Goal: Task Accomplishment & Management: Manage account settings

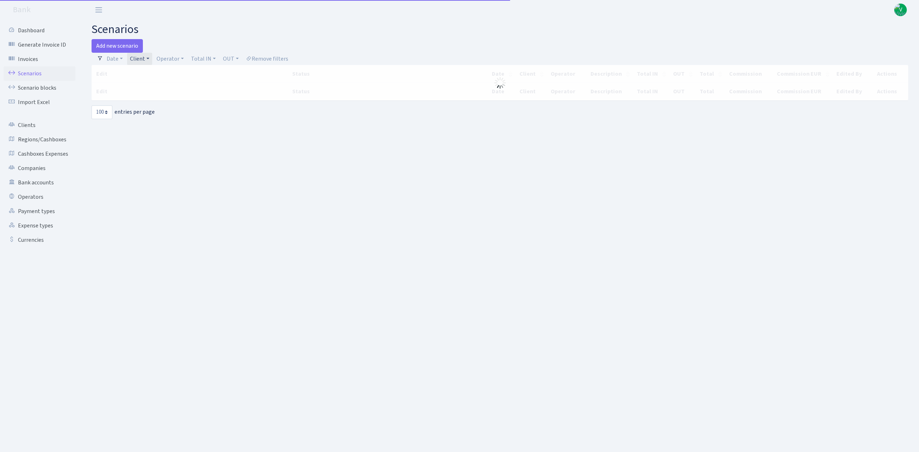
select select "100"
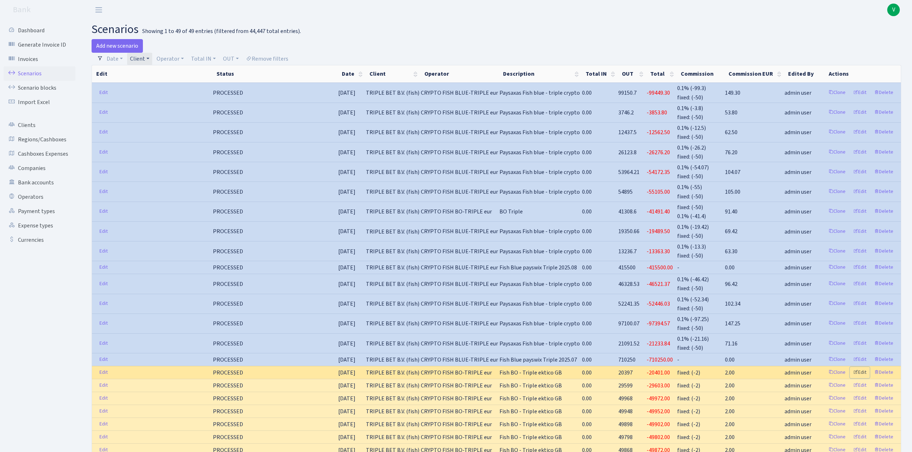
click at [861, 367] on link "Edit" at bounding box center [860, 372] width 20 height 11
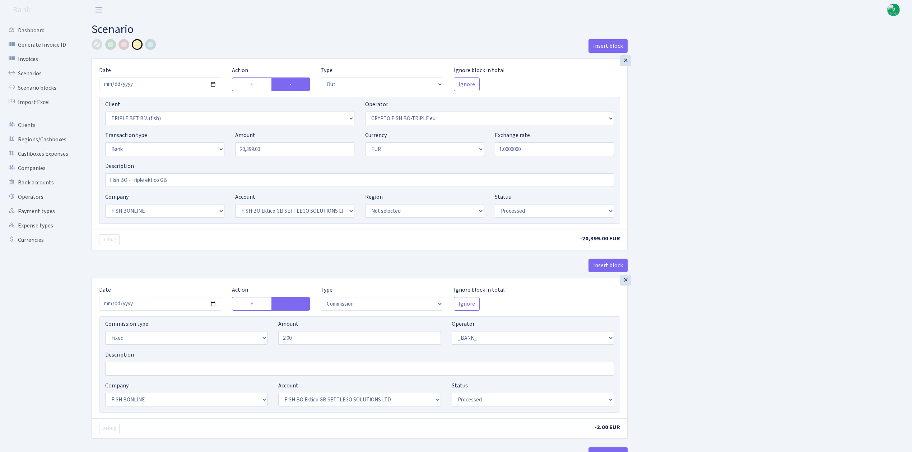
select select "out"
select select "3227"
select select "502"
select select "2"
select select "1"
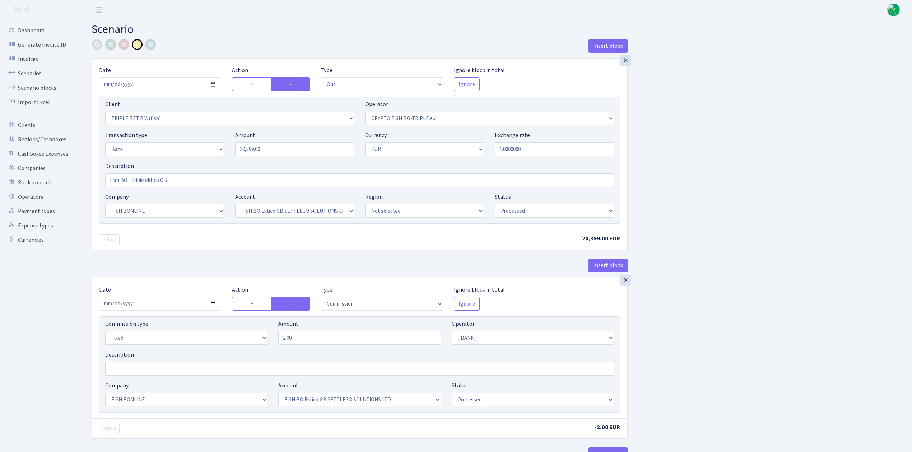
select select "22"
select select "63"
select select "processed"
select select "commission"
select select "fixed"
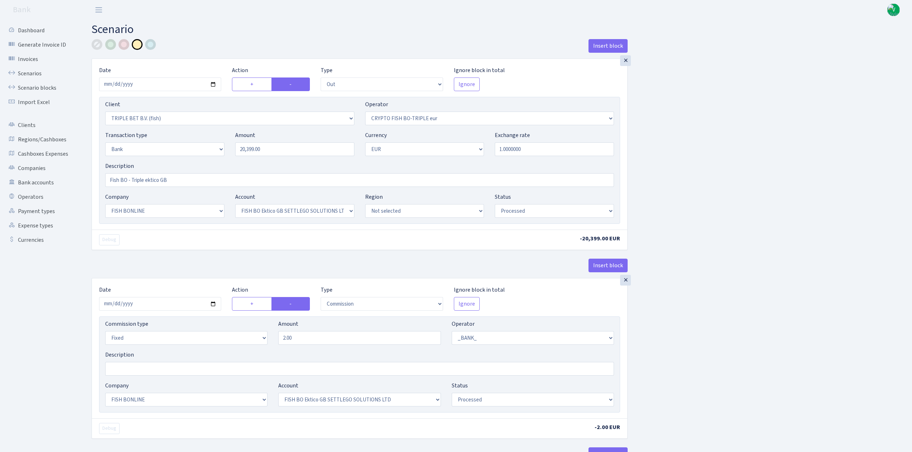
select select "1"
select select "22"
select select "63"
select select "processed"
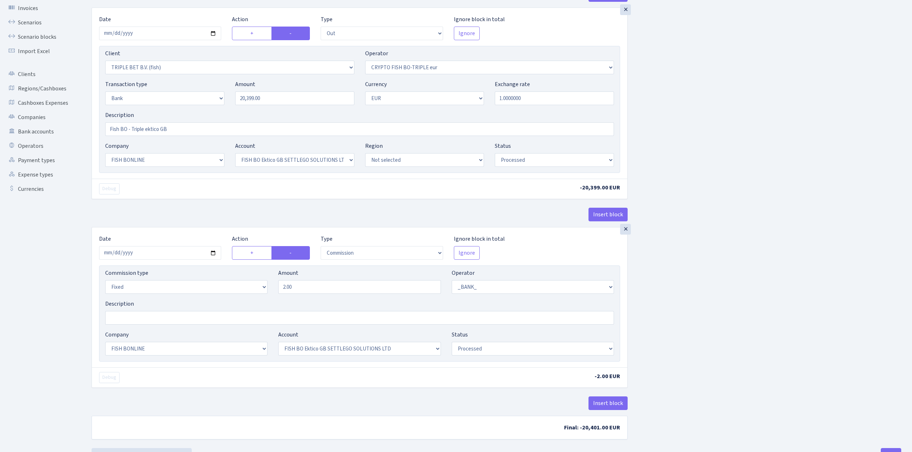
scroll to position [34, 0]
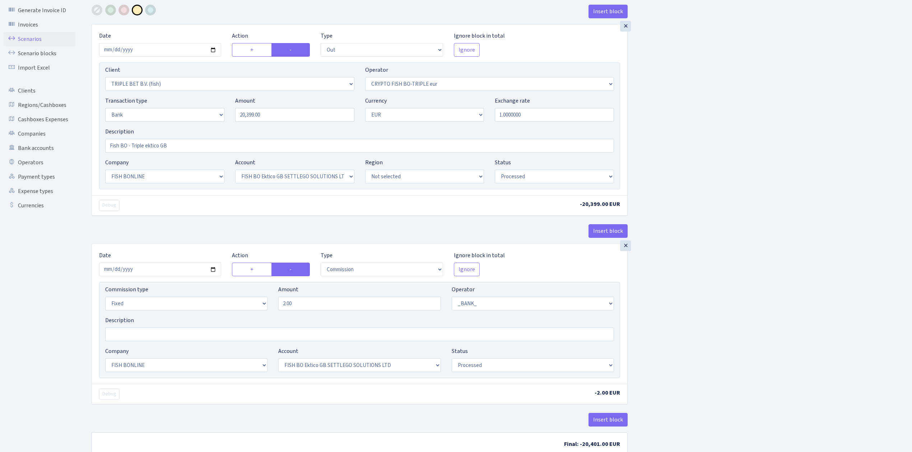
click at [34, 39] on link "Scenarios" at bounding box center [40, 39] width 72 height 14
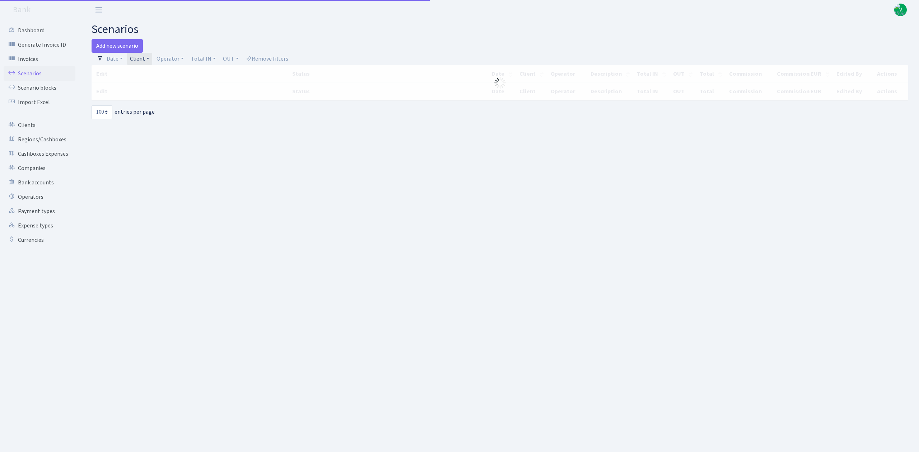
select select "100"
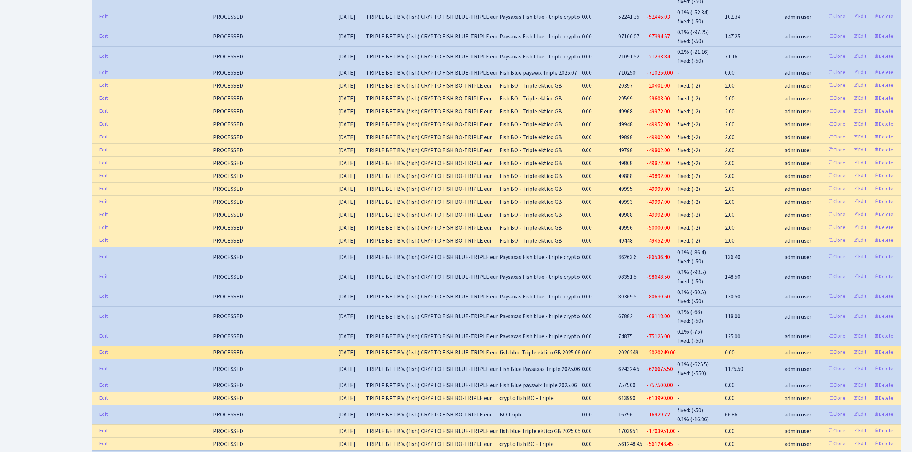
scroll to position [191, 0]
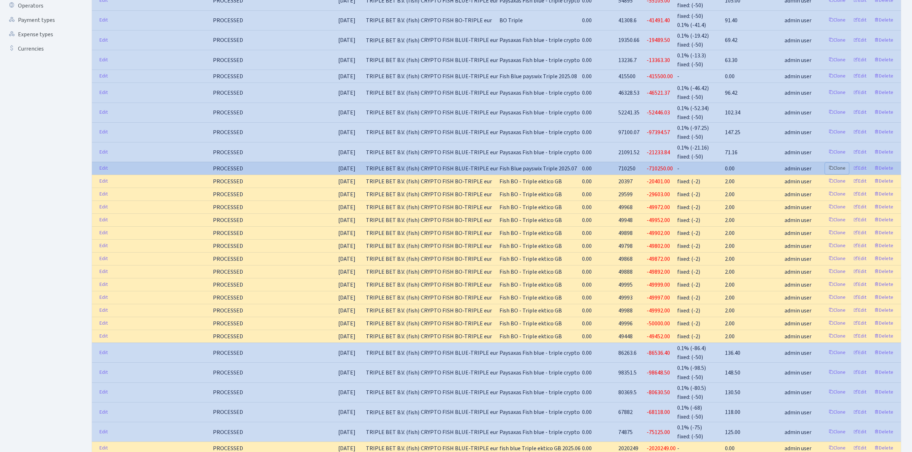
click at [839, 163] on link "Clone" at bounding box center [837, 168] width 24 height 11
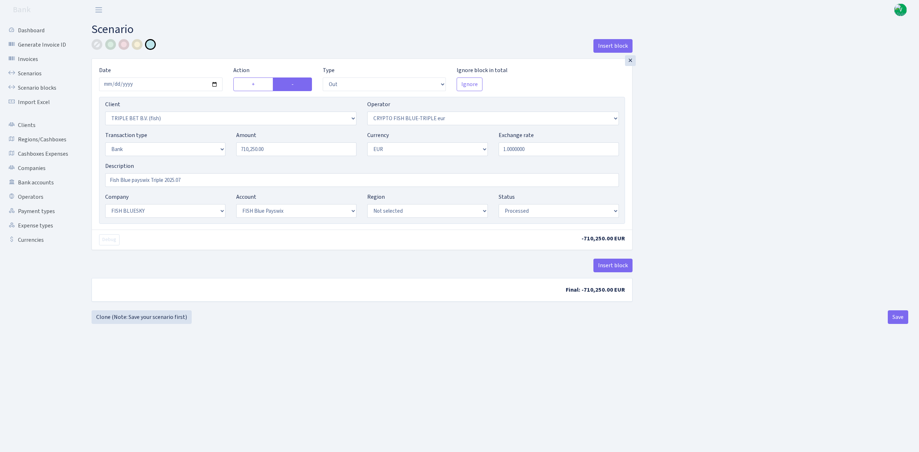
select select "out"
select select "3227"
select select "503"
select select "2"
select select "1"
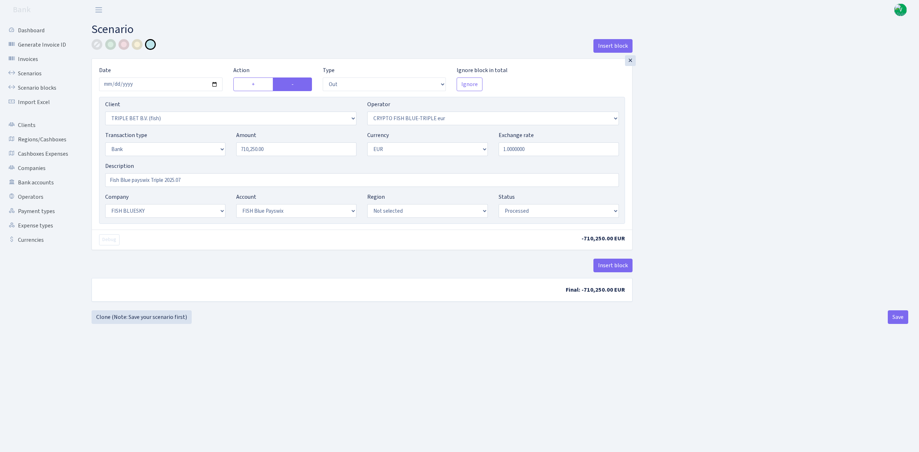
select select "23"
select select "69"
select select "processed"
click at [216, 85] on input "2025-07-25" at bounding box center [160, 85] width 123 height 14
type input "2025-08-01"
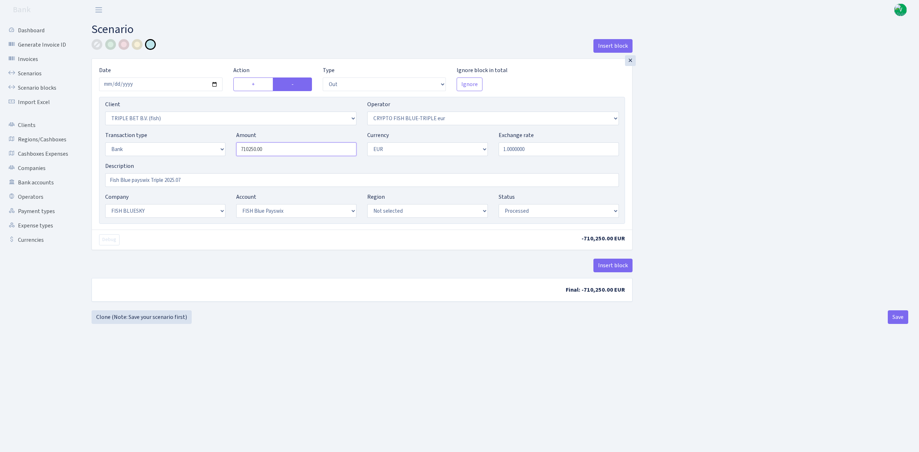
drag, startPoint x: 297, startPoint y: 153, endPoint x: 223, endPoint y: 147, distance: 74.5
click at [223, 147] on div "Transaction type Not selected 981 ELF FISH crypto GIRT IVO dekl MM-BALTIC eur U…" at bounding box center [362, 146] width 524 height 31
type input "36,000.00"
click at [735, 128] on div "Insert block × Date 2025-08-01 Action + - Type --- In Out Commission Field requ…" at bounding box center [499, 173] width 827 height 268
click at [29, 74] on link "Scenarios" at bounding box center [40, 73] width 72 height 14
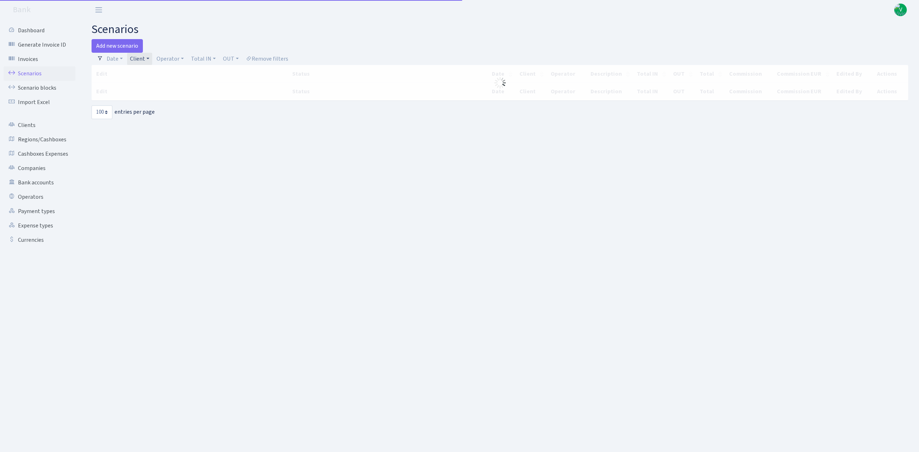
select select "100"
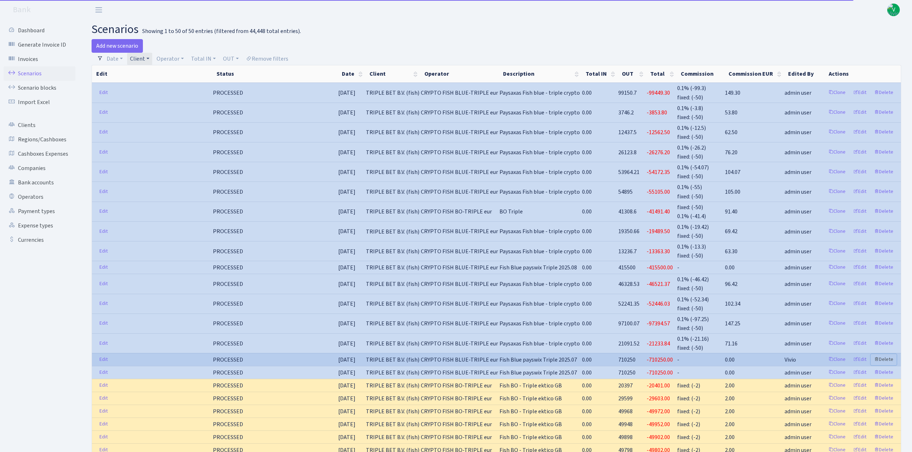
click at [887, 354] on link "Delete" at bounding box center [883, 359] width 26 height 11
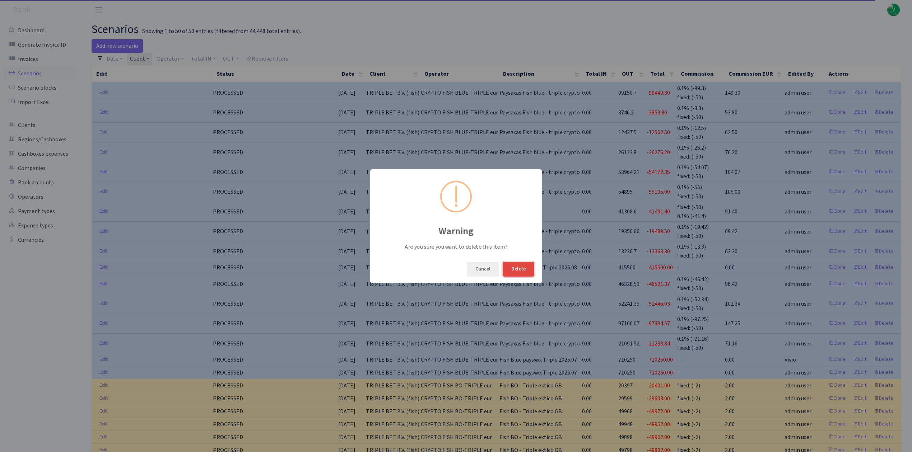
click at [515, 268] on button "Delete" at bounding box center [519, 269] width 32 height 15
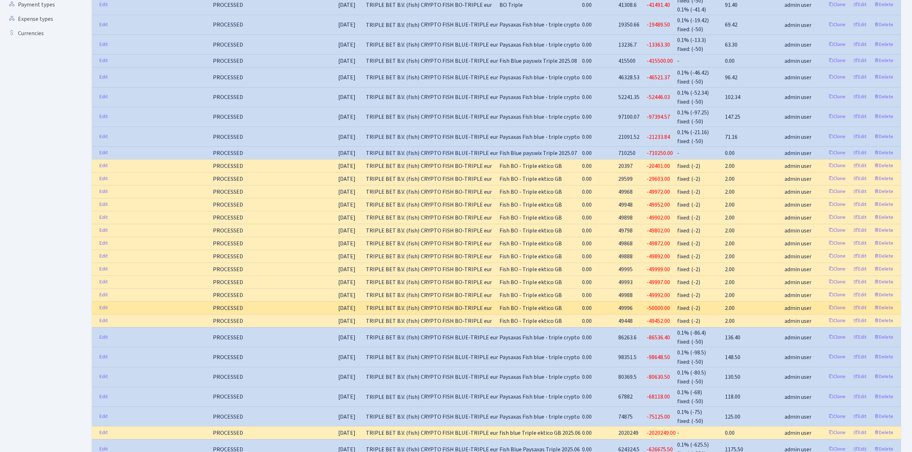
scroll to position [191, 0]
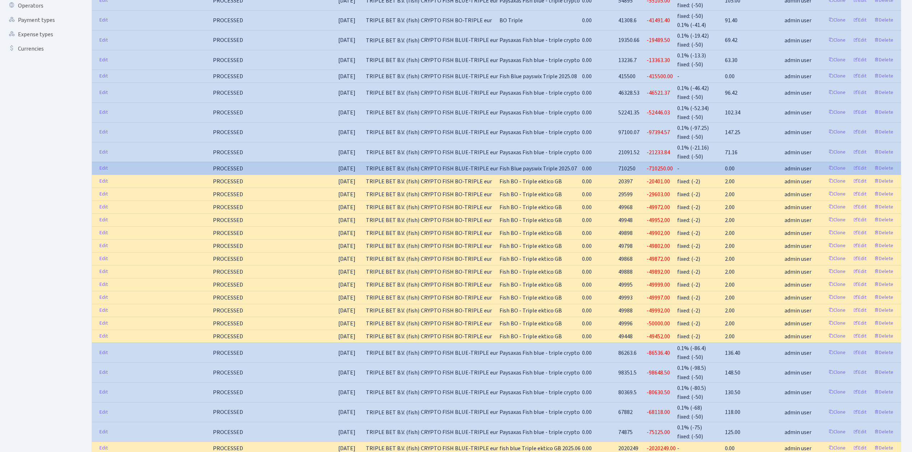
drag, startPoint x: 534, startPoint y: 160, endPoint x: 327, endPoint y: 159, distance: 207.5
click at [327, 162] on tr "Edit PROCESSED 25.07.2025 TRIPLE BET B.V. (fish) CRYPTO FISH BLUE-TRIPLE eur Fi…" at bounding box center [496, 168] width 809 height 13
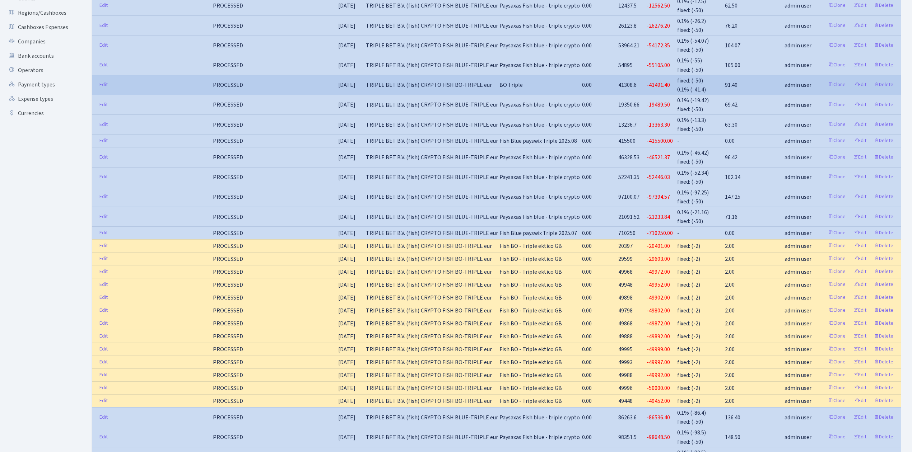
scroll to position [144, 0]
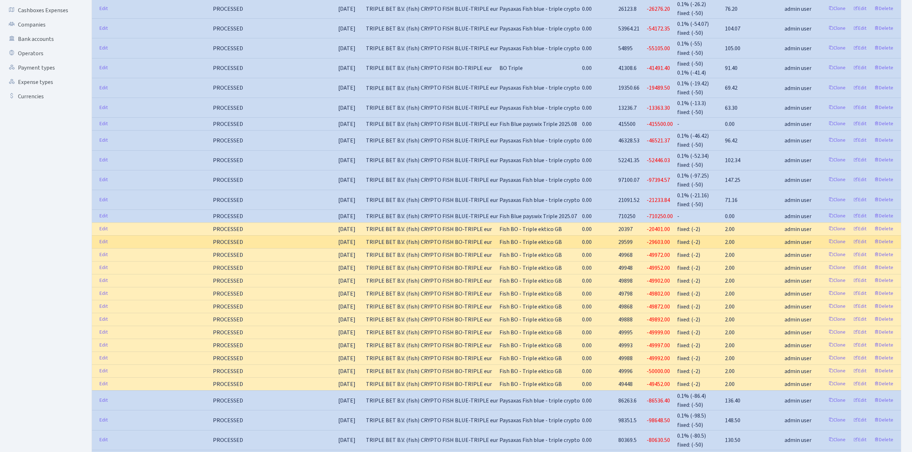
click at [574, 235] on td "Fish BO - Triple ektico GB" at bounding box center [540, 241] width 83 height 13
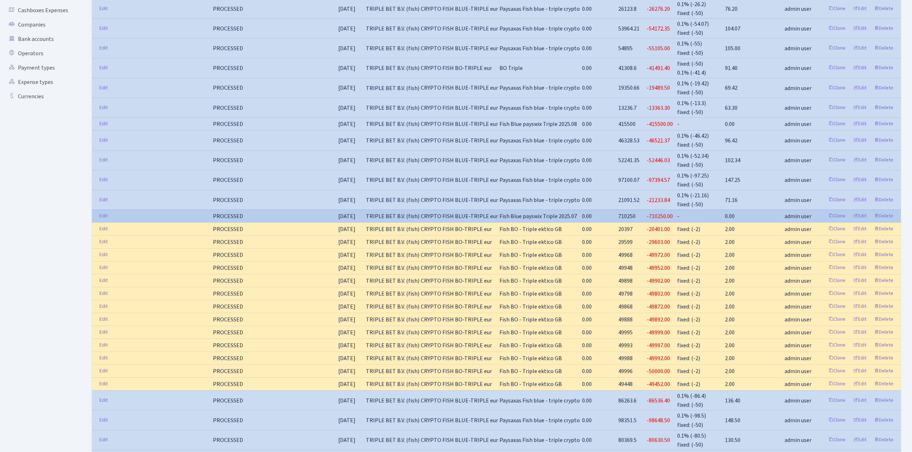
drag, startPoint x: 567, startPoint y: 209, endPoint x: 456, endPoint y: 213, distance: 111.4
click at [449, 197] on tbody "Edit PROCESSED 29.08.2025 TRIPLE BET B.V. (fish) CRYPTO FISH BLUE-TRIPLE eur Pa…" at bounding box center [496, 338] width 809 height 799
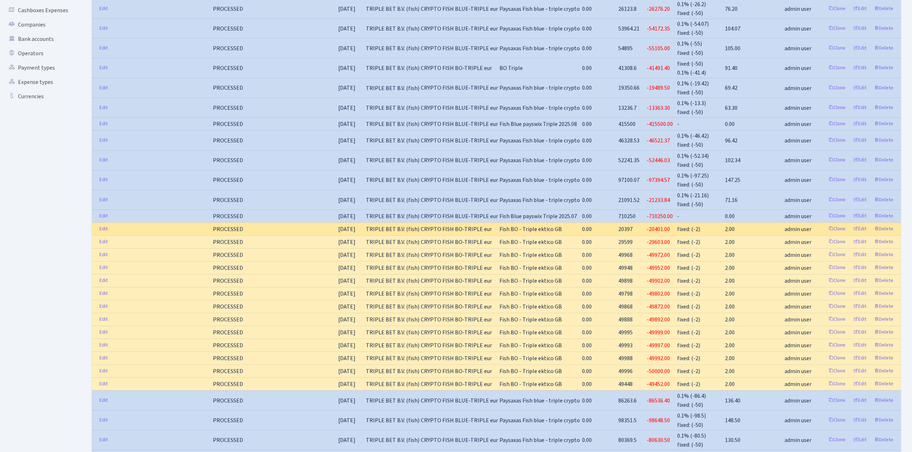
click at [457, 223] on td "CRYPTO FISH BO-TRIPLE eur" at bounding box center [459, 229] width 79 height 13
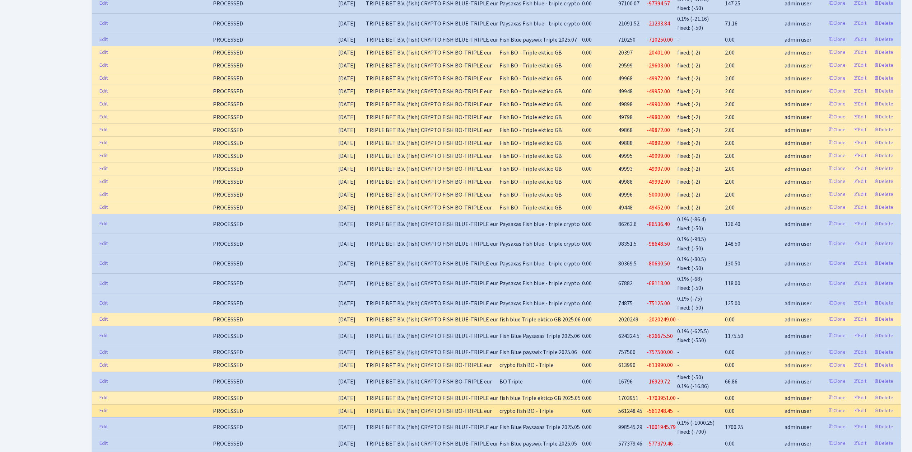
scroll to position [335, 0]
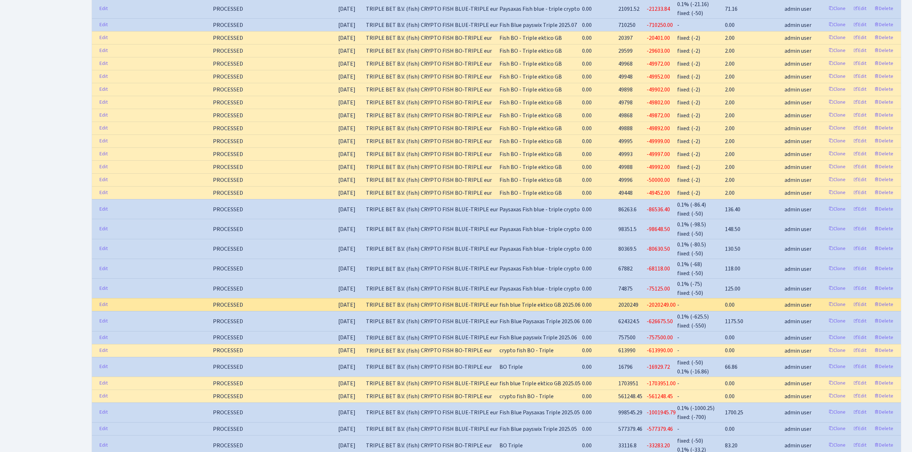
drag, startPoint x: 589, startPoint y: 299, endPoint x: 463, endPoint y: 297, distance: 126.4
click at [463, 298] on tr "Edit PROCESSED 30.06.2025 TRIPLE BET B.V. (fish) CRYPTO FISH BLUE-TRIPLE eur fi…" at bounding box center [496, 304] width 809 height 13
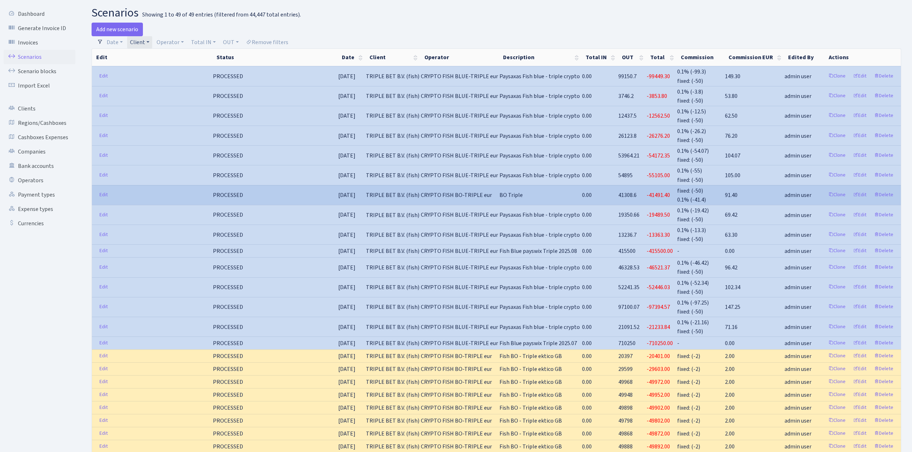
scroll to position [0, 0]
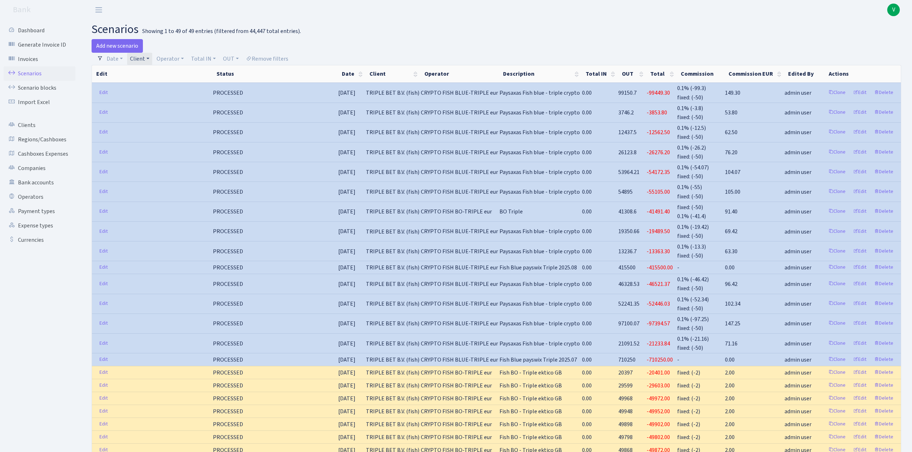
click at [145, 58] on link "Client" at bounding box center [139, 59] width 25 height 12
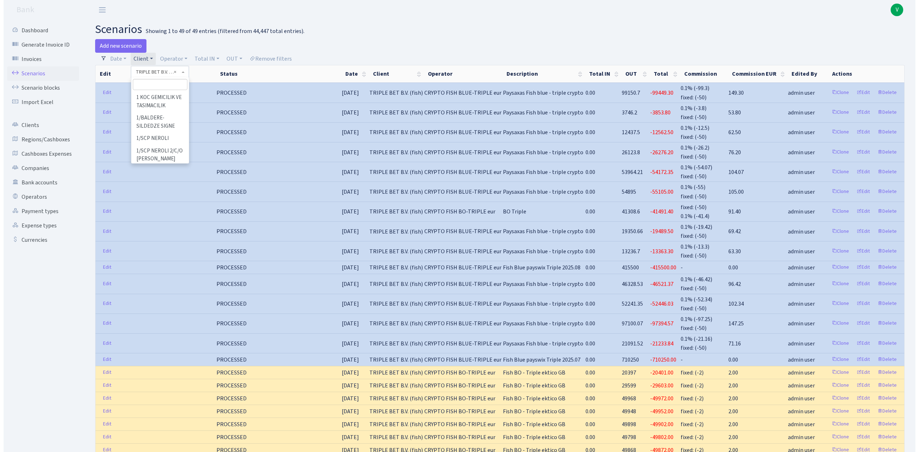
scroll to position [55495, 0]
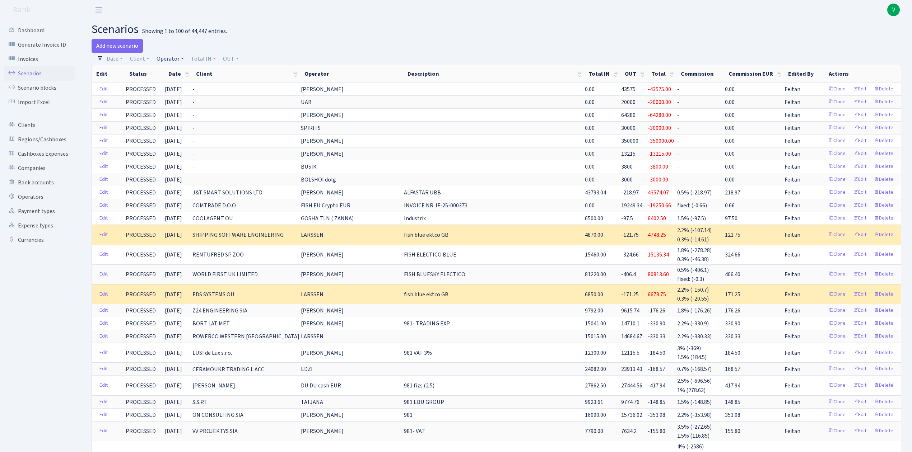
click at [177, 57] on link "Operator" at bounding box center [170, 59] width 33 height 12
click at [164, 82] on input "search" at bounding box center [182, 84] width 53 height 11
type input "baltic"
click at [247, 18] on header "Bank V My Account Logout" at bounding box center [456, 10] width 912 height 20
click at [134, 62] on link "Client" at bounding box center [139, 59] width 25 height 12
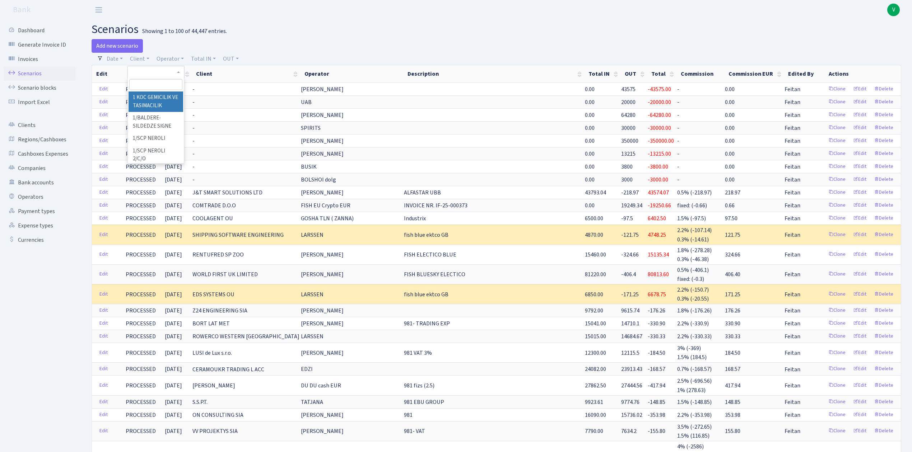
click at [138, 78] on span at bounding box center [156, 85] width 56 height 14
click at [140, 61] on link "Client" at bounding box center [139, 59] width 25 height 12
click at [145, 80] on input "search" at bounding box center [155, 84] width 53 height 11
type input "baltic g"
click at [146, 113] on li "BALTIC GENERAL POWER COMPANY SIA" at bounding box center [155, 118] width 54 height 29
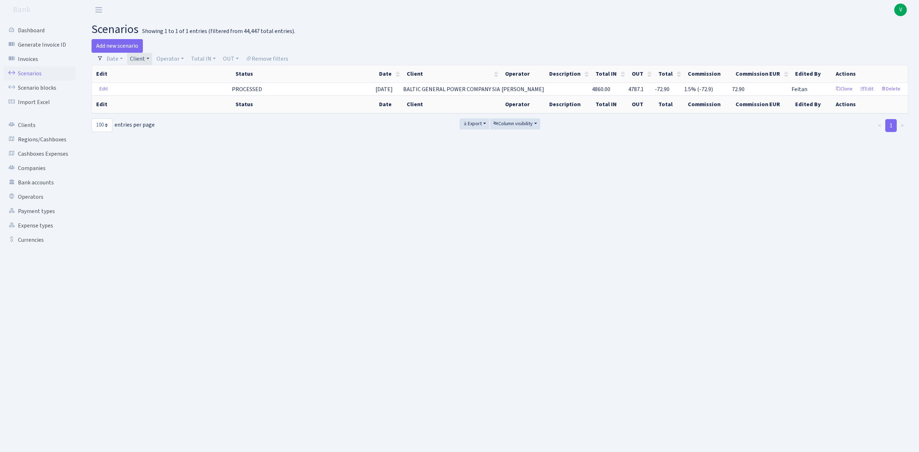
click at [141, 59] on link "Client" at bounding box center [139, 59] width 25 height 12
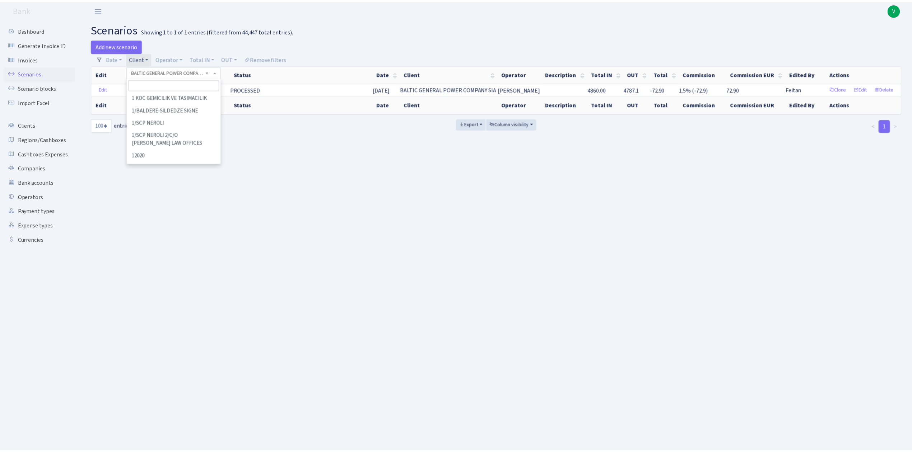
scroll to position [4998, 0]
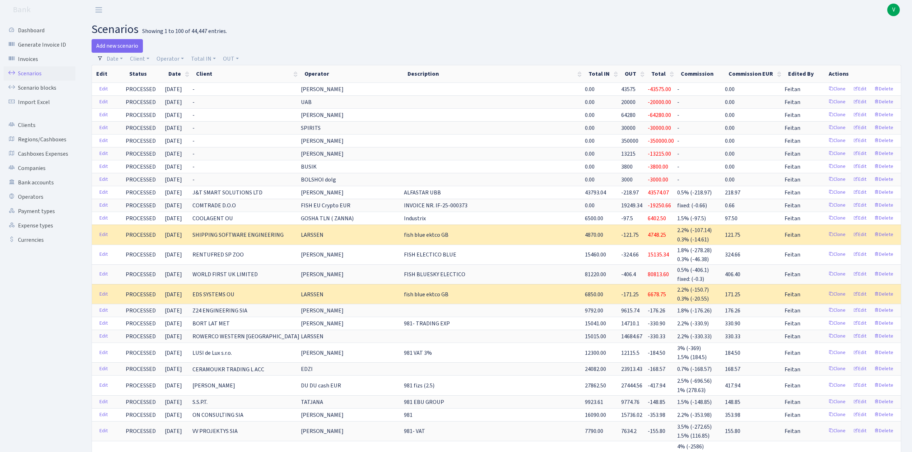
click at [30, 72] on link "Scenarios" at bounding box center [40, 73] width 72 height 14
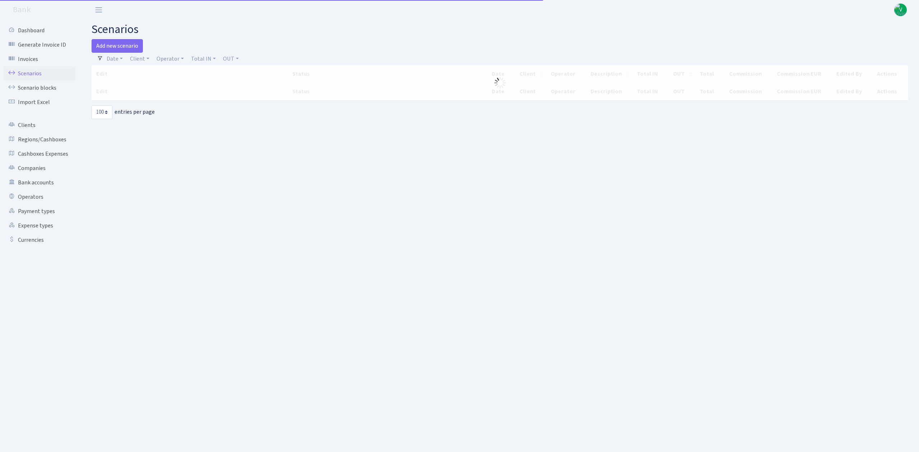
select select "100"
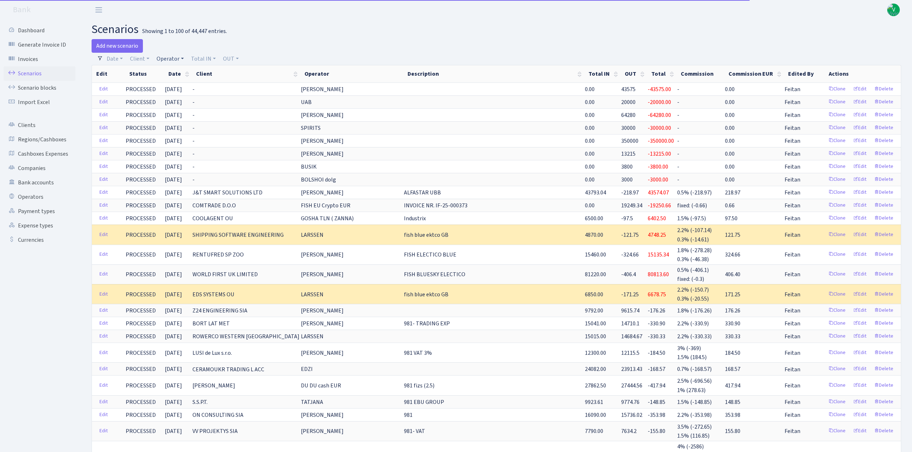
click at [168, 56] on link "Operator" at bounding box center [170, 59] width 33 height 12
click at [176, 80] on input "search" at bounding box center [182, 84] width 53 height 11
type input "morskoj"
click at [183, 137] on li "MORSKOJ EUR" at bounding box center [182, 138] width 54 height 13
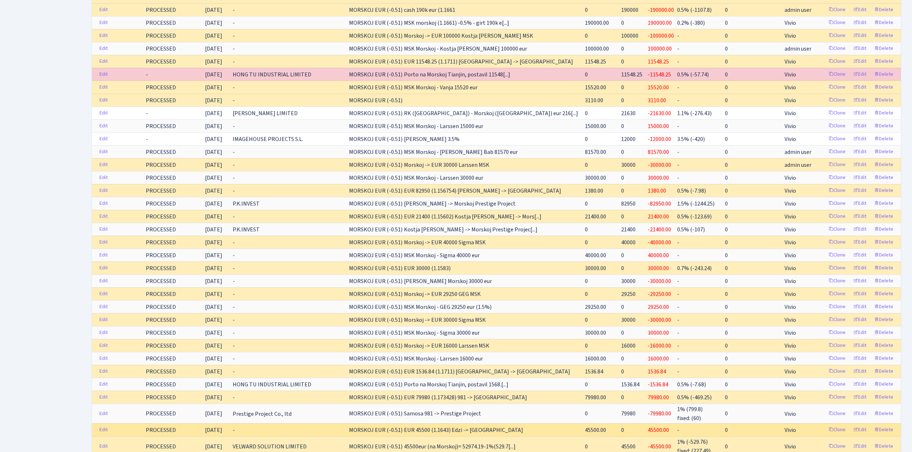
scroll to position [497, 0]
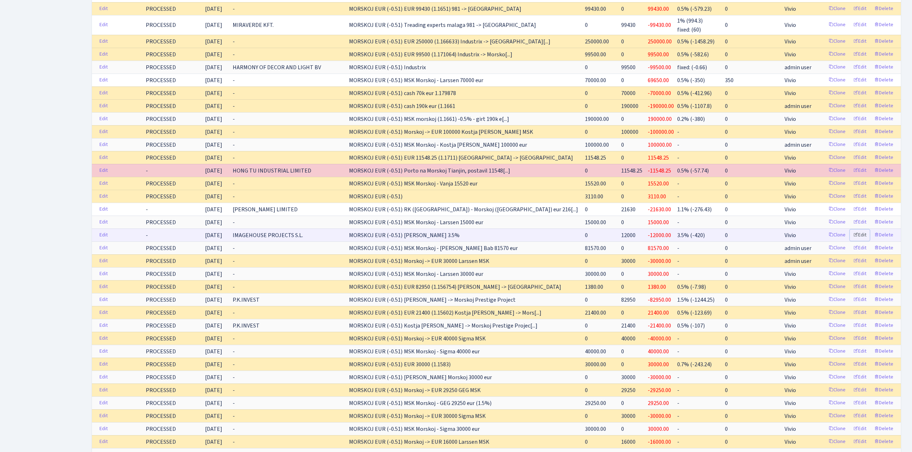
click at [861, 241] on link "Edit" at bounding box center [860, 235] width 20 height 11
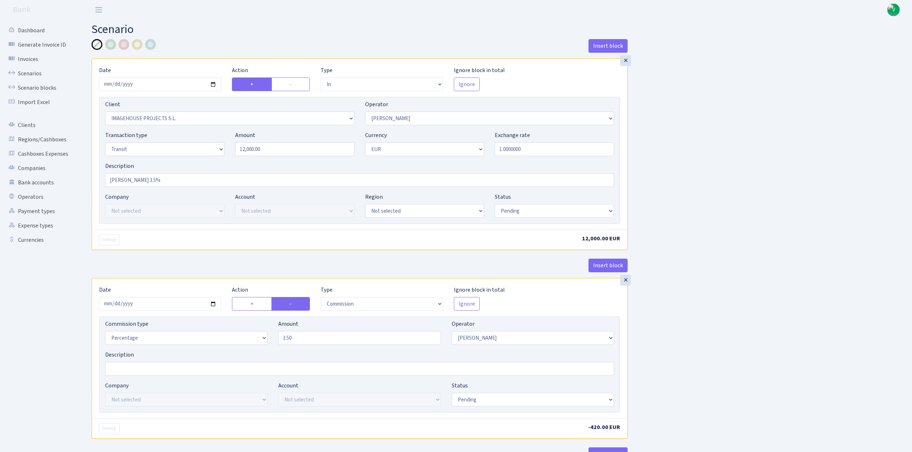
select select "in"
select select "3297"
select select "509"
select select "5"
select select "1"
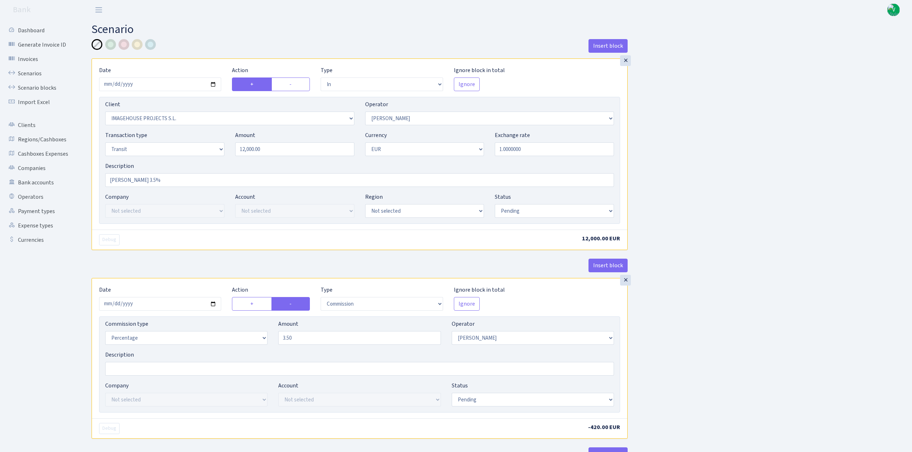
select select "pending"
select select "commission"
select select "509"
select select "pending"
select select "out"
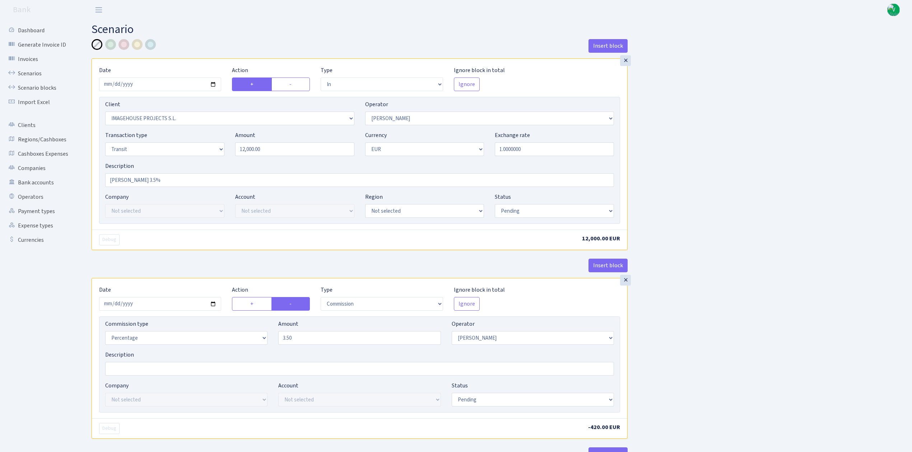
select select "2041"
select select "323"
select select "5"
select select "1"
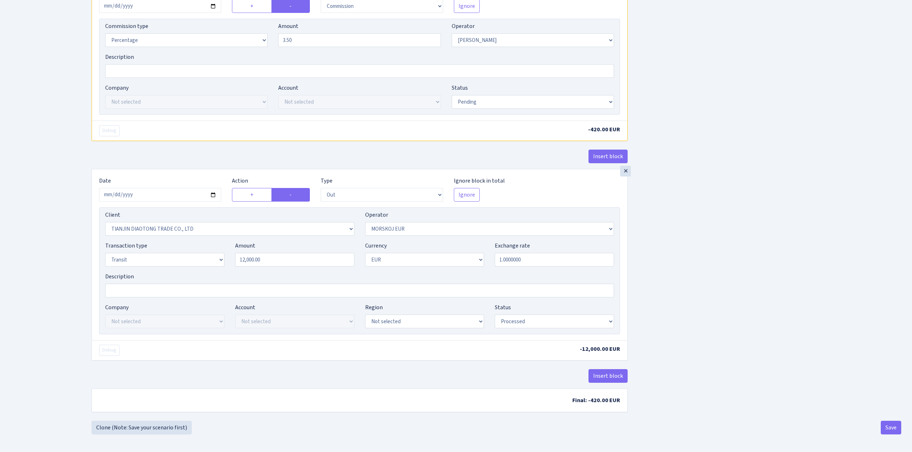
scroll to position [303, 0]
click at [534, 322] on select "Draft Pending Later Never Processed" at bounding box center [554, 321] width 119 height 14
select select "never"
click at [495, 314] on select "Draft Pending Later Never Processed" at bounding box center [554, 321] width 119 height 14
click at [896, 428] on button "Save" at bounding box center [890, 428] width 20 height 14
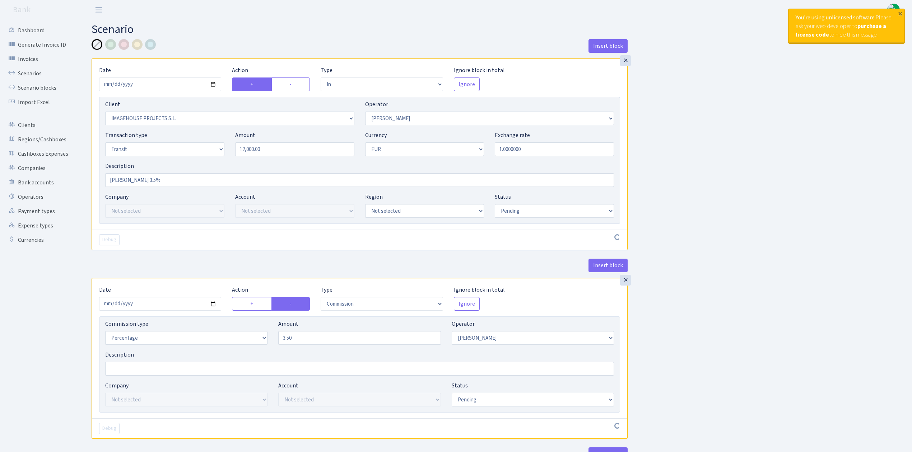
select select "in"
select select "3297"
select select "509"
select select "5"
select select "1"
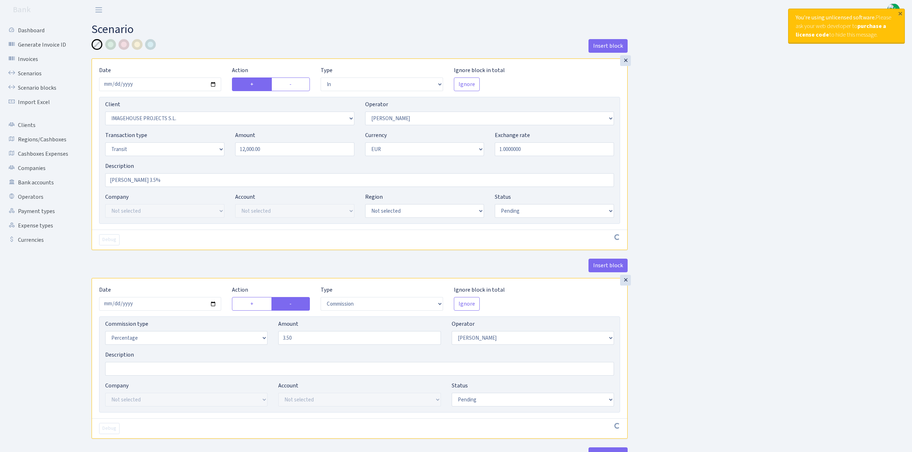
select select "pending"
select select "commission"
select select "509"
select select "pending"
select select "out"
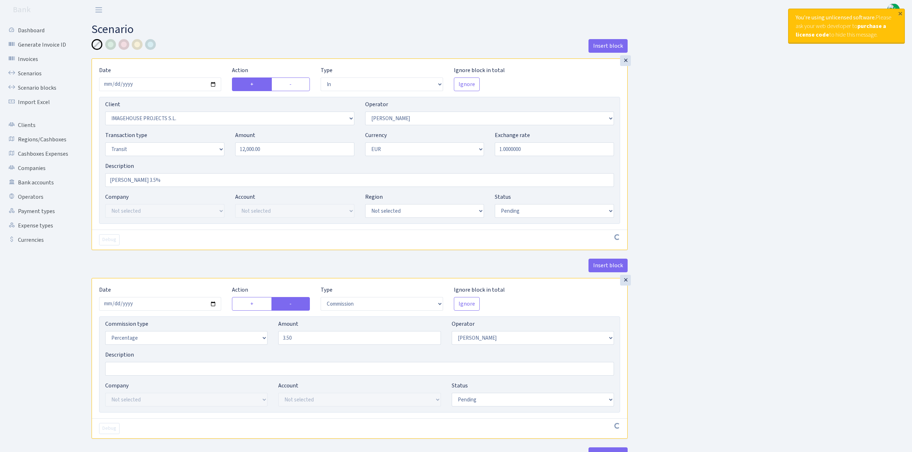
select select "2041"
select select "323"
select select "5"
select select "1"
select select "never"
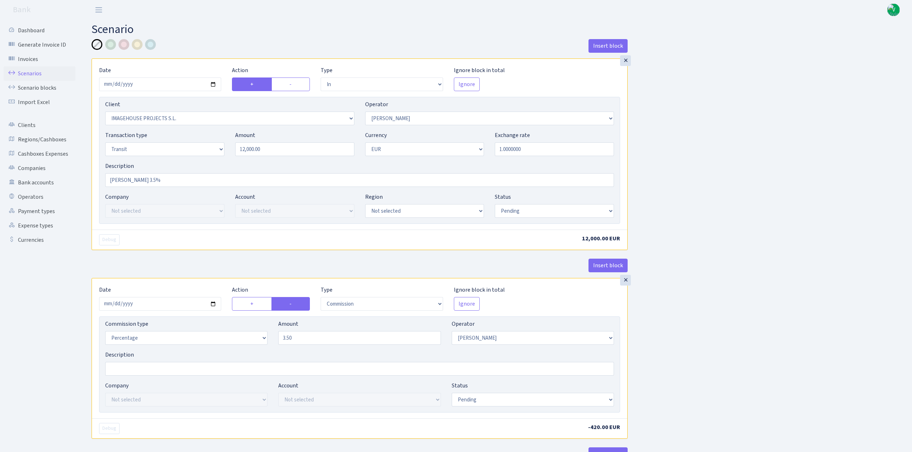
click at [29, 69] on link "Scenarios" at bounding box center [40, 73] width 72 height 14
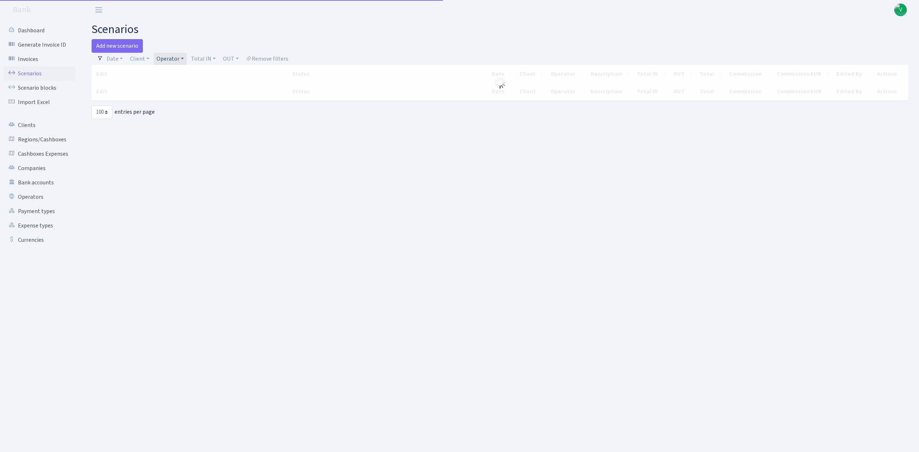
select select "100"
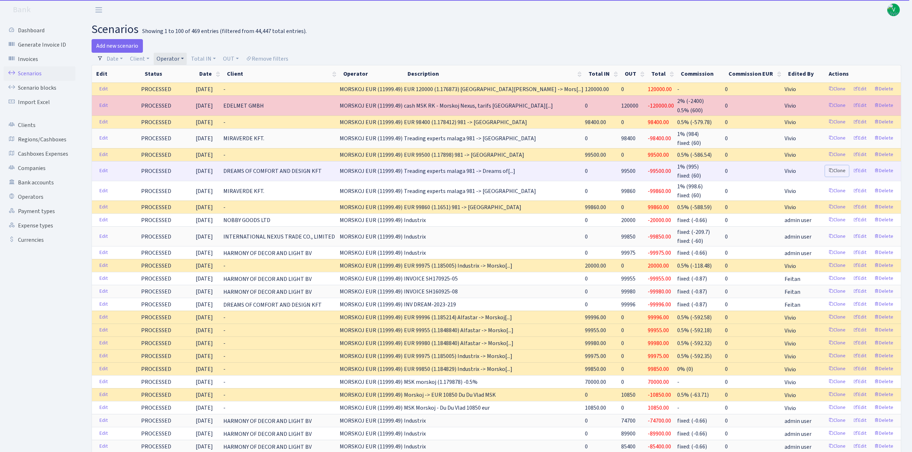
click at [836, 168] on link "Clone" at bounding box center [837, 170] width 24 height 11
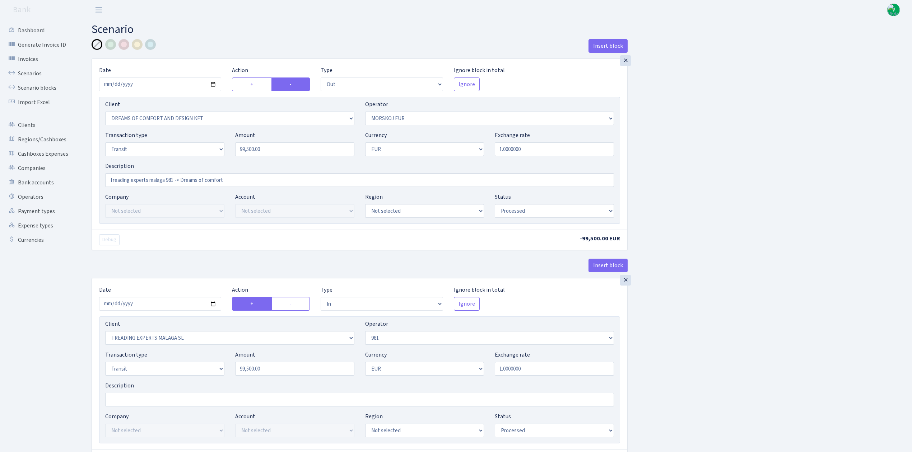
select select "out"
select select "3034"
select select "323"
select select "5"
select select "1"
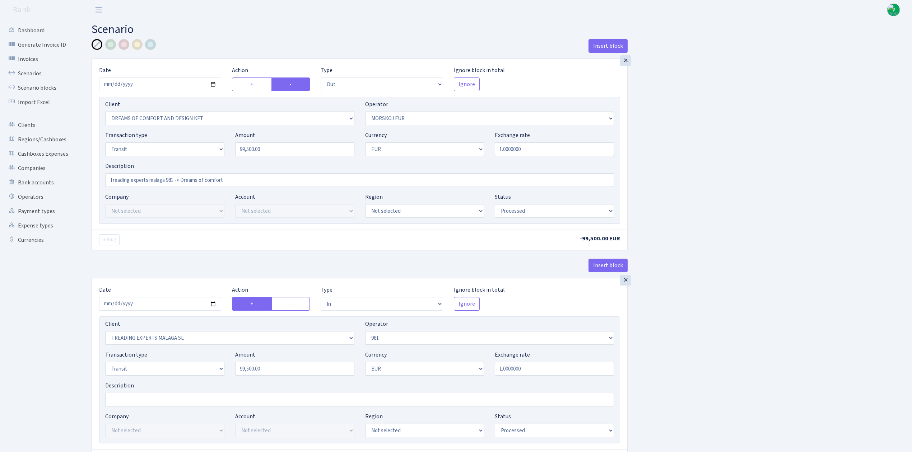
select select "processed"
select select "in"
select select "2518"
select select "61"
select select "5"
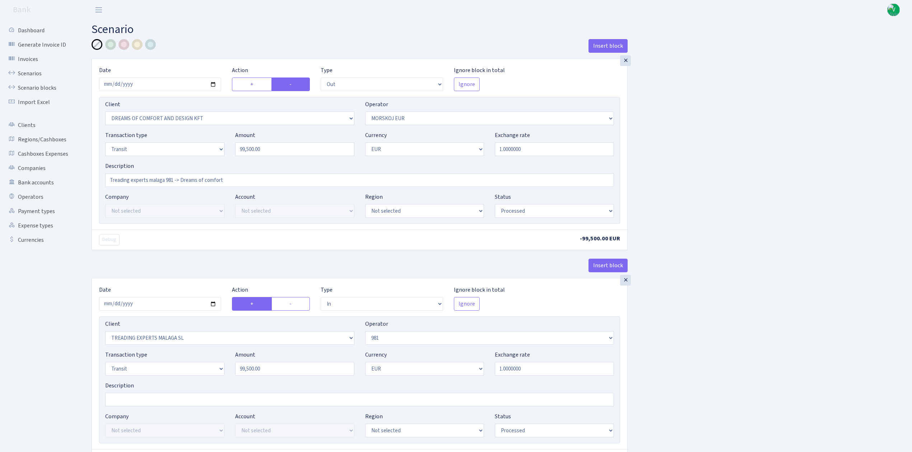
select select "1"
select select "processed"
select select "commission"
select select "61"
select select "processed"
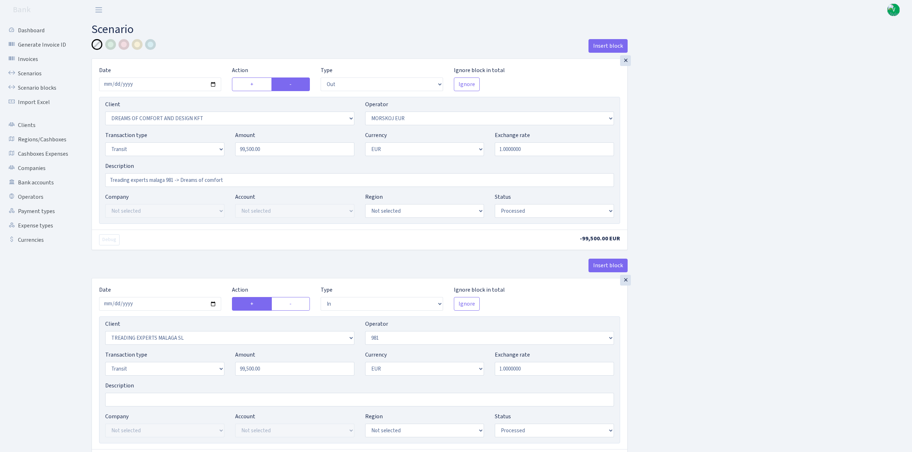
select select "commission"
select select "fixed"
select select "61"
select select "processed"
click at [213, 85] on input "2025-09-23" at bounding box center [160, 85] width 122 height 14
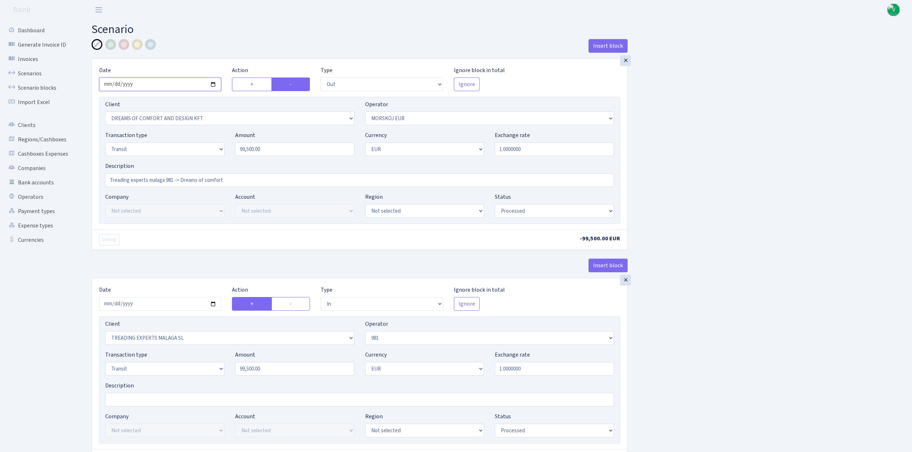
type input "[DATE]"
drag, startPoint x: 295, startPoint y: 153, endPoint x: 225, endPoint y: 147, distance: 70.2
click at [225, 147] on div "Transaction type Not selected 981 ELF FISH crypto GIRT IVO dekl MM-BALTIC eur U…" at bounding box center [359, 146] width 519 height 31
drag, startPoint x: 258, startPoint y: 148, endPoint x: 204, endPoint y: 144, distance: 54.8
click at [204, 144] on div "Transaction type Not selected 981 ELF FISH crypto GIRT IVO dekl MM-BALTIC eur U…" at bounding box center [359, 146] width 519 height 31
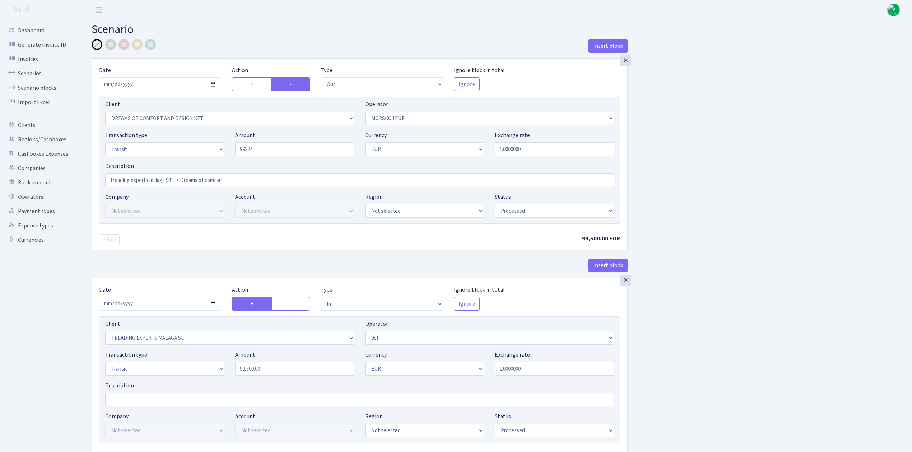
type input "99,224.00"
drag, startPoint x: 164, startPoint y: 180, endPoint x: 58, endPoint y: 154, distance: 109.2
type input "Efana 981 -> Dreams of comfort"
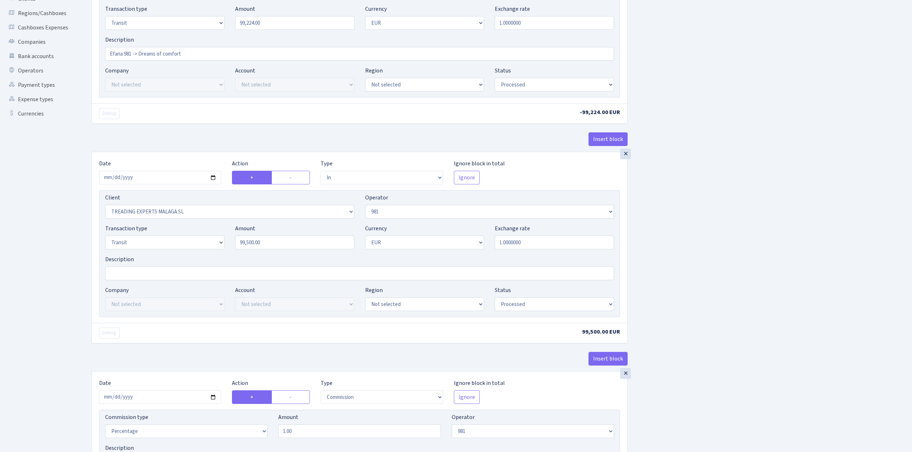
scroll to position [144, 0]
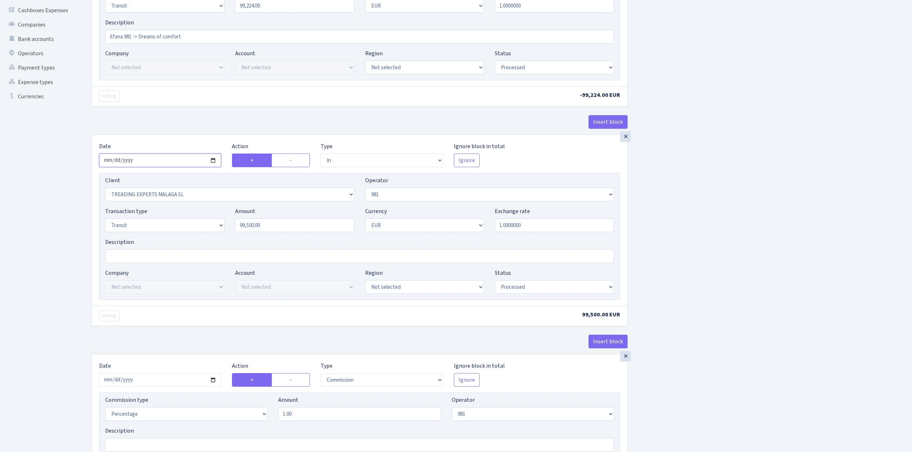
click at [213, 162] on input "2025-09-23" at bounding box center [160, 161] width 122 height 14
type input "2025-09-25"
click at [350, 197] on select "Not selected 1 KOC GEMICILIK VE TASIMACILIK 1/BALDERE-SILDEDZE SIGNE 1/SCP NERO…" at bounding box center [229, 195] width 249 height 14
select select "3139"
click at [105, 190] on select "Not selected 1 KOC GEMICILIK VE TASIMACILIK 1/BALDERE-SILDEDZE SIGNE 1/SCP NERO…" at bounding box center [229, 195] width 249 height 14
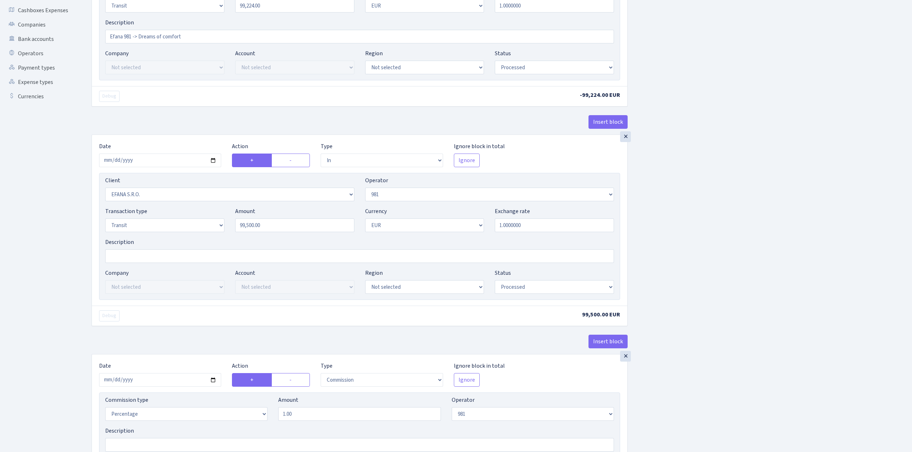
click at [729, 256] on div "Insert block × Date 2025-09-25 Action + - Type --- In Out Commission Field requ…" at bounding box center [496, 330] width 820 height 869
drag, startPoint x: 288, startPoint y: 230, endPoint x: 213, endPoint y: 219, distance: 75.6
click at [214, 219] on div "Transaction type Not selected 981 ELF FISH crypto GIRT IVO dekl MM-BALTIC eur U…" at bounding box center [359, 222] width 519 height 31
click at [691, 218] on div "Insert block × Date 2025-09-25 Action + - Type --- In Out Commission Field requ…" at bounding box center [496, 330] width 820 height 869
type input "99,224.00"
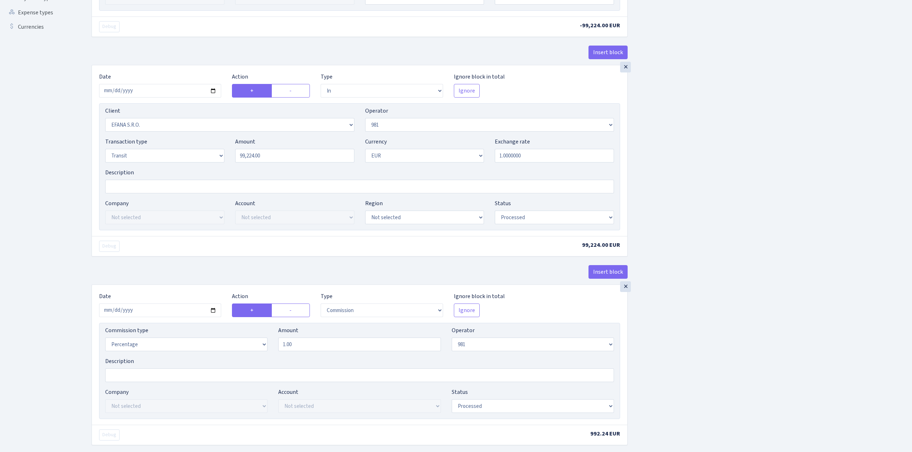
scroll to position [383, 0]
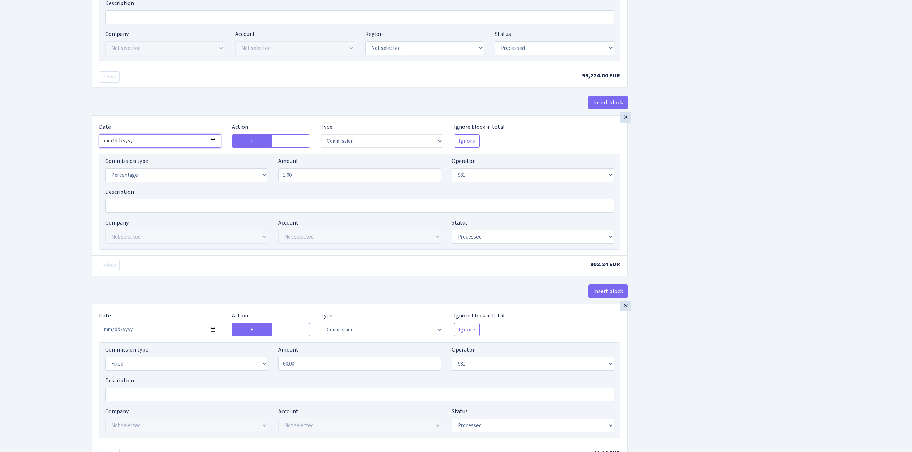
click at [212, 145] on input "2025-09-23" at bounding box center [160, 141] width 122 height 14
type input "[DATE]"
click at [214, 335] on input "2025-09-23" at bounding box center [160, 330] width 122 height 14
type input "[DATE]"
click at [658, 345] on div "Insert block × Date 2025-09-25 Action + - Type --- In Out Commission Field requ…" at bounding box center [496, 91] width 820 height 869
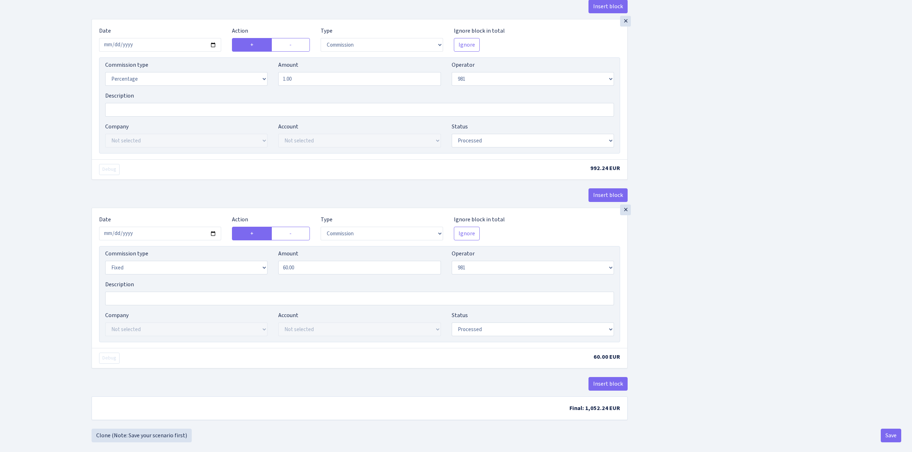
scroll to position [493, 0]
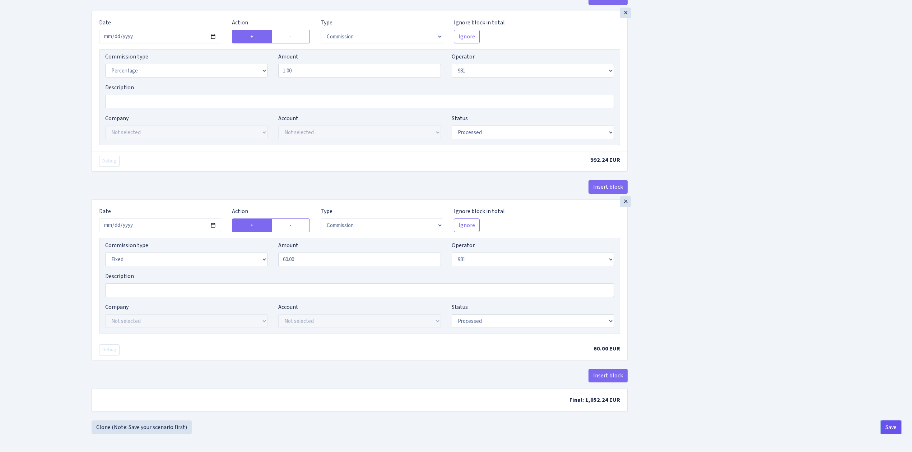
click at [893, 425] on button "Save" at bounding box center [890, 428] width 20 height 14
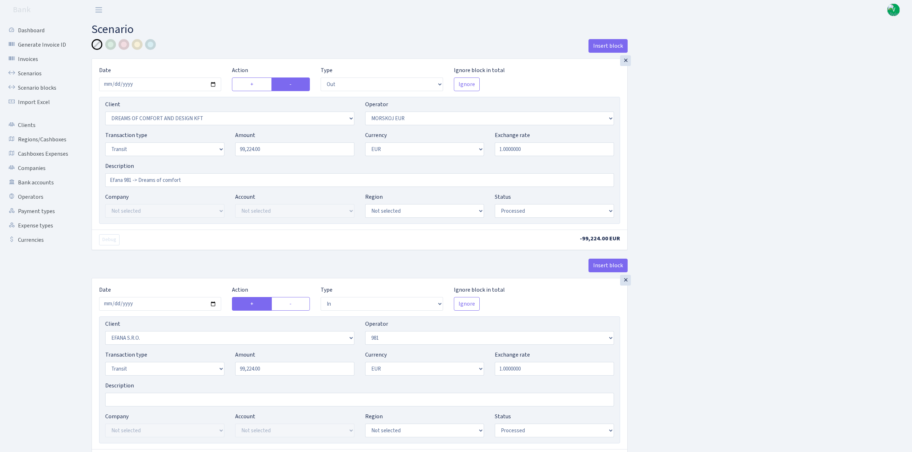
select select "out"
select select "3034"
select select "323"
select select "5"
select select "1"
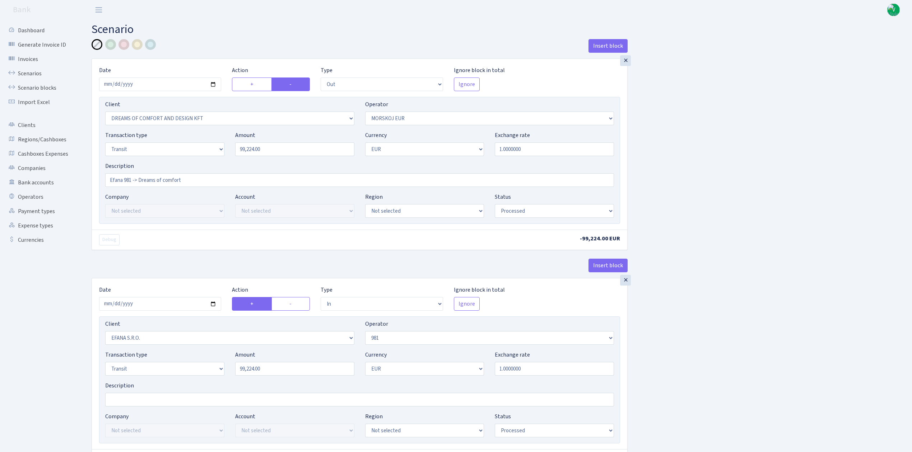
select select "processed"
select select "in"
select select "3139"
select select "61"
select select "5"
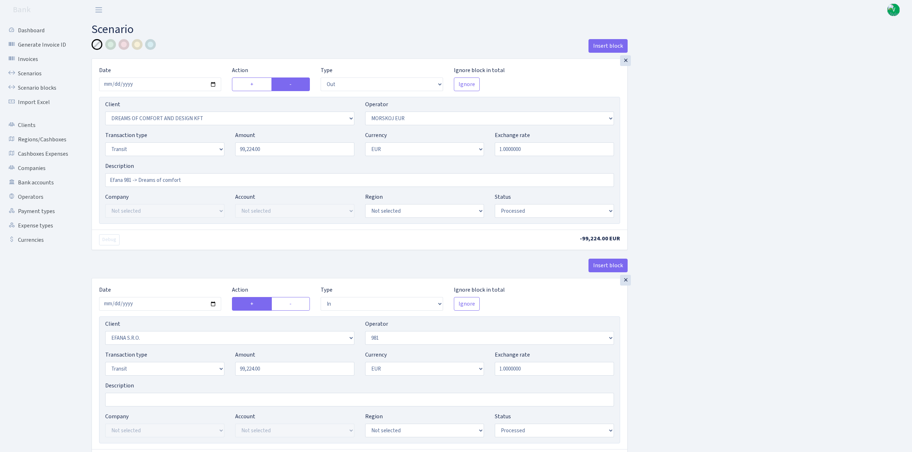
select select "1"
select select "processed"
select select "commission"
select select "61"
select select "processed"
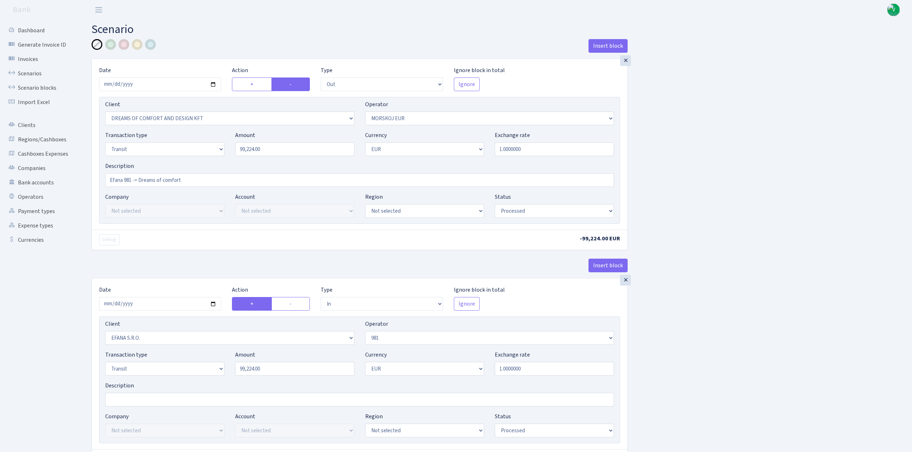
select select "commission"
select select "fixed"
select select "61"
select select "processed"
click at [35, 72] on link "Scenarios" at bounding box center [40, 73] width 72 height 14
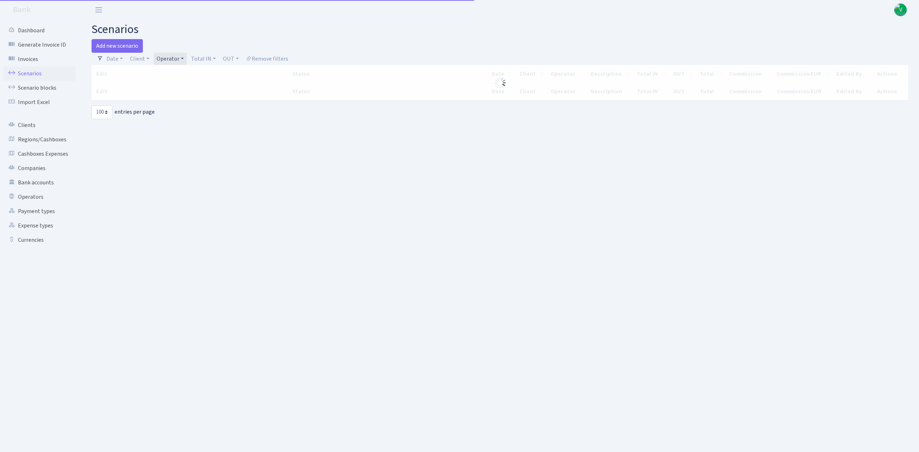
select select "100"
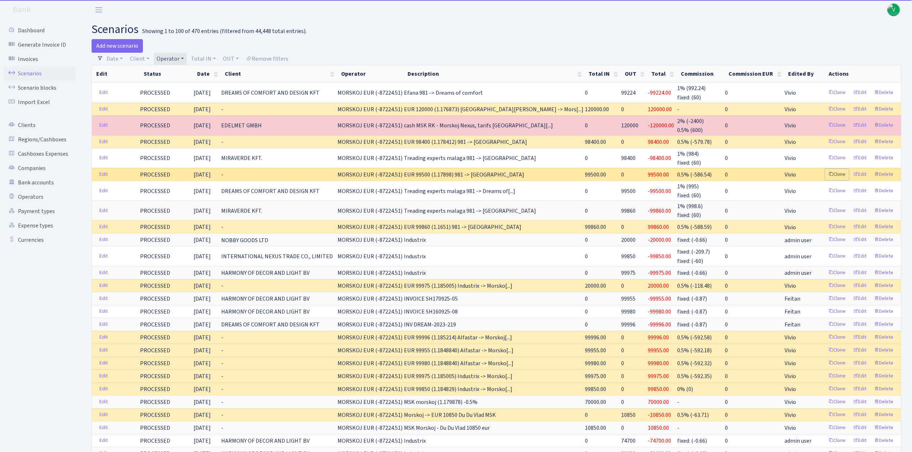
click at [840, 174] on link "Clone" at bounding box center [837, 174] width 24 height 11
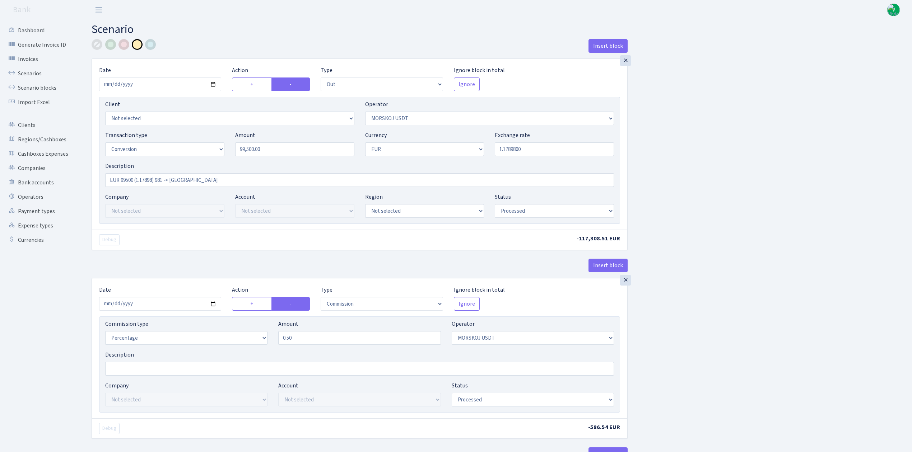
select select "out"
select select "324"
select select "15"
select select "1"
select select "processed"
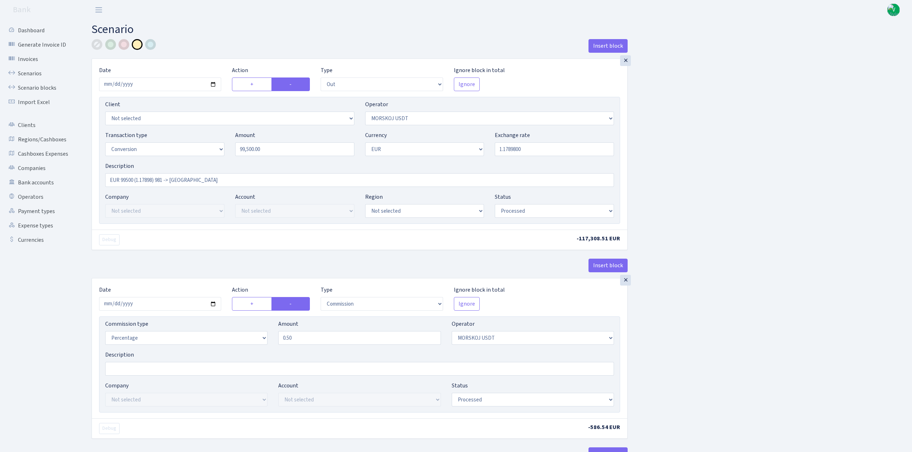
select select "commission"
select select "324"
select select "processed"
select select "in"
select select "323"
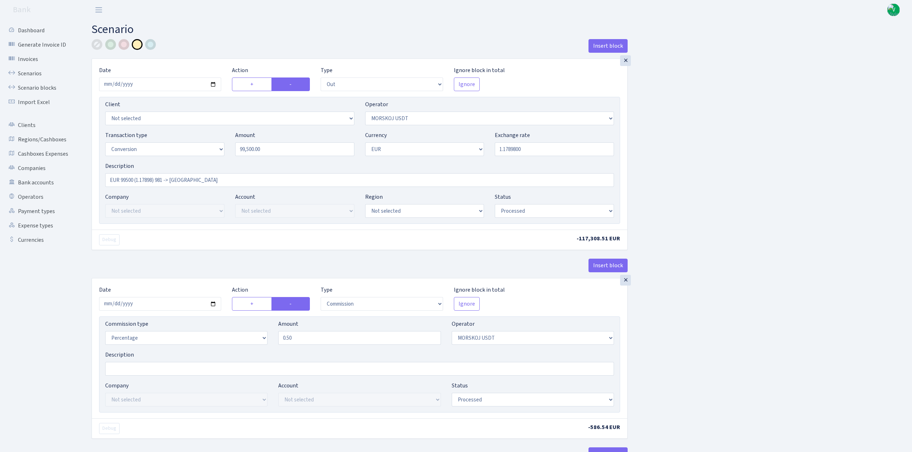
select select "1"
select select "processed"
click at [215, 86] on input "2025-09-23" at bounding box center [160, 85] width 122 height 14
type input "[DATE]"
drag, startPoint x: 275, startPoint y: 154, endPoint x: 200, endPoint y: 135, distance: 77.5
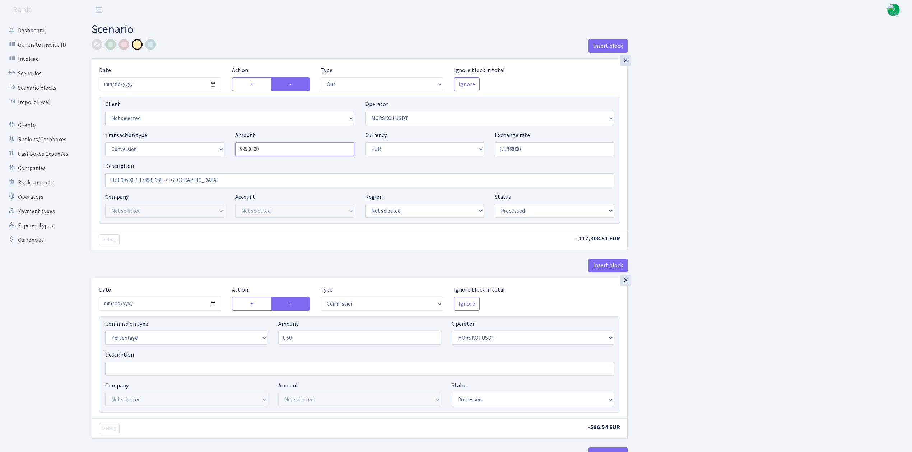
click at [200, 134] on div "Transaction type Not selected 981 ELF FISH crypto GIRT IVO dekl MM-BALTIC eur U…" at bounding box center [359, 146] width 519 height 31
click at [547, 151] on input "1.1789800" at bounding box center [554, 149] width 119 height 14
type input "87,224.00"
drag, startPoint x: 509, startPoint y: 149, endPoint x: 586, endPoint y: 154, distance: 78.0
click at [586, 154] on input "1.1789800" at bounding box center [554, 149] width 119 height 14
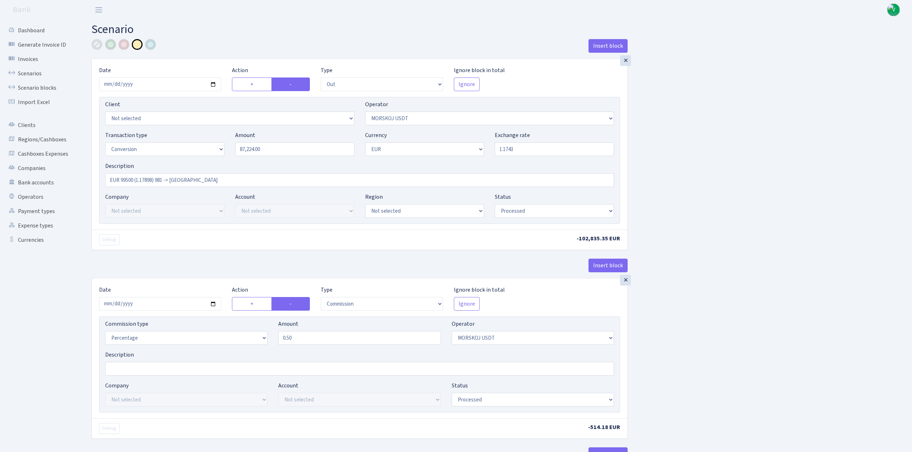
click at [782, 186] on div "Insert block × Date 2025-09-25 Action + - Type --- In Out Commission Field requ…" at bounding box center [496, 379] width 820 height 680
type input "1.1743000"
click at [133, 179] on input "EUR 99500 (1.17898) 981 -> Morskoj" at bounding box center [359, 180] width 509 height 14
click at [151, 181] on input "EUR 99224 - 12000 ( (1.17898) 981 -> Morskoj" at bounding box center [359, 180] width 509 height 14
click at [155, 178] on input "EUR 99224 - 12000 ( (1.17898) 981 -> Morskoj" at bounding box center [359, 180] width 509 height 14
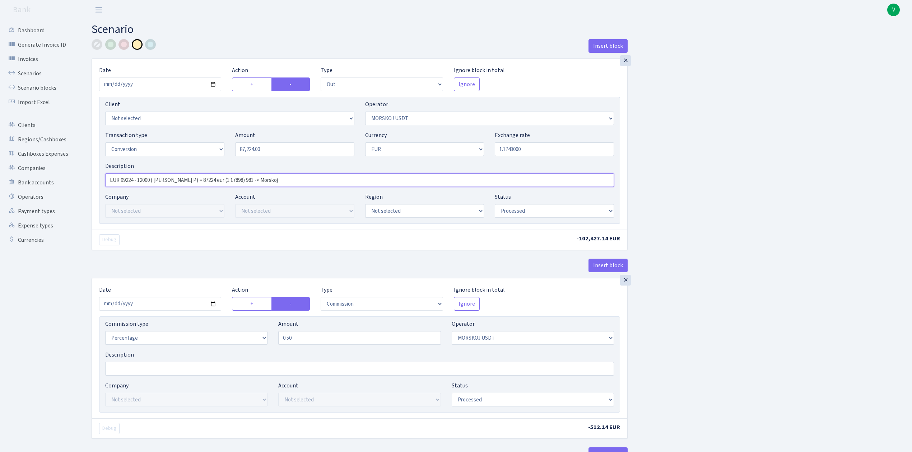
click at [219, 180] on input "EUR 99224 - 12000 ( Janis P) = 87224 eur (1.17898) 981 -> Morskoj" at bounding box center [359, 180] width 509 height 14
type input "EUR 99224 - 12000 ( Janis P) = 87224 eur (1.1743) 981 -> Morskoj"
drag, startPoint x: 659, startPoint y: 169, endPoint x: 667, endPoint y: 169, distance: 7.9
click at [662, 169] on div "Insert block × Date 2025-09-25 Action + - Type --- In Out Commission Field requ…" at bounding box center [496, 379] width 820 height 680
click at [692, 169] on div "Insert block × Date 2025-09-25 Action + - Type --- In Out Commission Field requ…" at bounding box center [496, 379] width 820 height 680
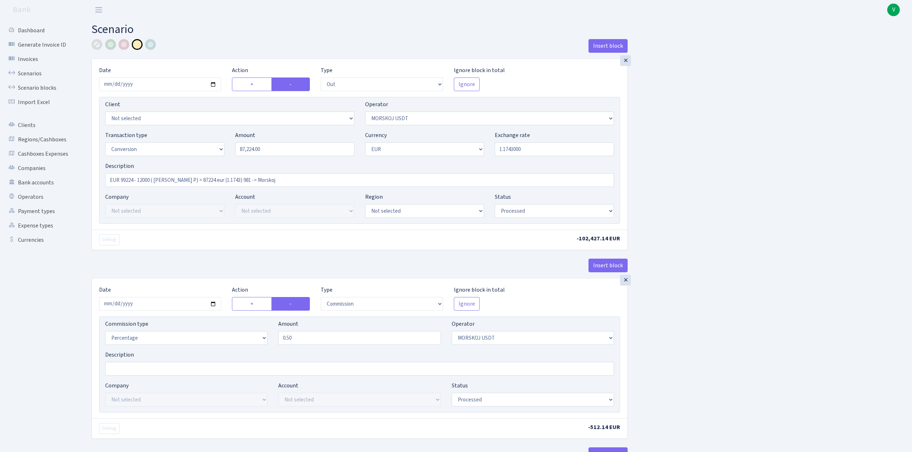
click at [692, 171] on div "Insert block × Date 2025-09-25 Action + - Type --- In Out Commission Field requ…" at bounding box center [496, 379] width 820 height 680
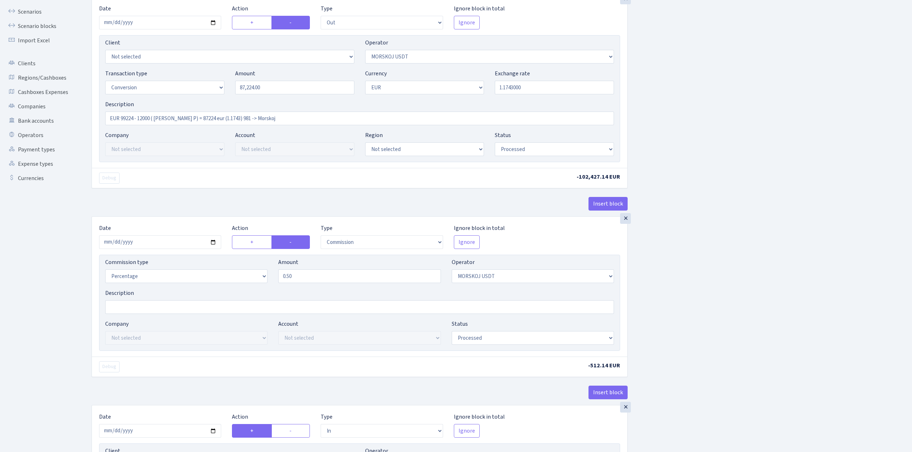
scroll to position [144, 0]
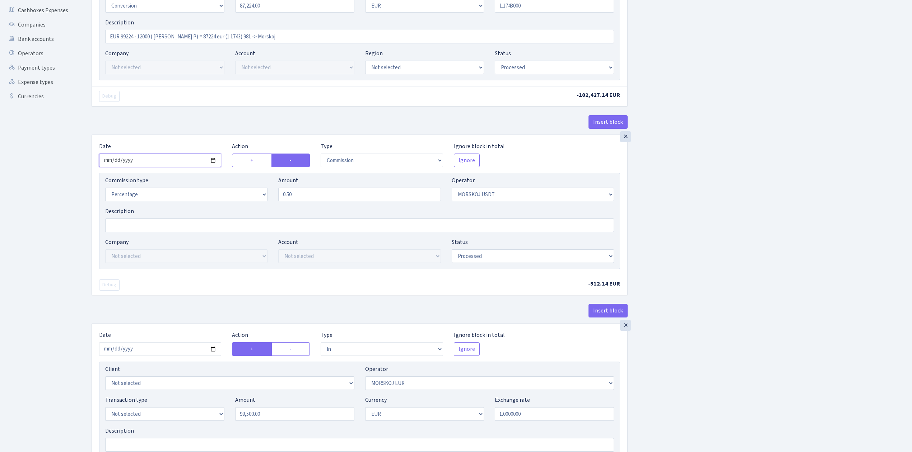
click at [213, 160] on input "2025-09-23" at bounding box center [160, 161] width 122 height 14
type input "2025-09-25"
click at [213, 352] on input "2025-09-23" at bounding box center [160, 349] width 122 height 14
type input "2025-09-25"
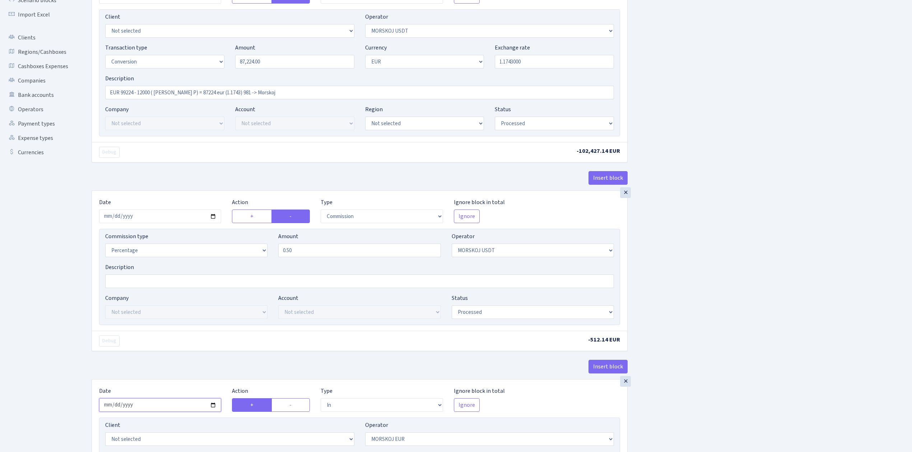
scroll to position [0, 0]
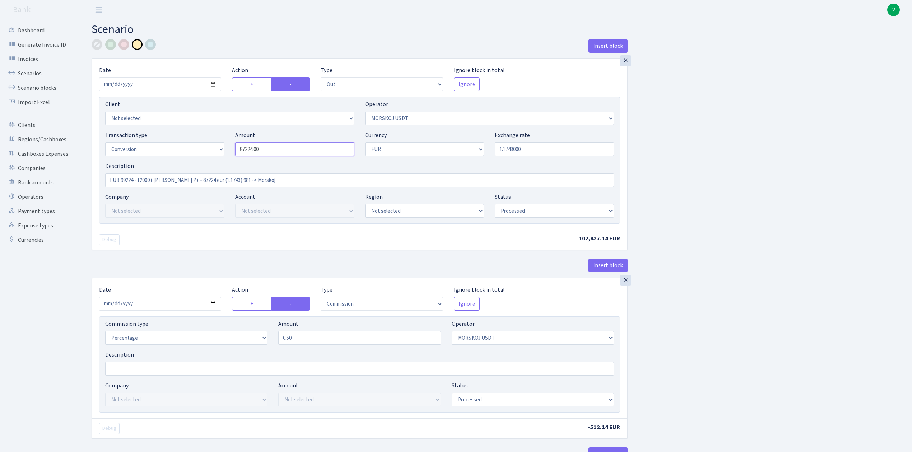
drag, startPoint x: 278, startPoint y: 149, endPoint x: 230, endPoint y: 148, distance: 48.1
click at [230, 148] on div "Amount 87224.00" at bounding box center [295, 143] width 130 height 25
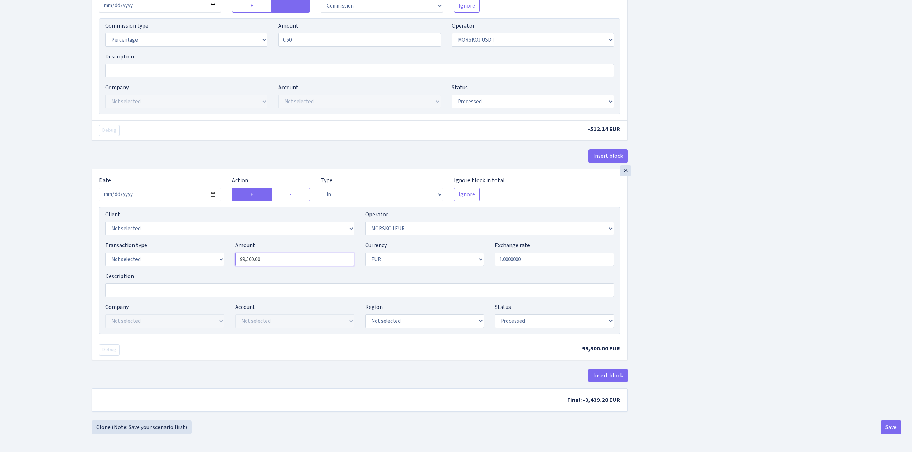
click at [276, 259] on input "99,500.00" at bounding box center [294, 260] width 119 height 14
type input "87,224.00"
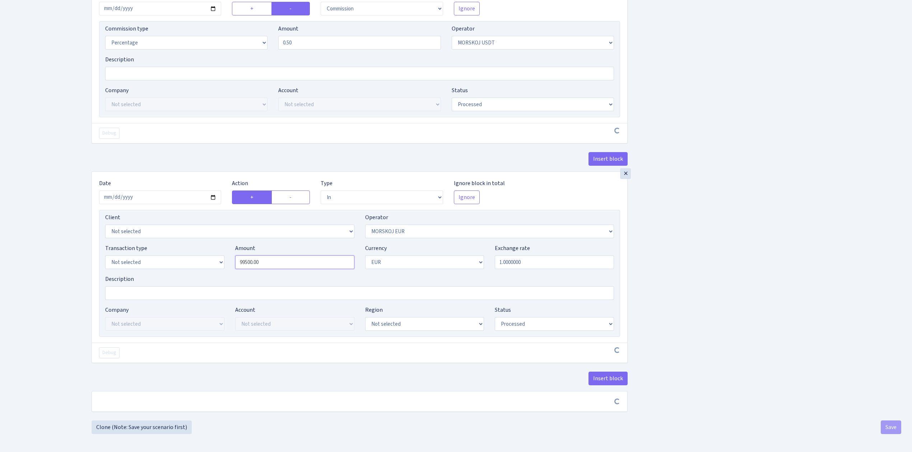
scroll to position [300, 0]
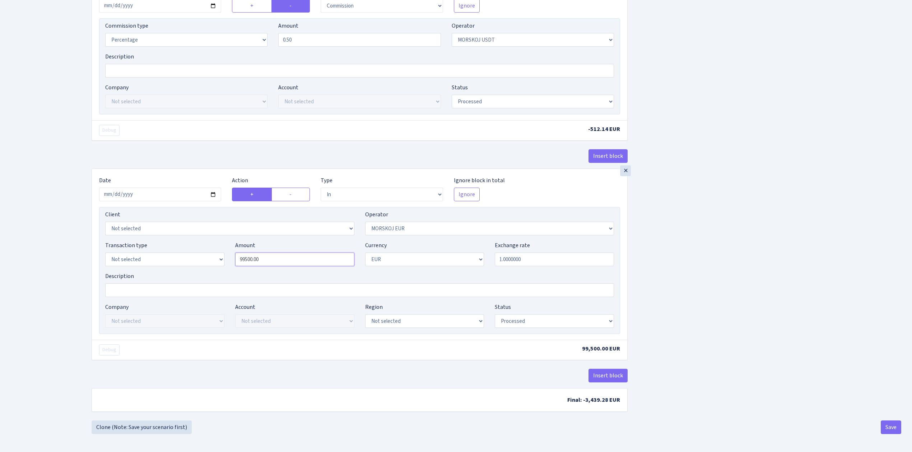
drag, startPoint x: 279, startPoint y: 256, endPoint x: 215, endPoint y: 251, distance: 64.4
click at [215, 251] on div "Transaction type Not selected 981 ELF FISH crypto GIRT IVO dekl MM-BALTIC eur U…" at bounding box center [359, 256] width 519 height 31
paste input "87224"
click at [733, 296] on div "Insert block × Date 2025-09-25 Action + - Type --- In Out Commission Field requ…" at bounding box center [496, 81] width 820 height 680
type input "87,224.00"
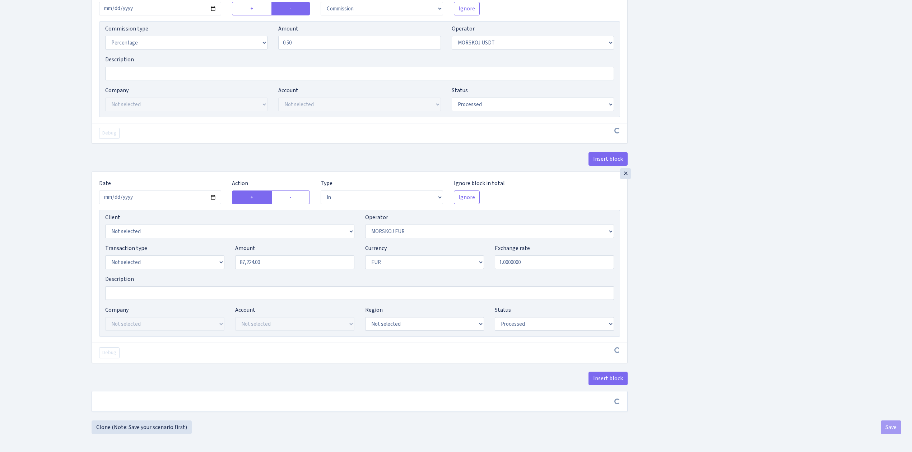
click at [726, 307] on div "Insert block × Date 2025-09-25 Action + - Type --- In Out Commission Field requ…" at bounding box center [496, 82] width 820 height 677
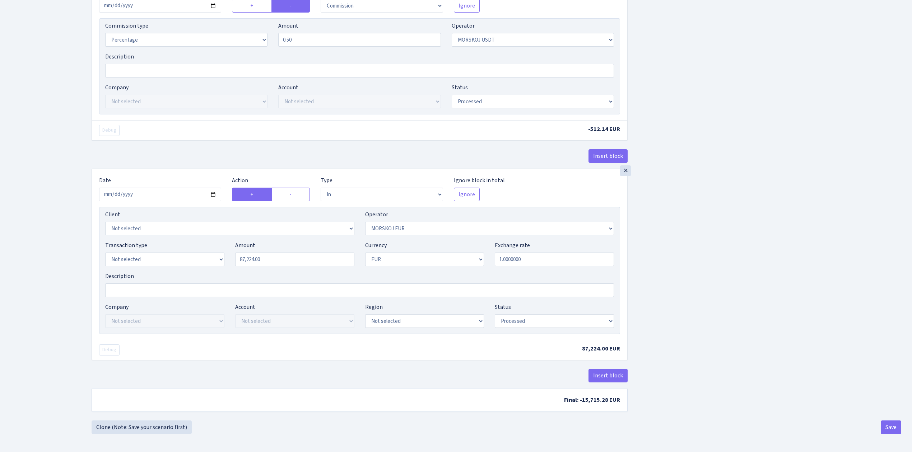
scroll to position [303, 0]
click at [911, 407] on div "Insert block × Date 2025-09-25 Action + - Type --- In Out Commission Field requ…" at bounding box center [496, 87] width 831 height 693
click at [897, 424] on button "Save" at bounding box center [890, 428] width 20 height 14
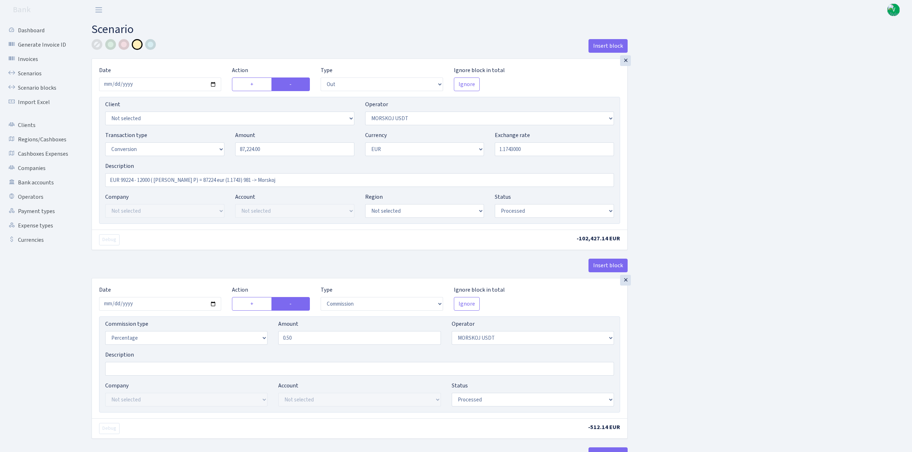
select select "out"
select select "324"
select select "15"
select select "1"
select select "processed"
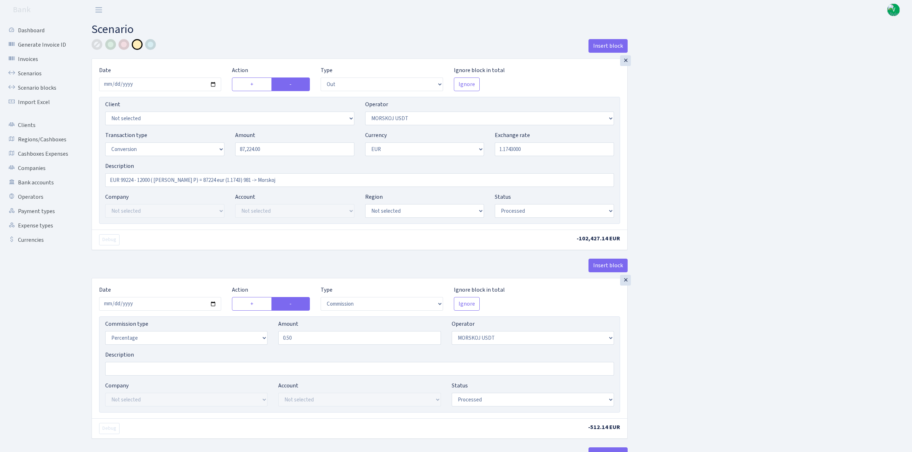
select select "commission"
select select "324"
select select "processed"
select select "in"
select select "323"
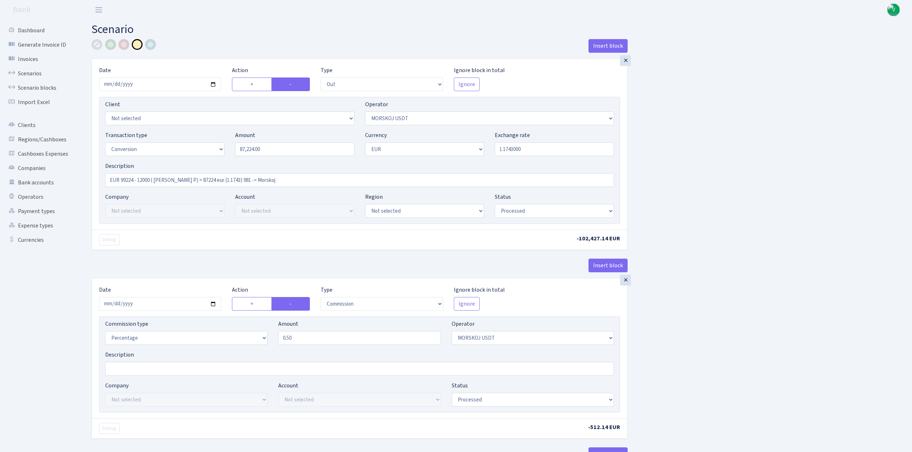
select select "1"
select select "processed"
click at [25, 72] on link "Scenarios" at bounding box center [40, 73] width 72 height 14
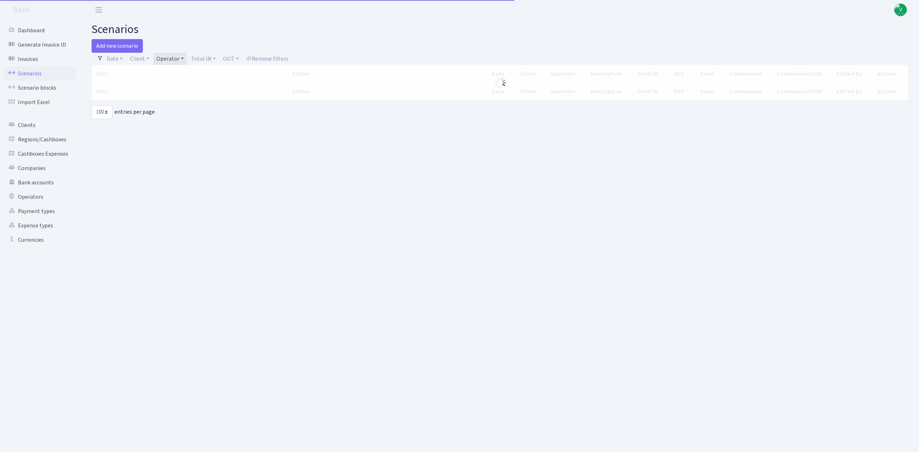
select select "100"
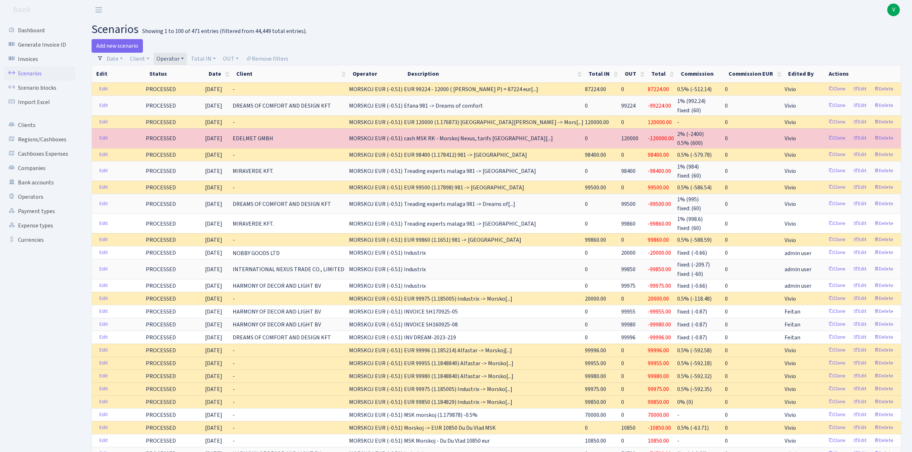
click at [171, 57] on link "Operator" at bounding box center [170, 59] width 33 height 12
click at [176, 85] on li "MORSKOJ USDT" at bounding box center [182, 79] width 54 height 13
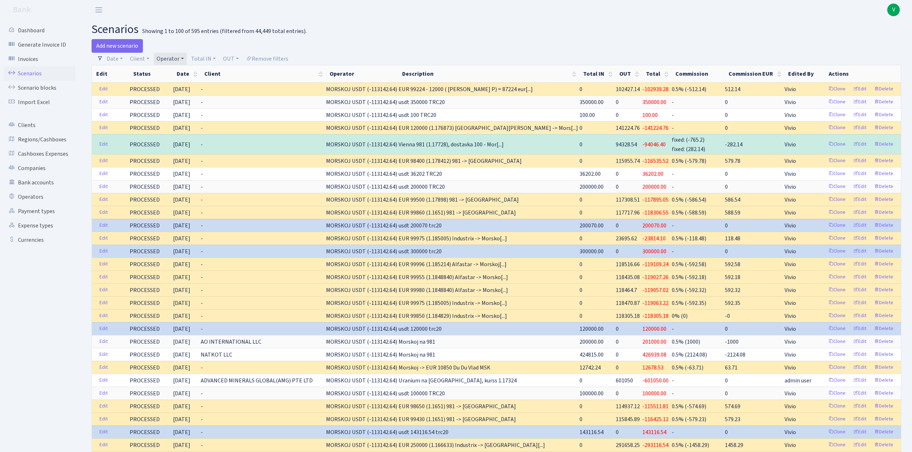
click at [176, 56] on link "Operator" at bounding box center [170, 59] width 33 height 12
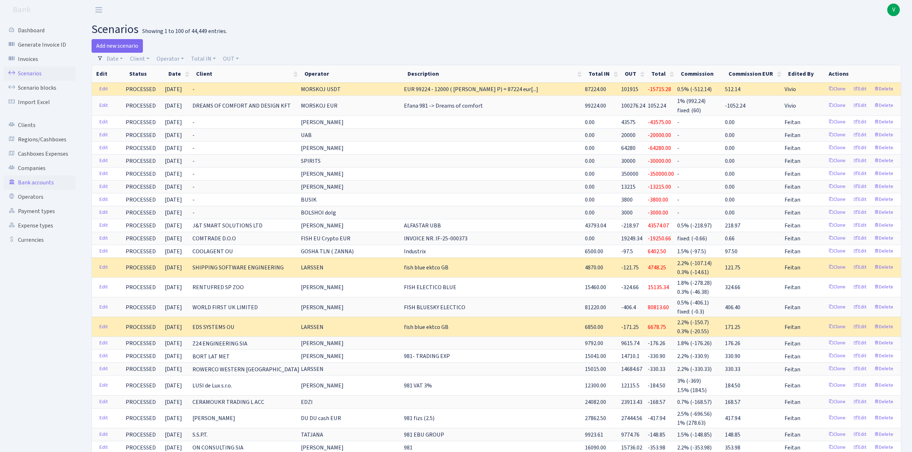
click at [43, 184] on link "Bank accounts" at bounding box center [40, 183] width 72 height 14
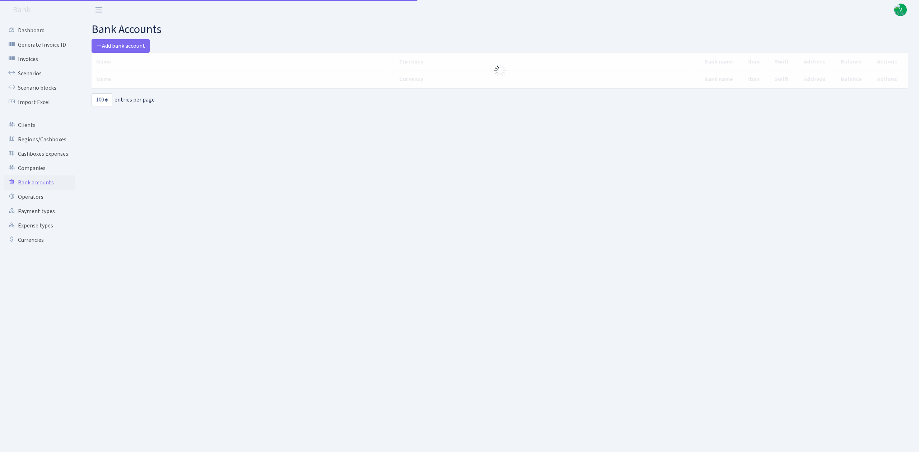
select select "100"
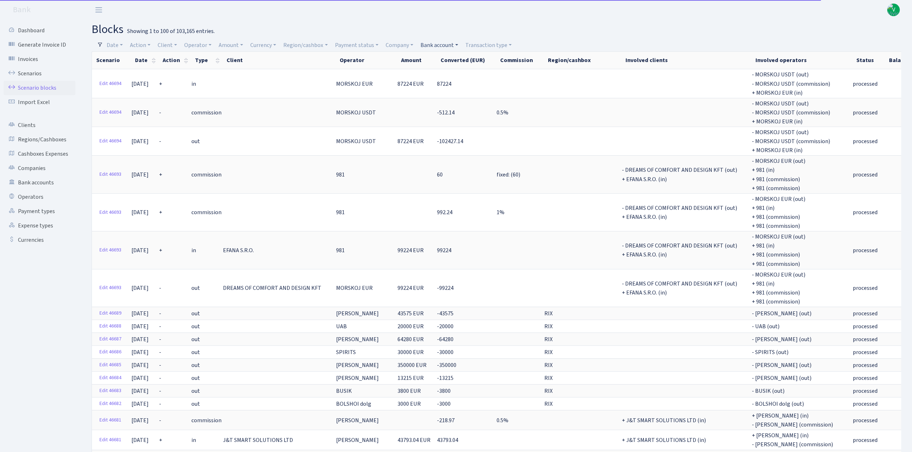
click at [447, 45] on link "Bank account" at bounding box center [438, 45] width 43 height 12
click at [447, 70] on input "search" at bounding box center [446, 70] width 53 height 11
type input "bl"
click at [444, 95] on li "FISH Blue Ektico GB SETTLEGO SOLUTIONS LTD" at bounding box center [446, 92] width 54 height 29
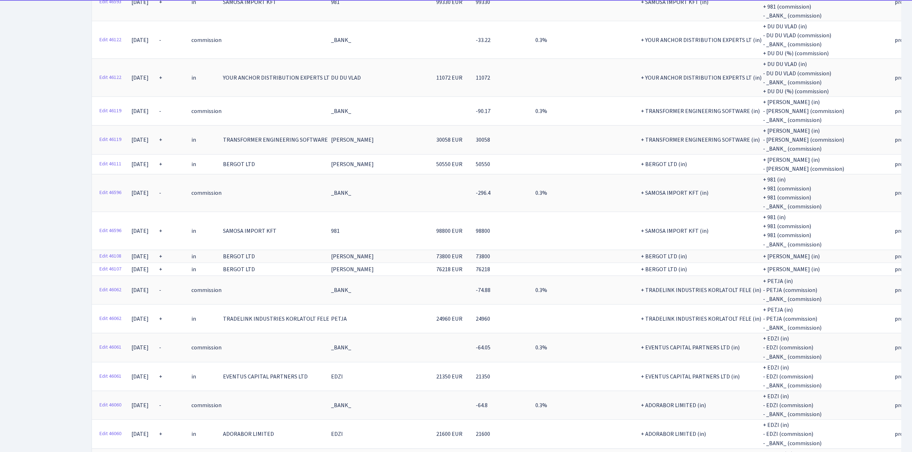
scroll to position [2350, 0]
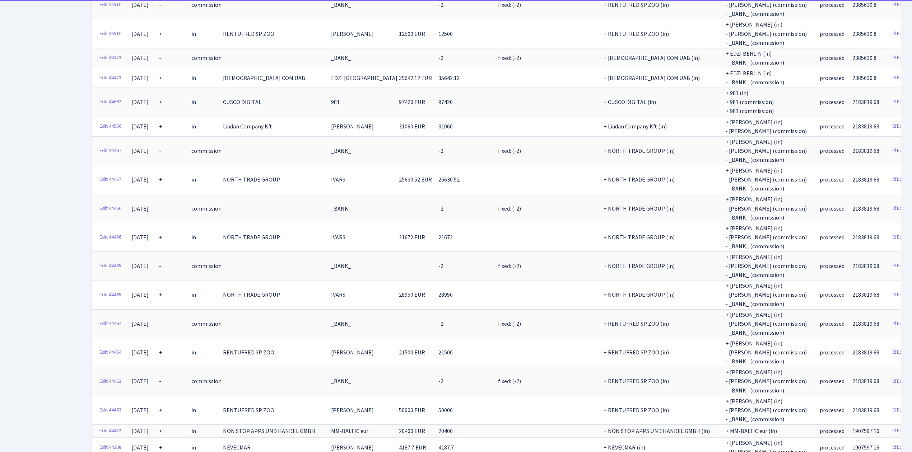
scroll to position [2431, 0]
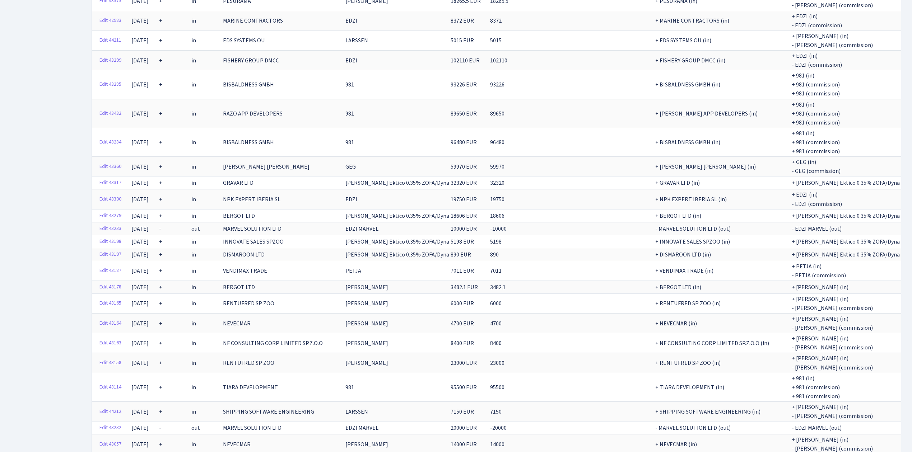
scroll to position [1878, 0]
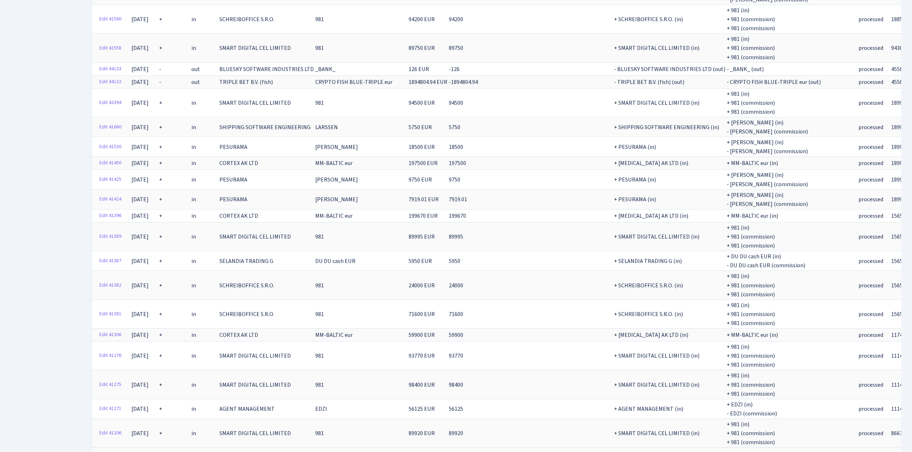
scroll to position [1718, 0]
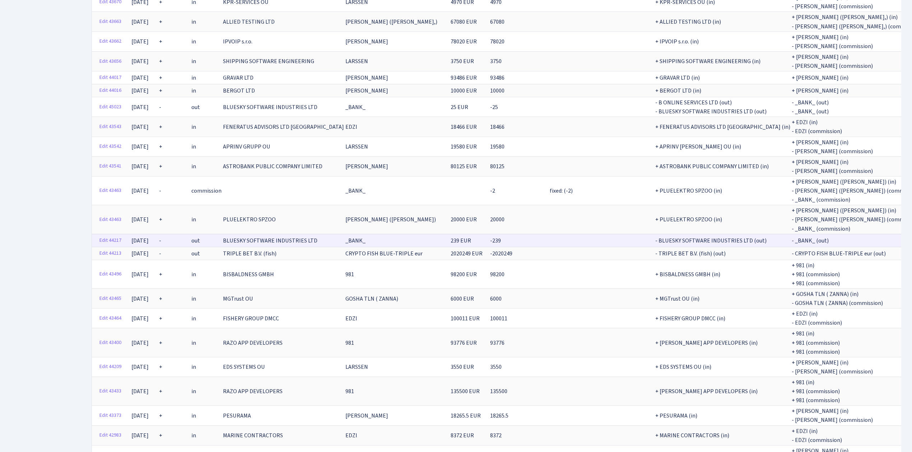
scroll to position [1447, 0]
drag, startPoint x: 326, startPoint y: 193, endPoint x: 250, endPoint y: 195, distance: 75.8
click at [250, 235] on tr "Edit 44217 30.06.2025 - out BLUESKY SOFTWARE INDUSTRIES LTD _BANK_ 239 EUR -239…" at bounding box center [567, 241] width 951 height 13
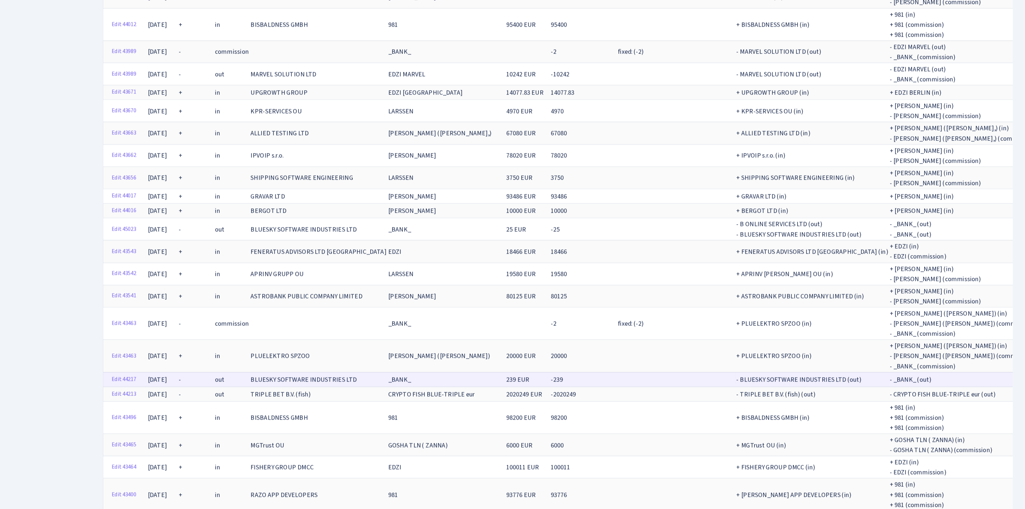
scroll to position [1351, 0]
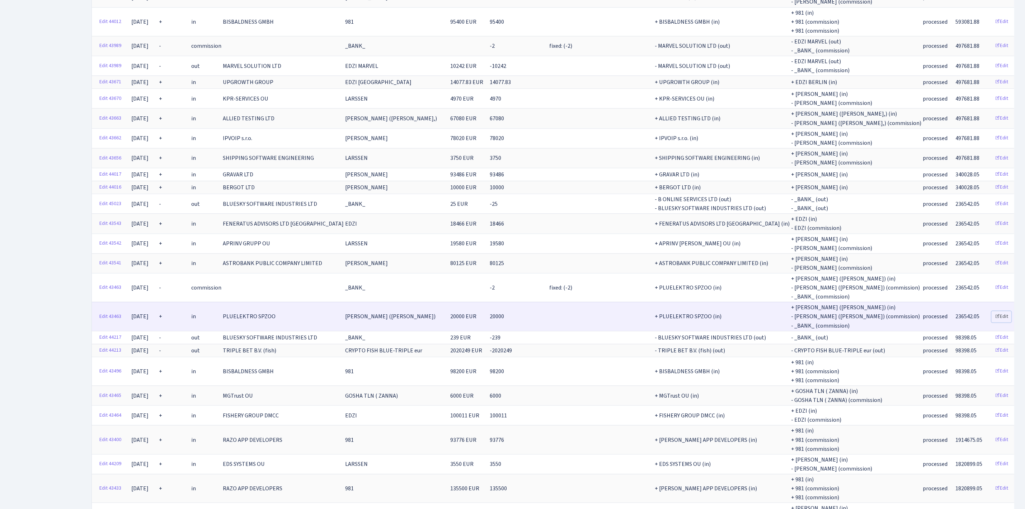
click at [918, 311] on link "Edit" at bounding box center [1002, 316] width 20 height 11
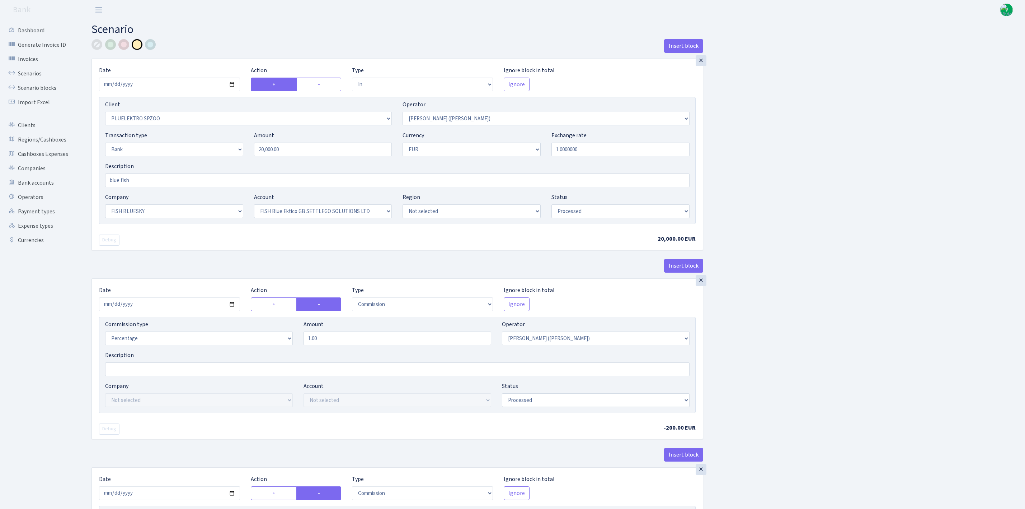
select select "in"
select select "2659"
select select "395"
select select "2"
select select "1"
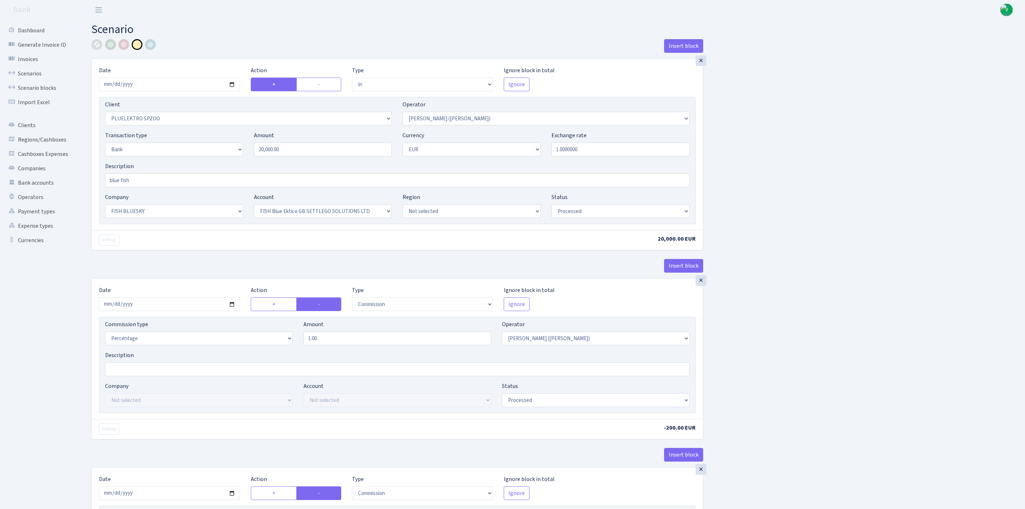
select select "23"
select select "67"
select select "processed"
select select "commission"
select select "395"
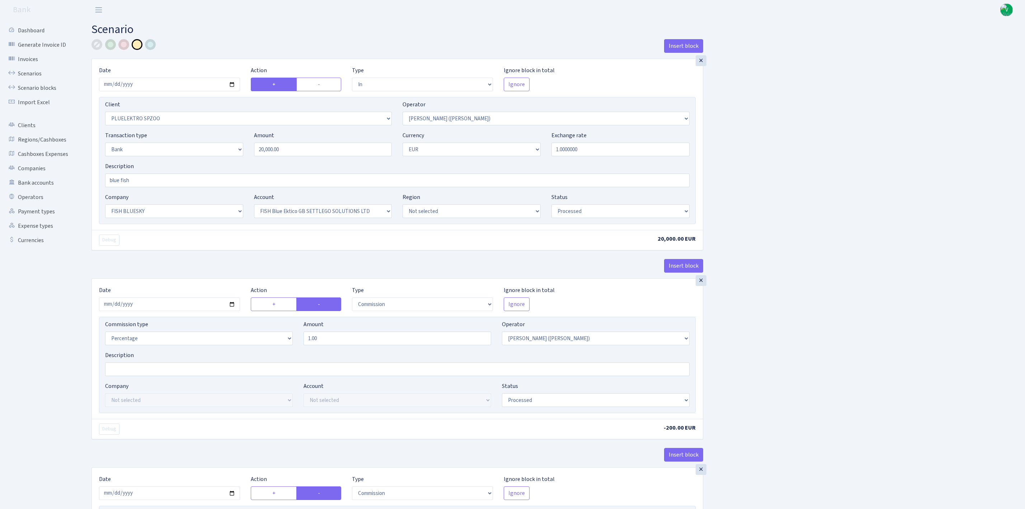
select select "processed"
select select "commission"
select select "fixed"
select select "1"
select select "23"
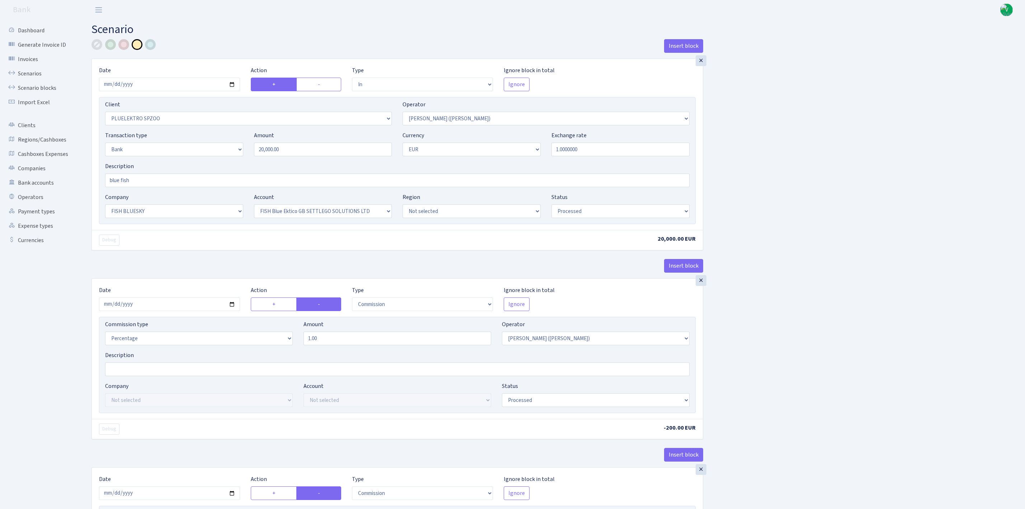
select select "67"
select select "processed"
click at [40, 70] on link "Scenarios" at bounding box center [40, 73] width 72 height 14
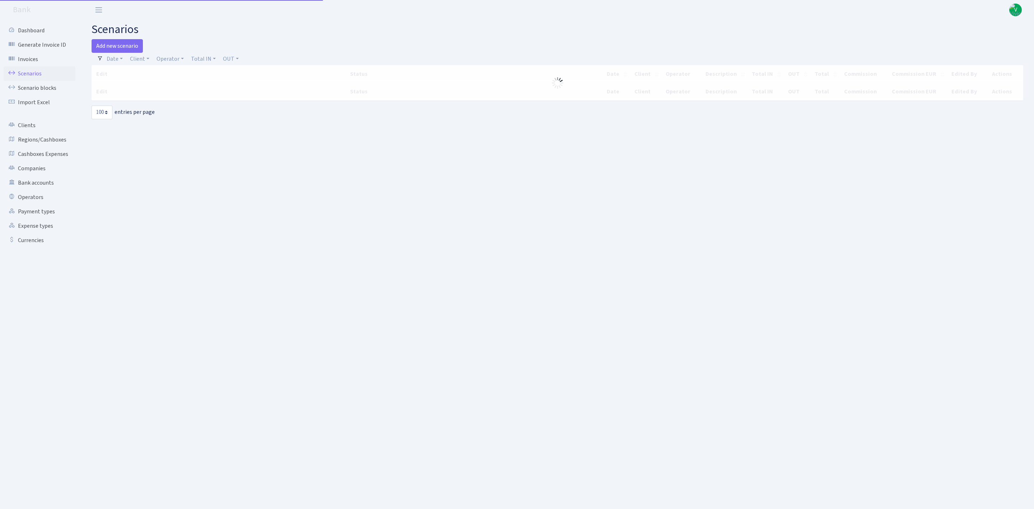
select select "100"
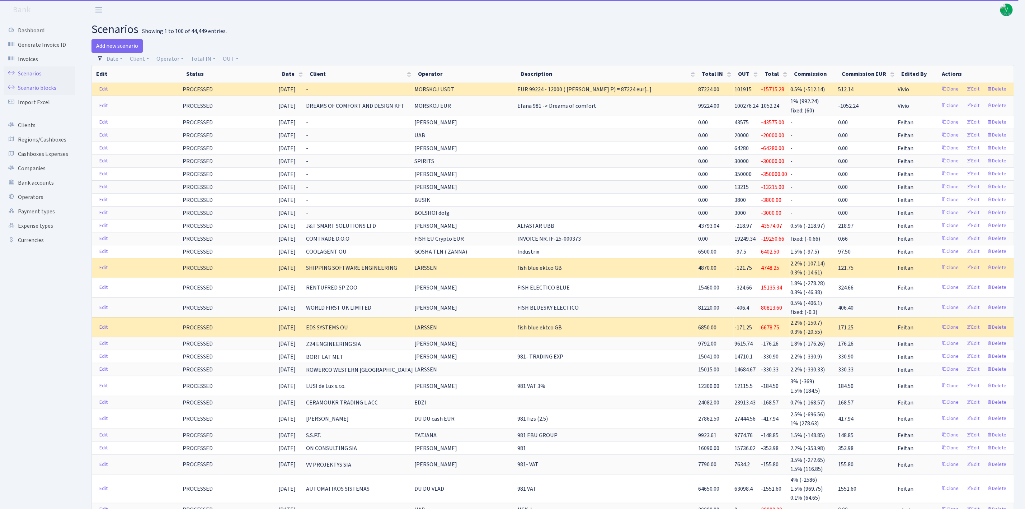
click at [26, 84] on link "Scenario blocks" at bounding box center [40, 88] width 72 height 14
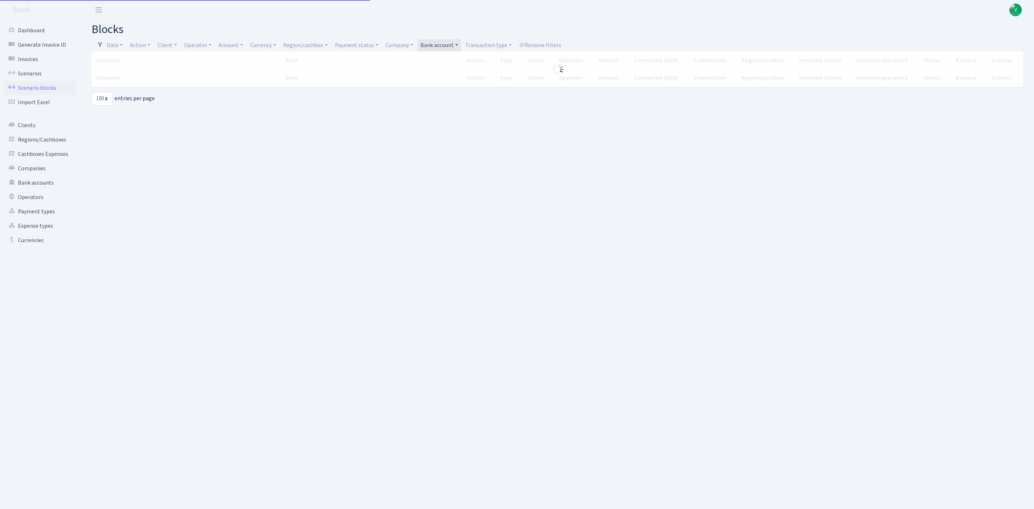
select select "100"
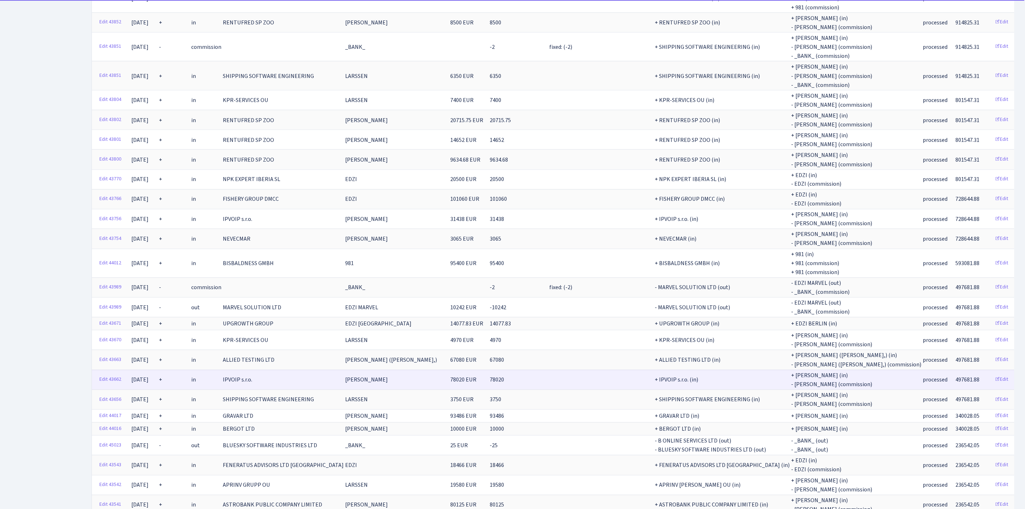
scroll to position [1275, 0]
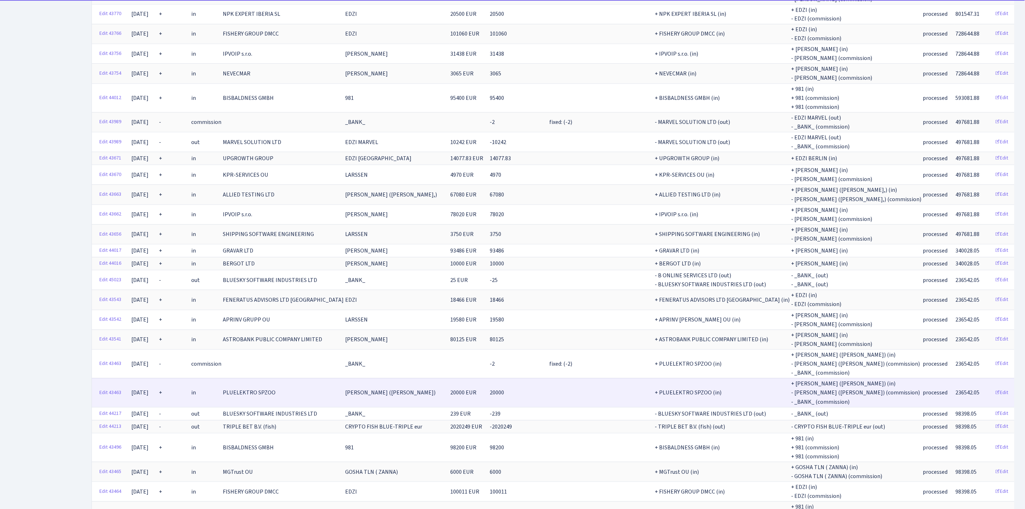
drag, startPoint x: 527, startPoint y: 351, endPoint x: 543, endPoint y: 374, distance: 28.3
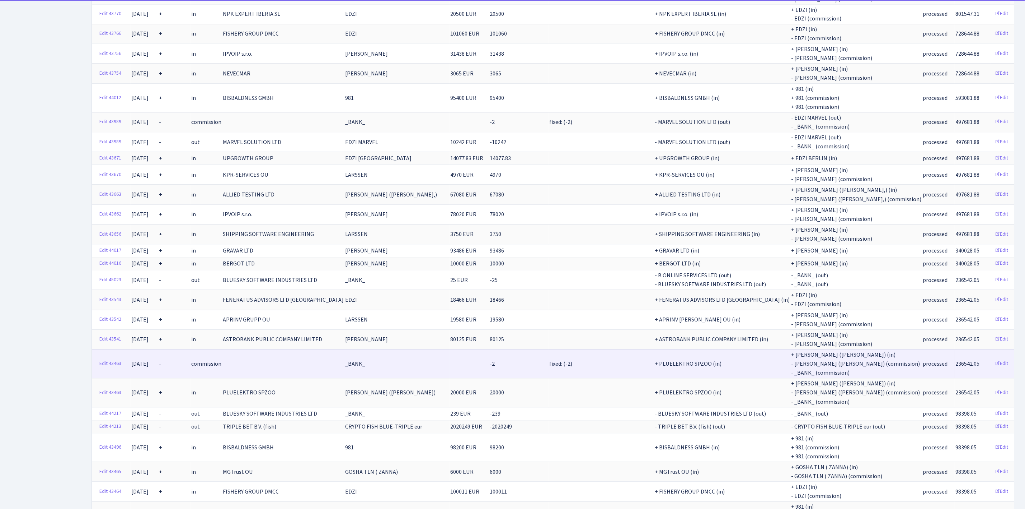
click at [495, 360] on span "-2" at bounding box center [492, 364] width 5 height 8
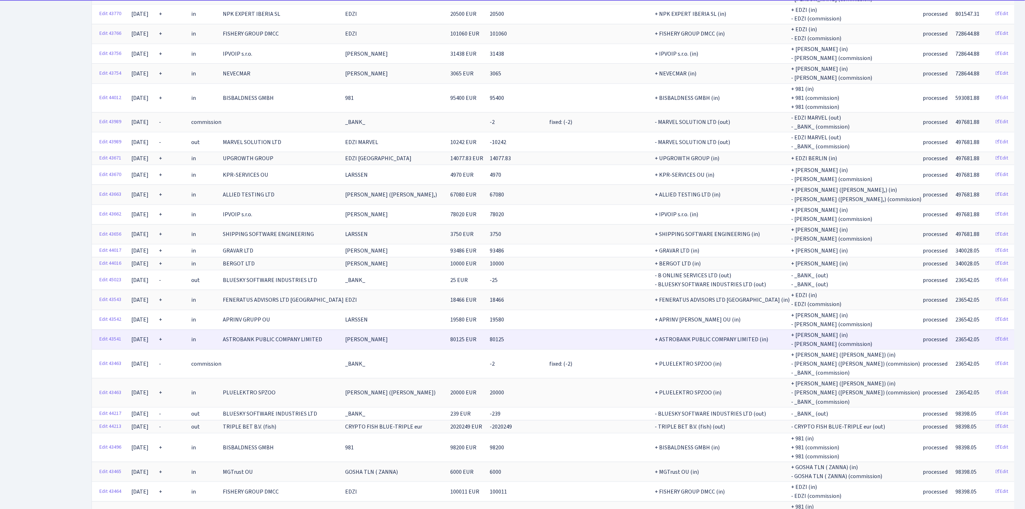
drag, startPoint x: 484, startPoint y: 322, endPoint x: 513, endPoint y: 324, distance: 28.8
click at [513, 329] on tr "Edit 43541 01.07.2025 + in ASTROBANK PUBLIC COMPANY LIMITED KOSTJA BULKA 80125 …" at bounding box center [567, 339] width 951 height 20
click at [992, 333] on link "Edit" at bounding box center [1002, 338] width 20 height 11
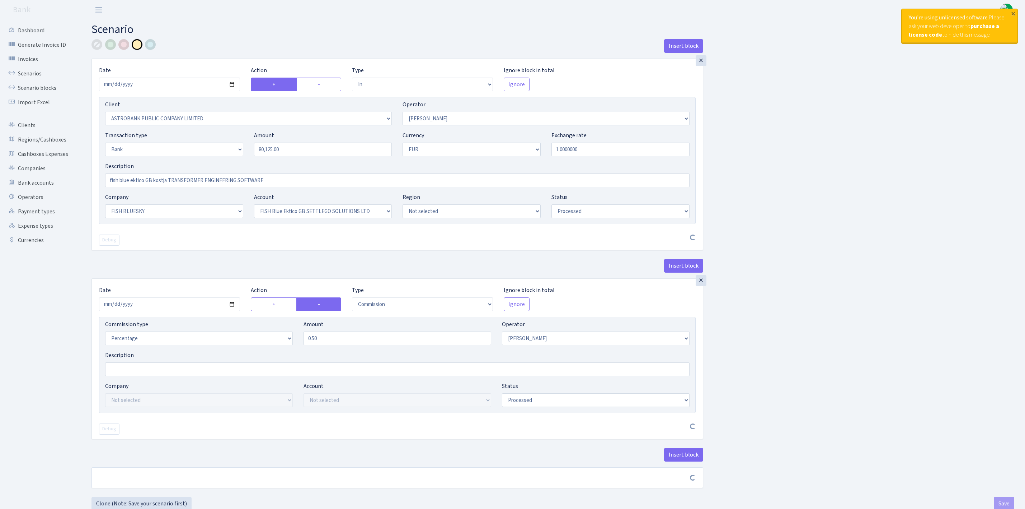
select select "in"
select select "3201"
select select "439"
select select "2"
select select "1"
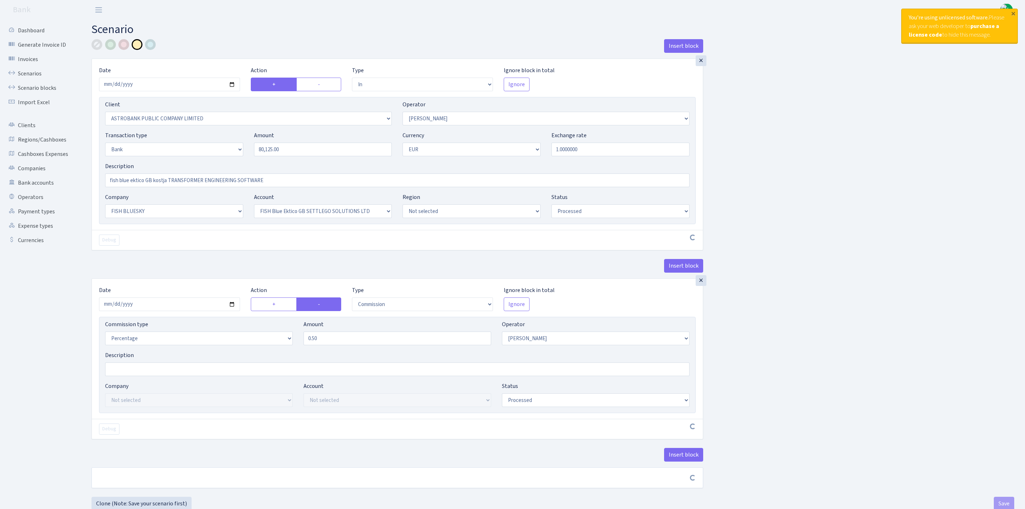
select select "23"
select select "67"
select select "processed"
select select "commission"
select select "439"
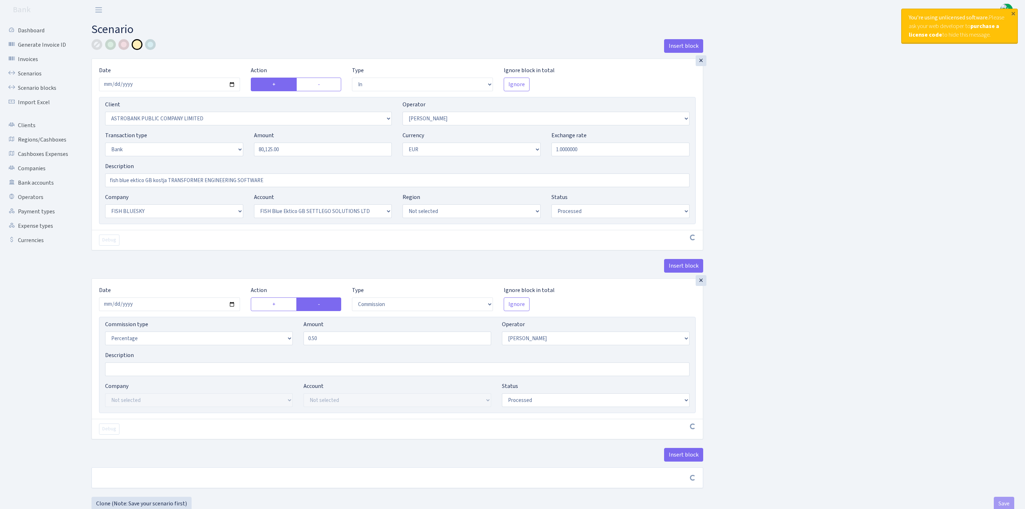
select select "processed"
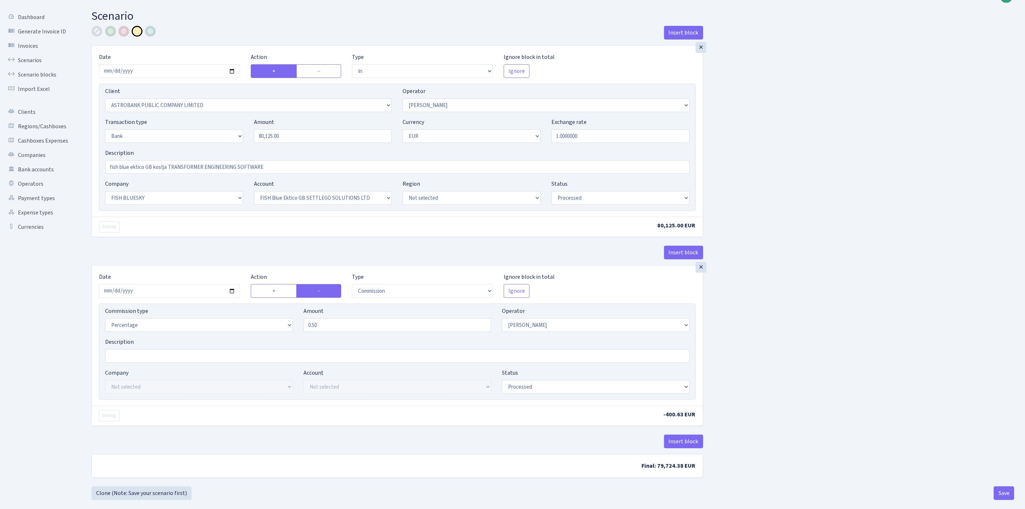
scroll to position [27, 0]
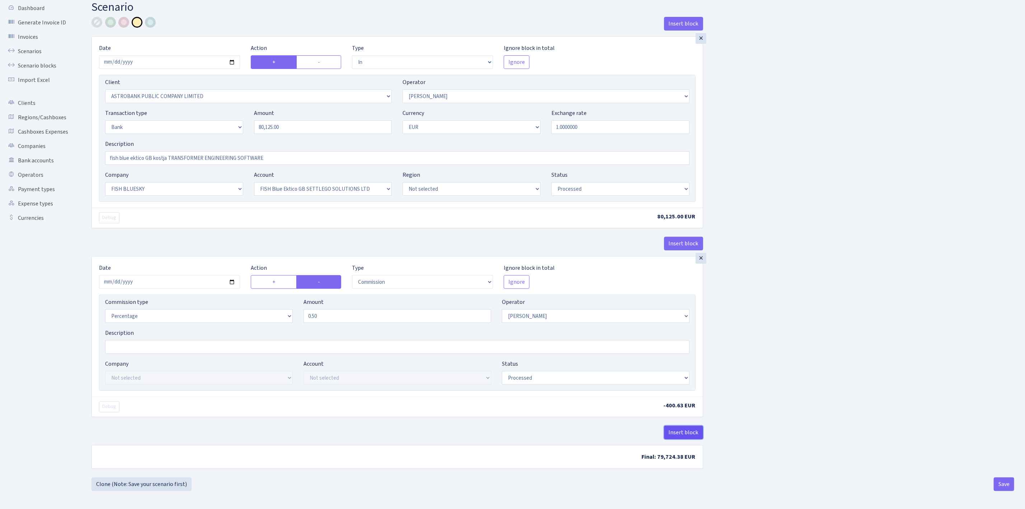
click at [692, 431] on button "Insert block" at bounding box center [683, 432] width 39 height 14
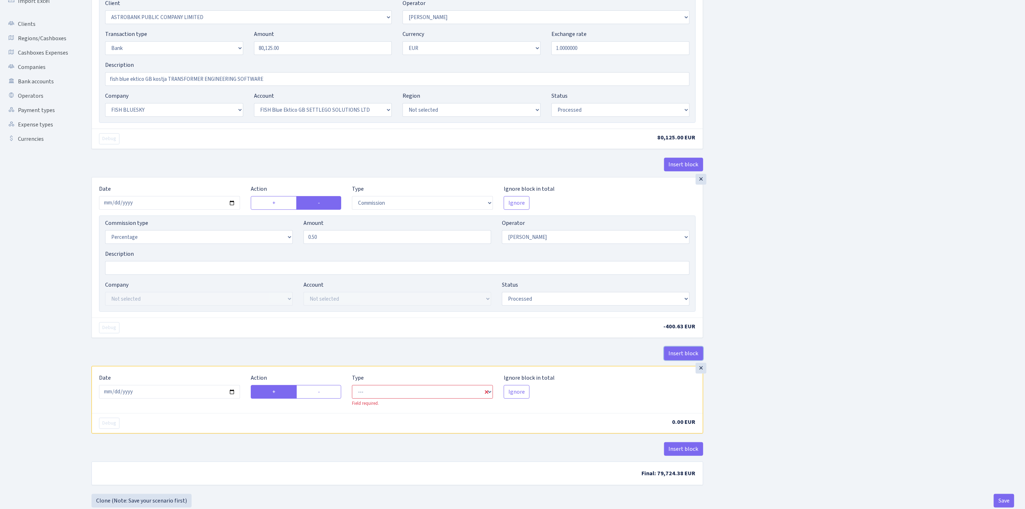
scroll to position [123, 0]
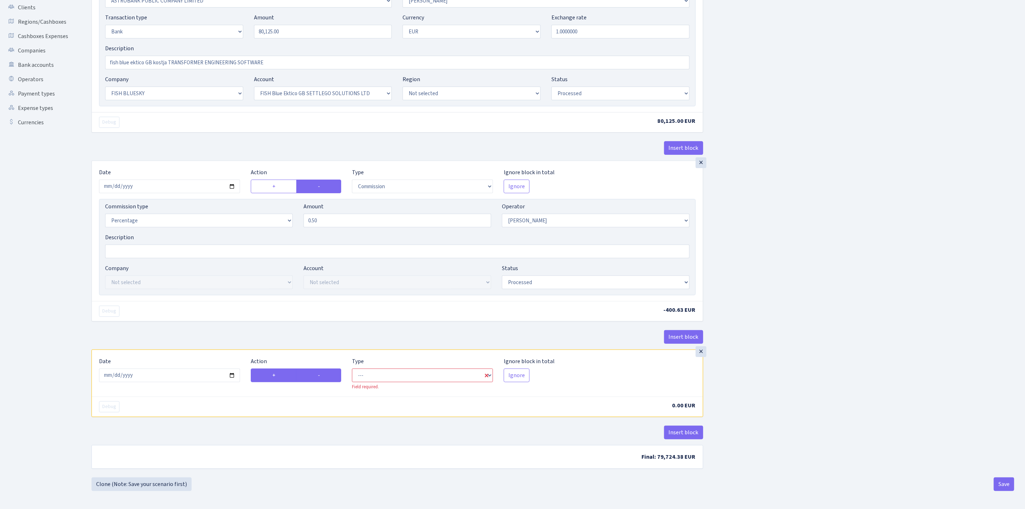
click at [323, 376] on label "-" at bounding box center [318, 375] width 45 height 14
click at [323, 375] on input "-" at bounding box center [320, 373] width 5 height 5
radio input "true"
radio input "false"
click at [233, 370] on input "2025-09-25" at bounding box center [169, 375] width 141 height 14
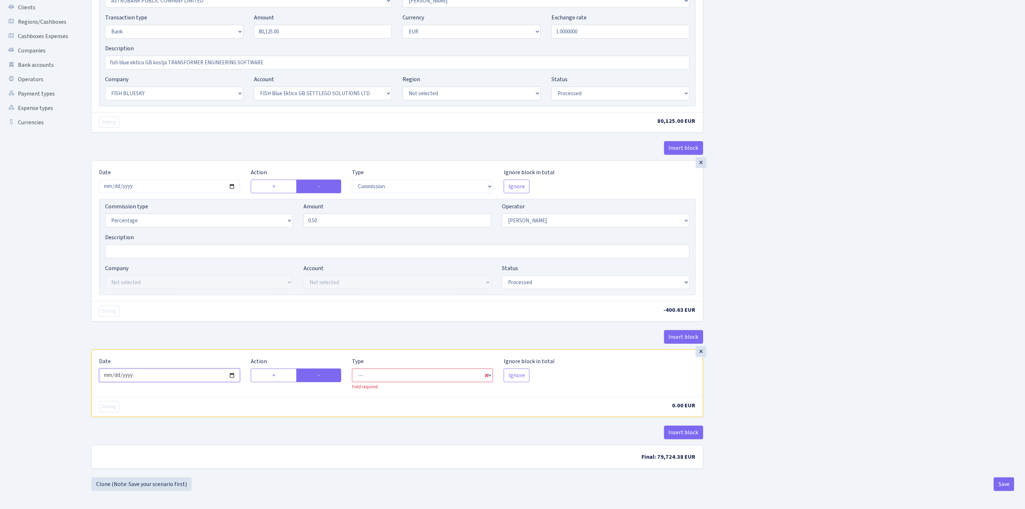
click at [231, 372] on input "2025-09-25" at bounding box center [169, 375] width 141 height 14
type input "2025-07-01"
click at [384, 380] on select "--- In Out Commission" at bounding box center [422, 375] width 141 height 14
select select "commission"
click at [352, 368] on select "--- In Out Commission" at bounding box center [422, 375] width 141 height 14
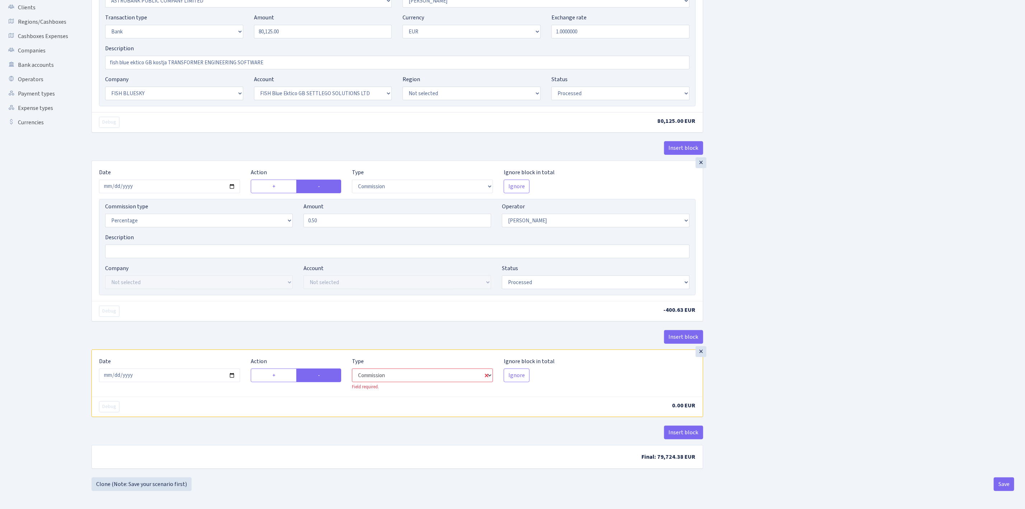
select select "439"
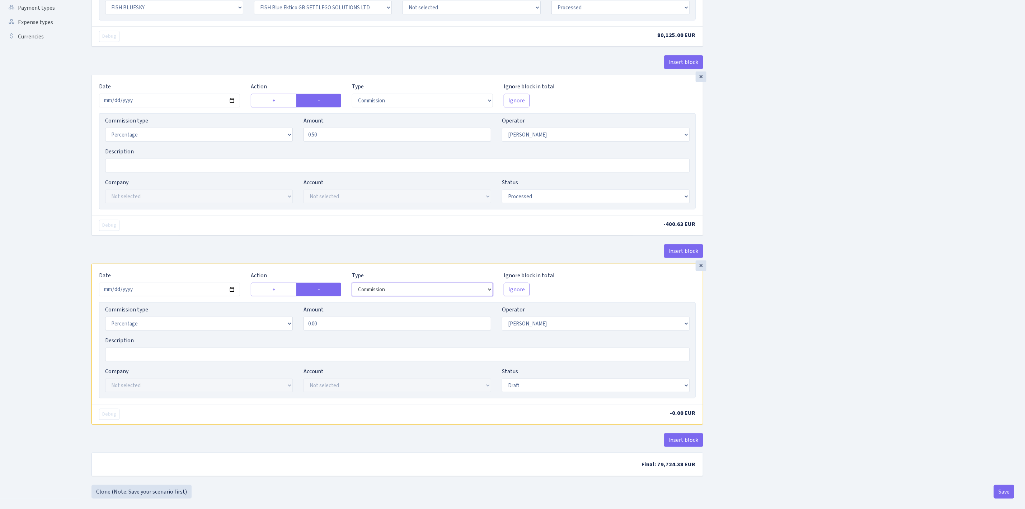
scroll to position [218, 0]
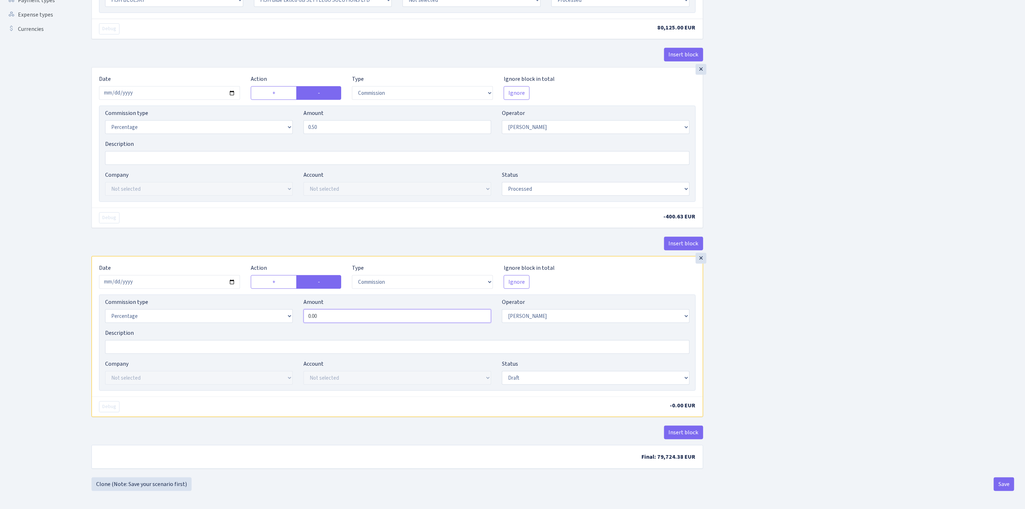
drag, startPoint x: 303, startPoint y: 310, endPoint x: 283, endPoint y: 310, distance: 19.4
click at [284, 310] on div "Commission type Percentage Fixed Bank Amount 0.00 Operator Not selected 981 981…" at bounding box center [397, 313] width 595 height 31
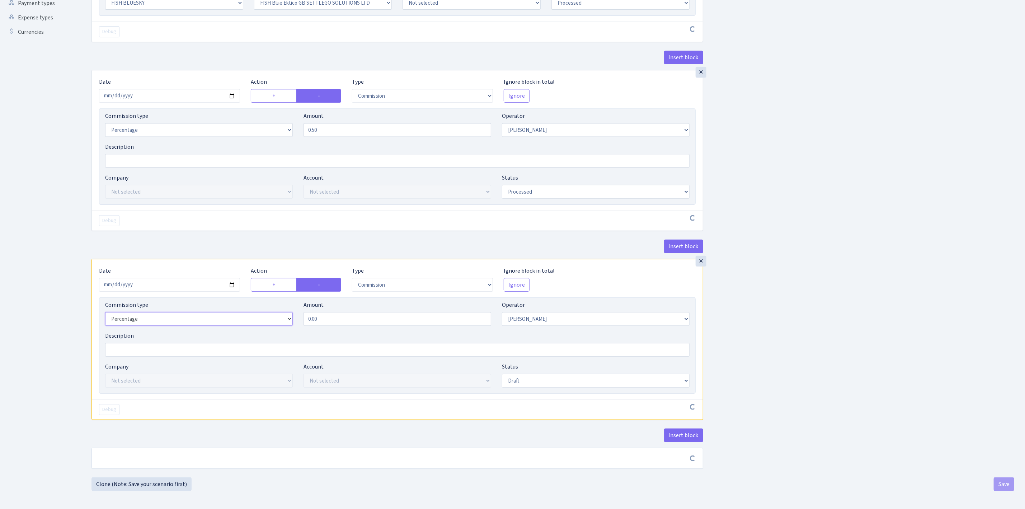
scroll to position [215, 0]
click at [280, 312] on select "Percentage Fixed Bank" at bounding box center [199, 319] width 188 height 14
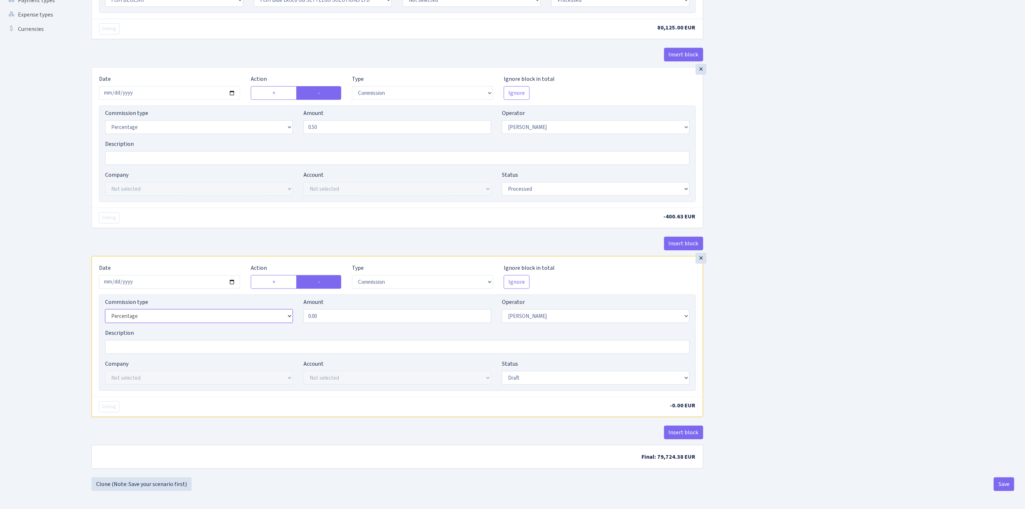
select select "fixed"
click at [105, 310] on select "Percentage Fixed Bank" at bounding box center [199, 316] width 188 height 14
type input "2.00"
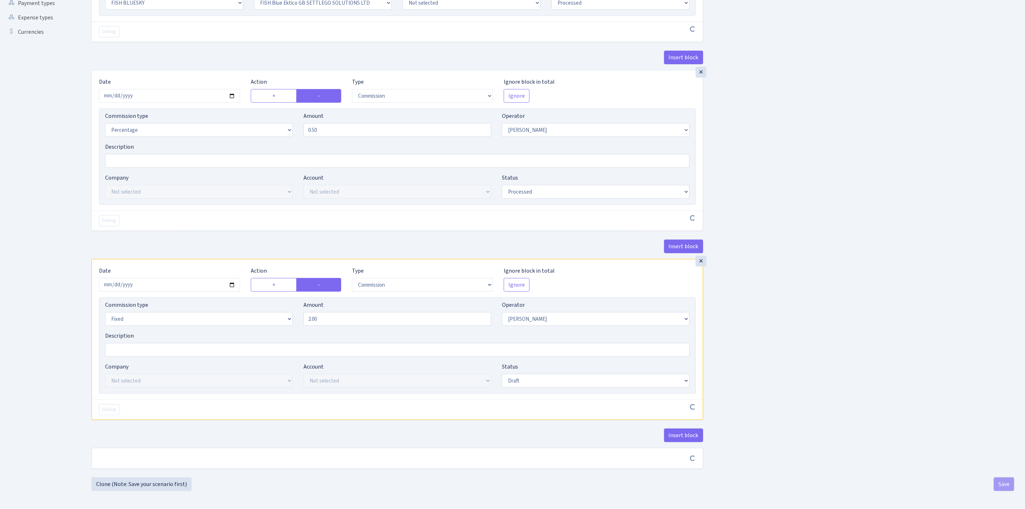
click at [782, 351] on div "Insert block × Date [DATE] Action + - Type --- In Out Commission Field required…" at bounding box center [553, 154] width 934 height 646
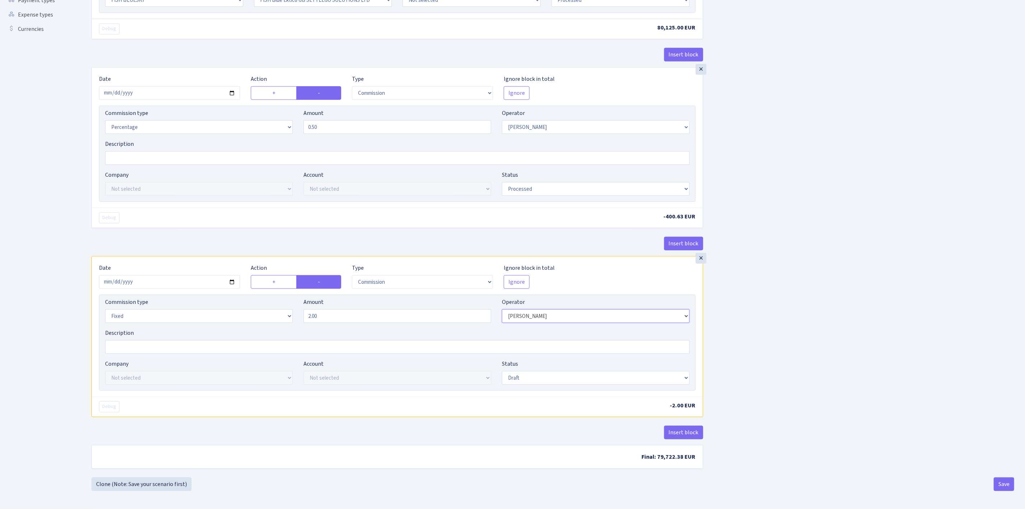
click at [662, 317] on select "Not selected 981 981 AED 981 BN usdt 981 CASH USDT 981 CASH USDT EUR 981 GOLD 9…" at bounding box center [596, 316] width 188 height 14
select select "1"
click at [502, 310] on select "Not selected 981 981 AED 981 BN usdt 981 CASH USDT 981 CASH USDT EUR 981 GOLD 9…" at bounding box center [596, 316] width 188 height 14
click at [772, 368] on div "Insert block × Date [DATE] Action + - Type --- In Out Commission Field required…" at bounding box center [553, 152] width 934 height 649
click at [597, 378] on select "Draft Pending Later Never Processed" at bounding box center [596, 378] width 188 height 14
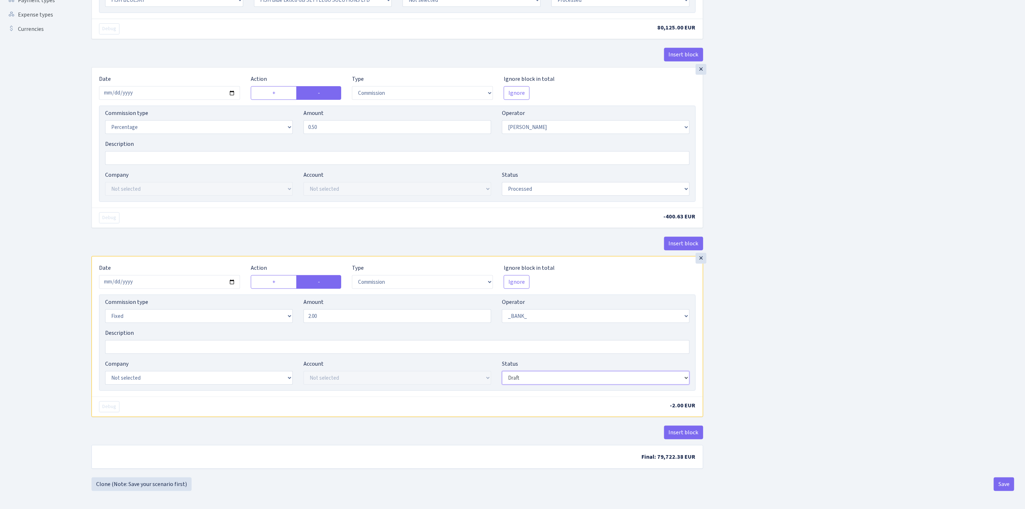
select select "processed"
click at [502, 372] on select "Draft Pending Later Never Processed" at bounding box center [596, 378] width 188 height 14
click at [770, 443] on div "Insert block × Date [DATE] Action + - Type --- In Out Commission Field required…" at bounding box center [553, 152] width 934 height 649
click at [790, 417] on div "Insert block × Date [DATE] Action + - Type --- In Out Commission Field required…" at bounding box center [553, 152] width 934 height 649
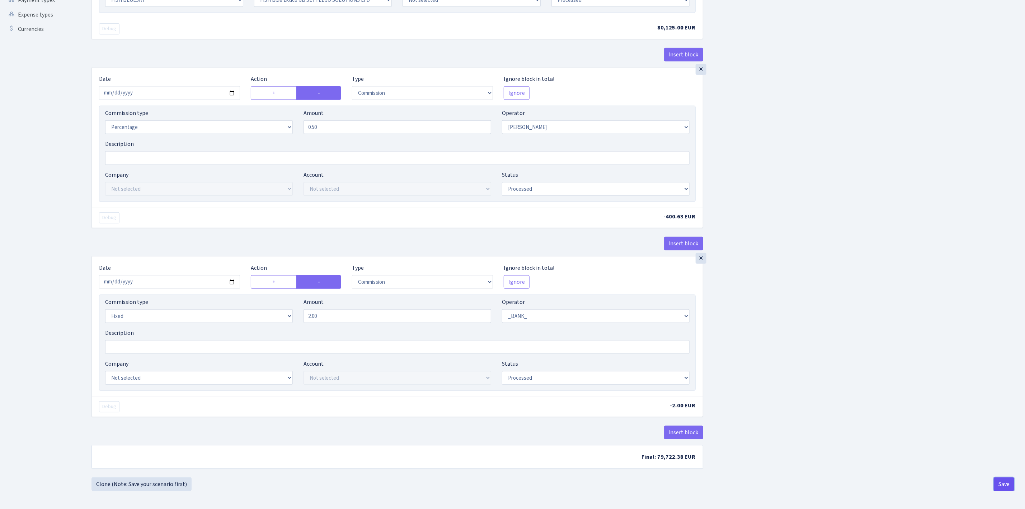
click at [1008, 482] on button "Save" at bounding box center [1004, 484] width 20 height 14
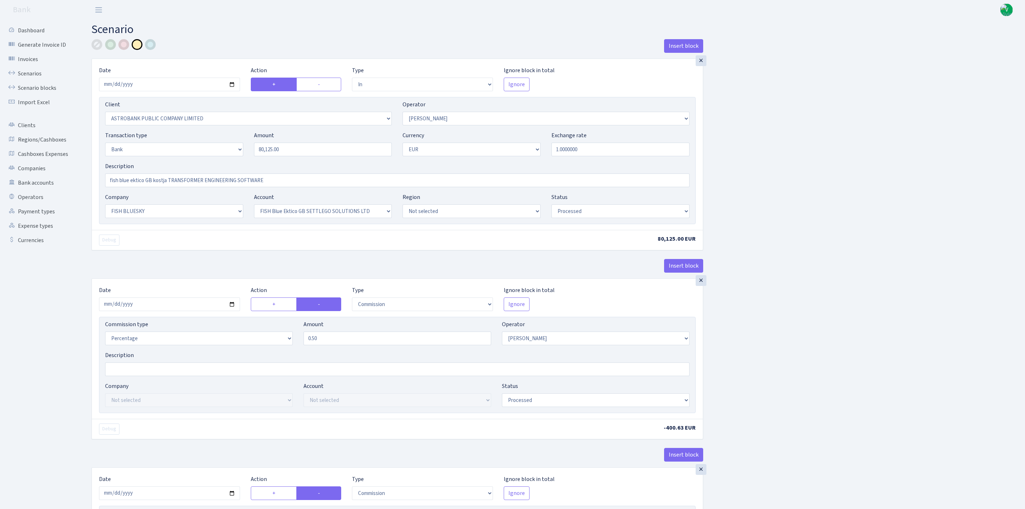
select select "in"
select select "3201"
select select "439"
select select "2"
select select "1"
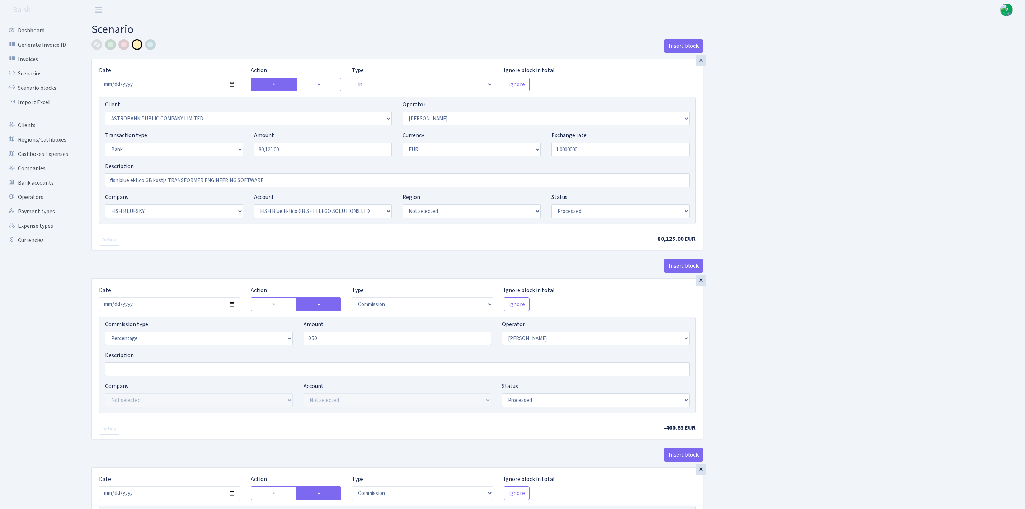
select select "23"
select select "67"
select select "processed"
select select "commission"
select select "439"
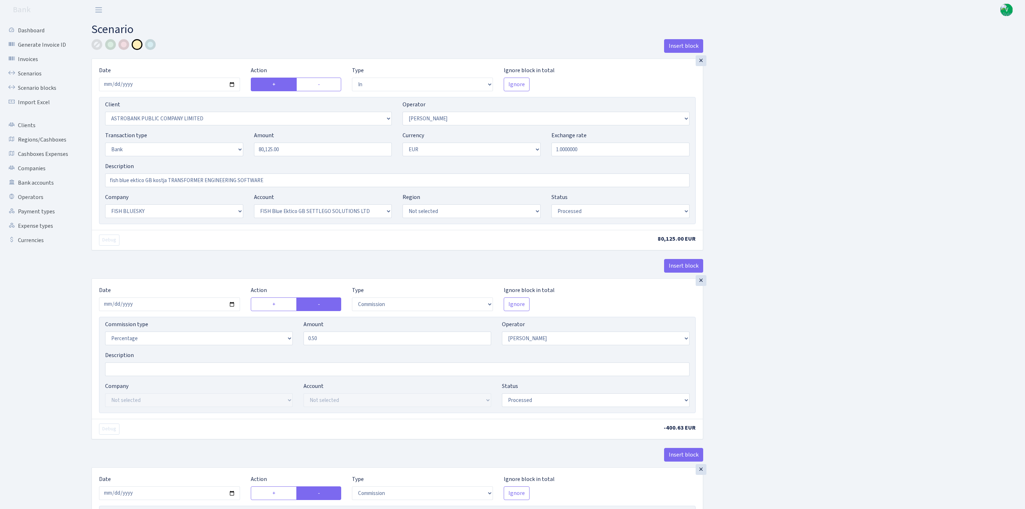
select select "processed"
select select "commission"
select select "fixed"
select select "1"
select select "processed"
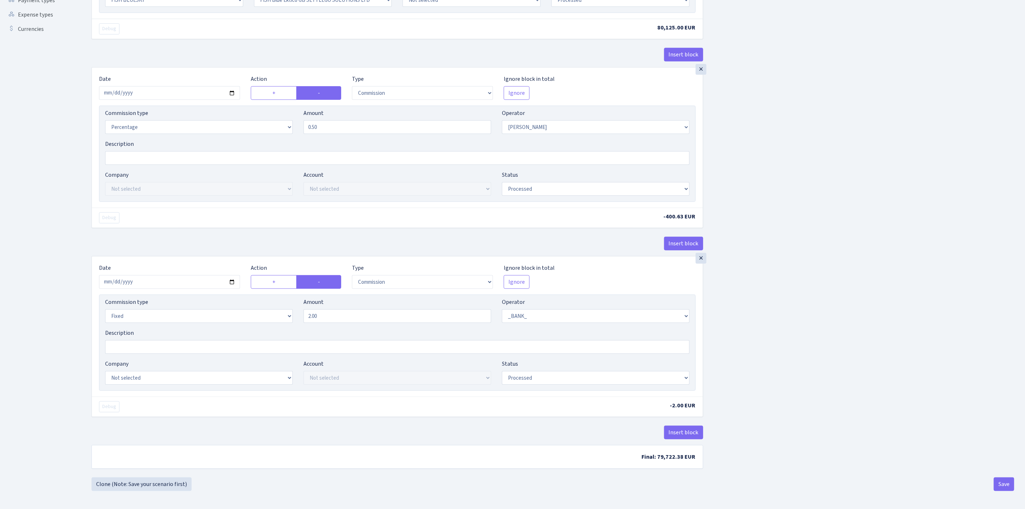
scroll to position [218, 0]
click at [1009, 481] on button "Save" at bounding box center [1004, 484] width 20 height 14
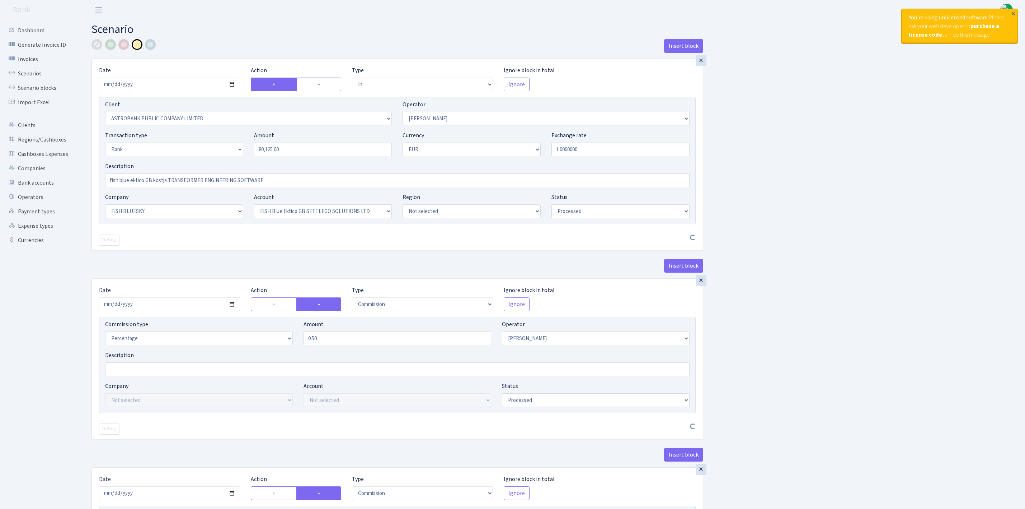
select select "in"
select select "3201"
select select "439"
select select "2"
select select "1"
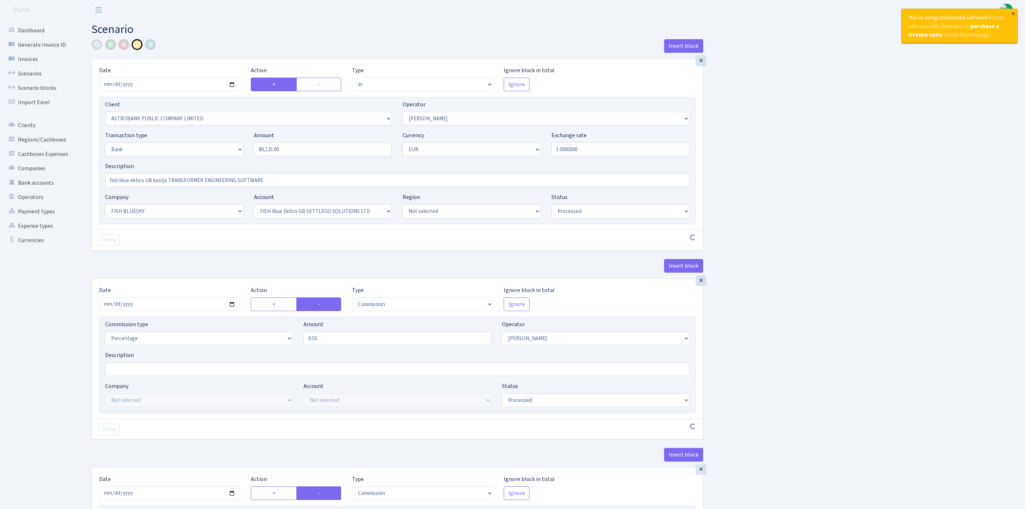
select select "23"
select select "67"
select select "processed"
select select "commission"
select select "439"
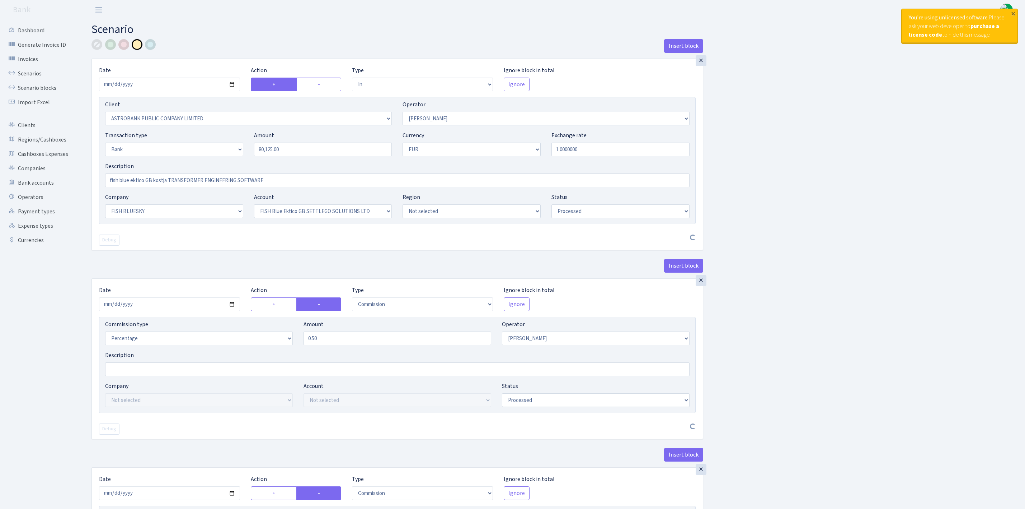
select select "processed"
select select "commission"
select select "fixed"
select select "1"
select select "processed"
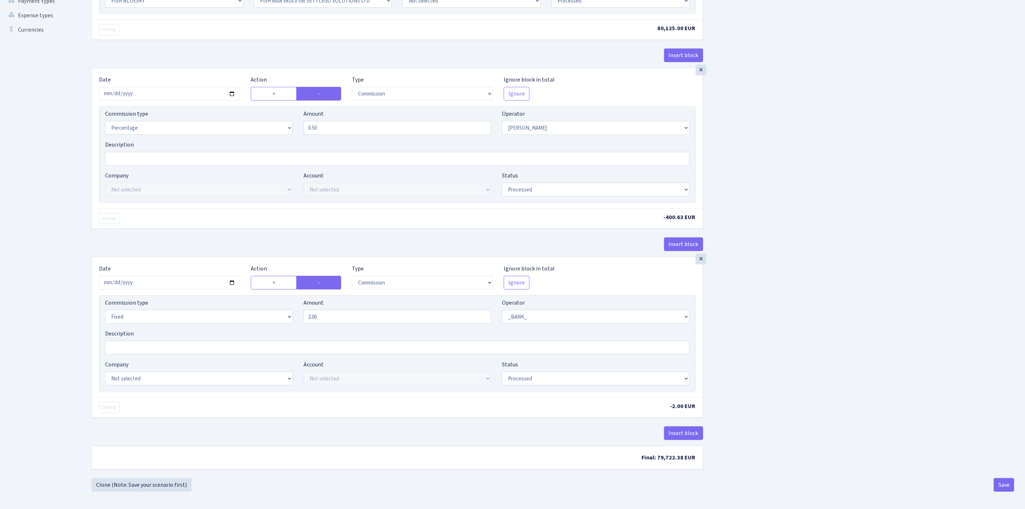
scroll to position [218, 0]
click at [1005, 490] on button "Save" at bounding box center [1004, 484] width 20 height 14
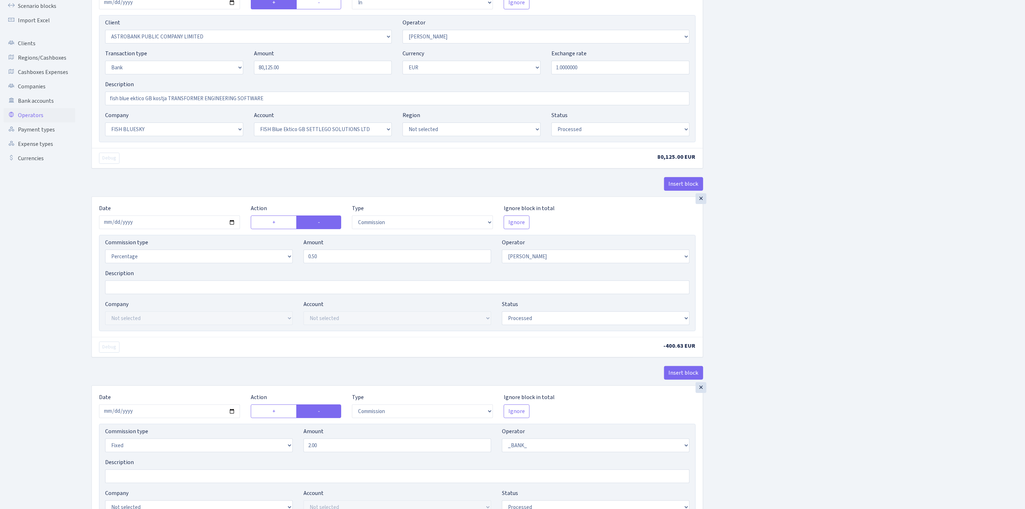
scroll to position [0, 0]
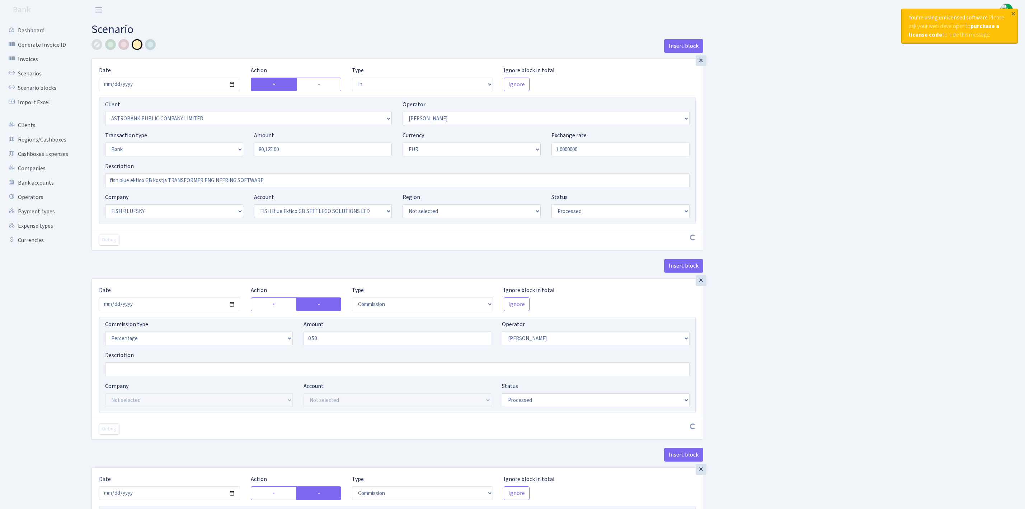
select select "in"
select select "3201"
select select "439"
select select "2"
select select "1"
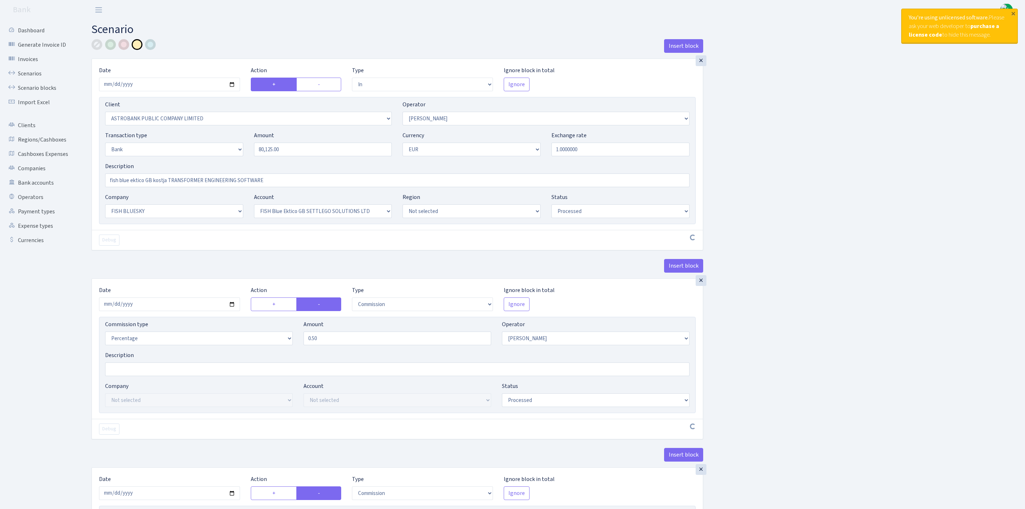
select select "23"
select select "67"
select select "processed"
select select "commission"
select select "439"
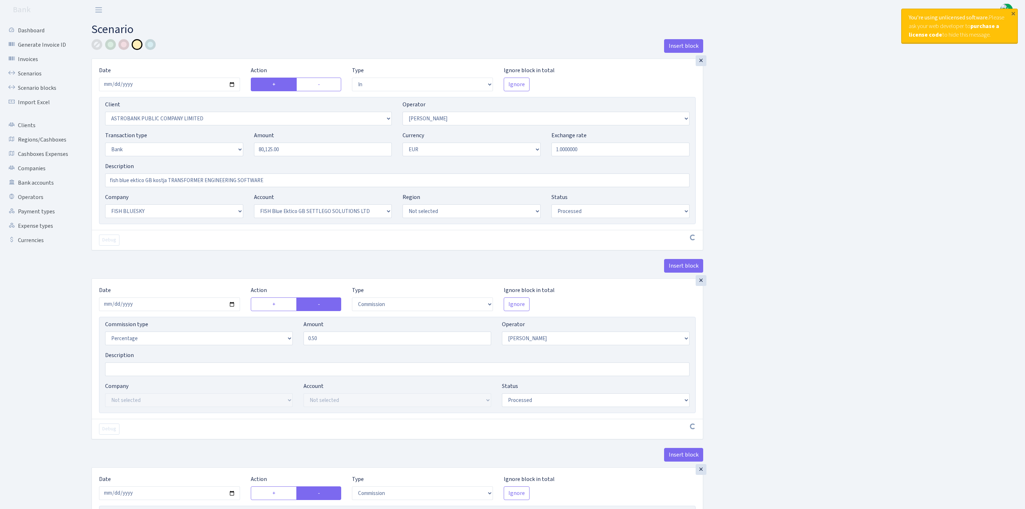
select select "processed"
select select "commission"
select select "fixed"
select select "1"
select select "processed"
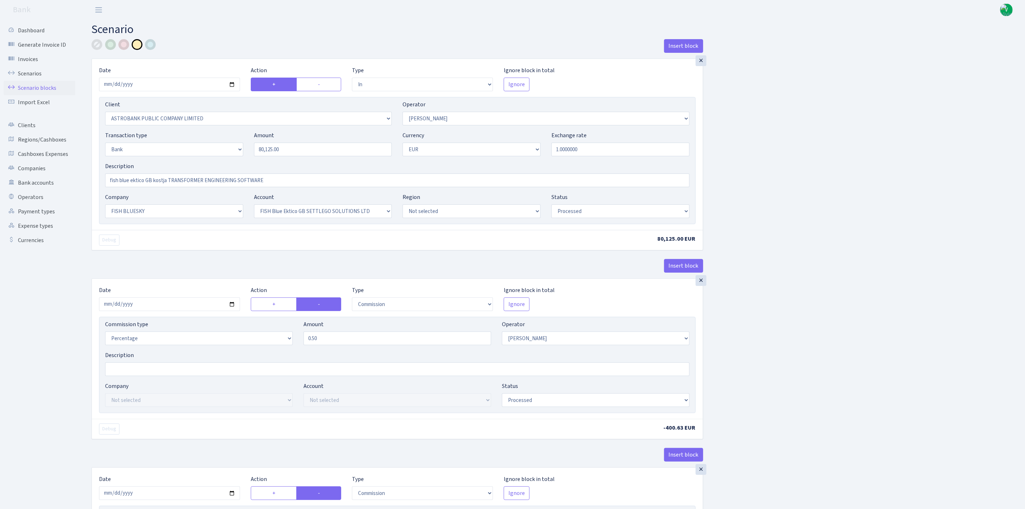
click at [46, 86] on link "Scenario blocks" at bounding box center [40, 88] width 72 height 14
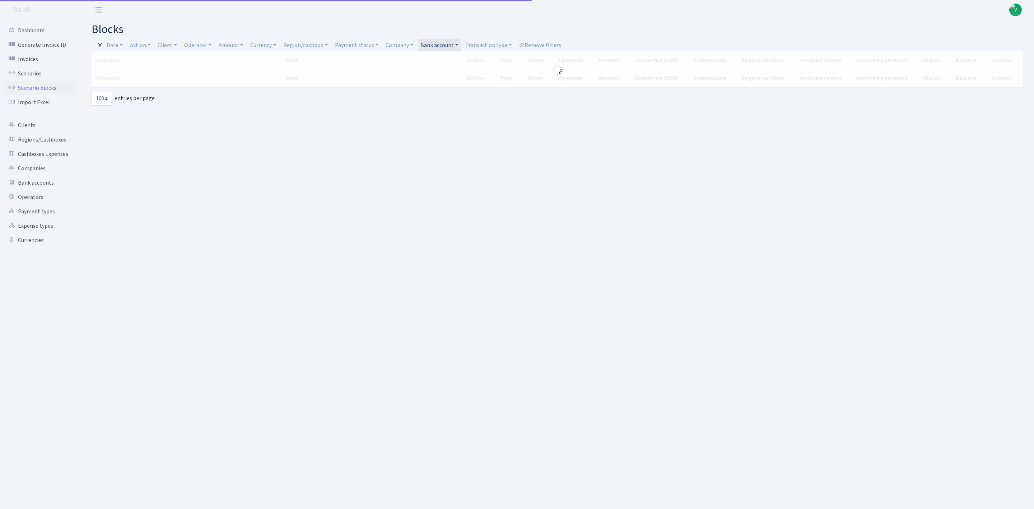
select select "100"
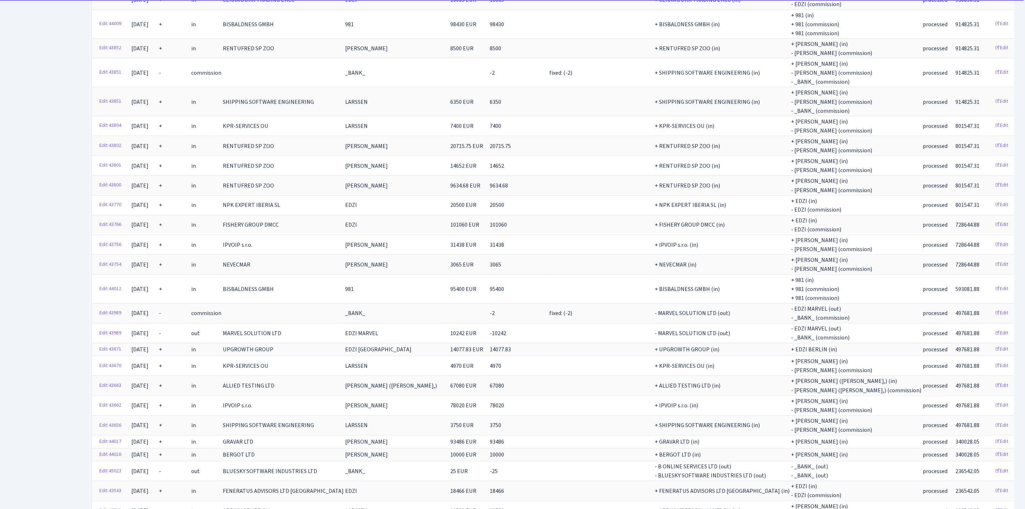
scroll to position [1230, 0]
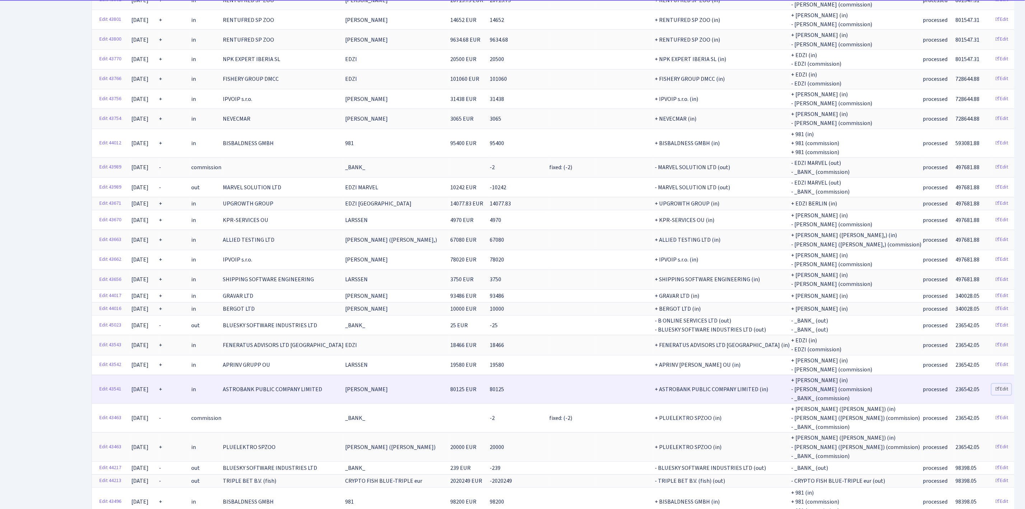
click at [992, 383] on link "Edit" at bounding box center [1002, 388] width 20 height 11
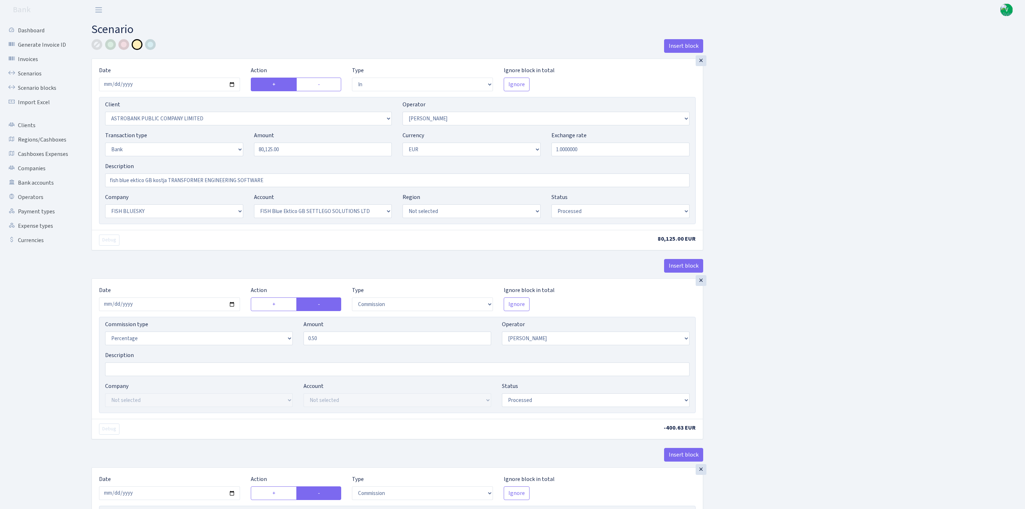
select select "in"
select select "3201"
select select "439"
select select "2"
select select "1"
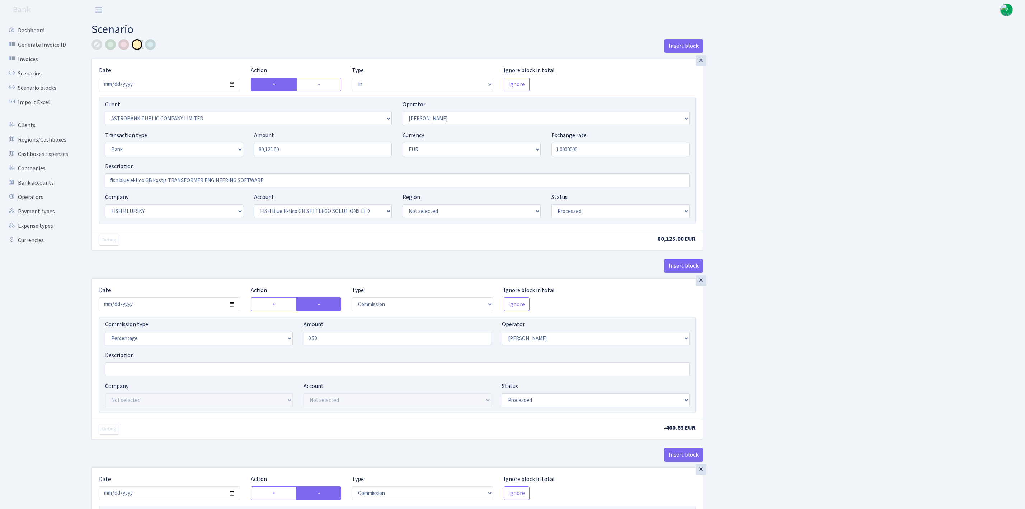
select select "23"
select select "67"
select select "processed"
select select "commission"
select select "439"
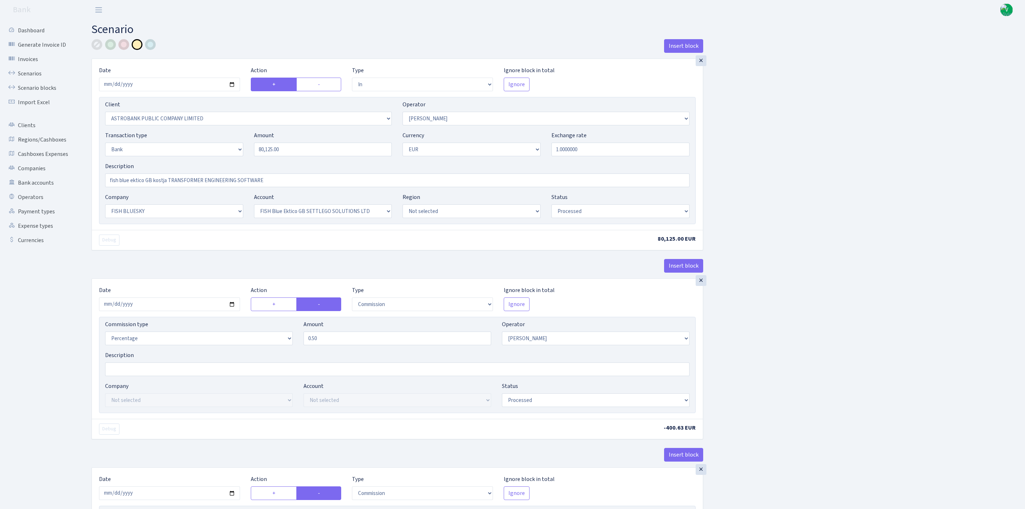
select select "processed"
select select "commission"
select select "fixed"
select select "1"
select select "processed"
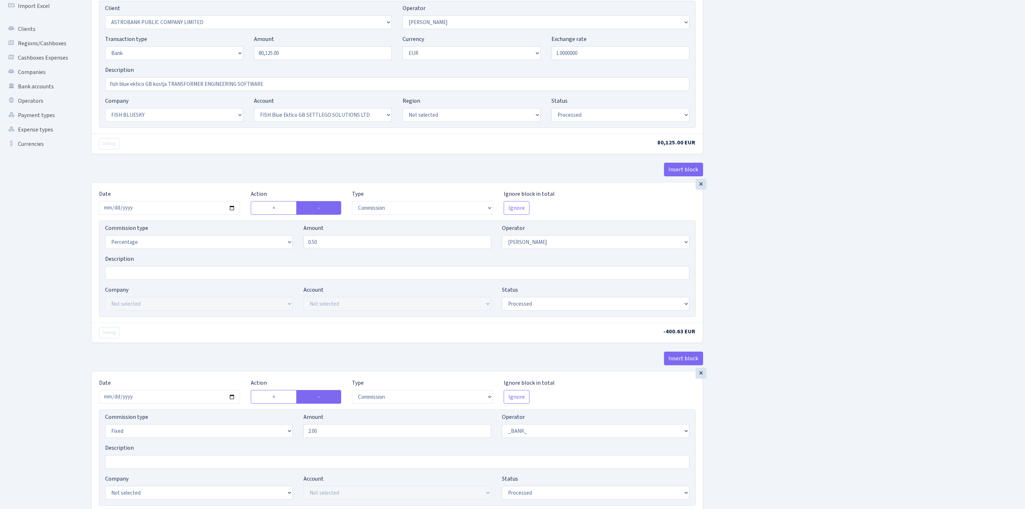
scroll to position [218, 0]
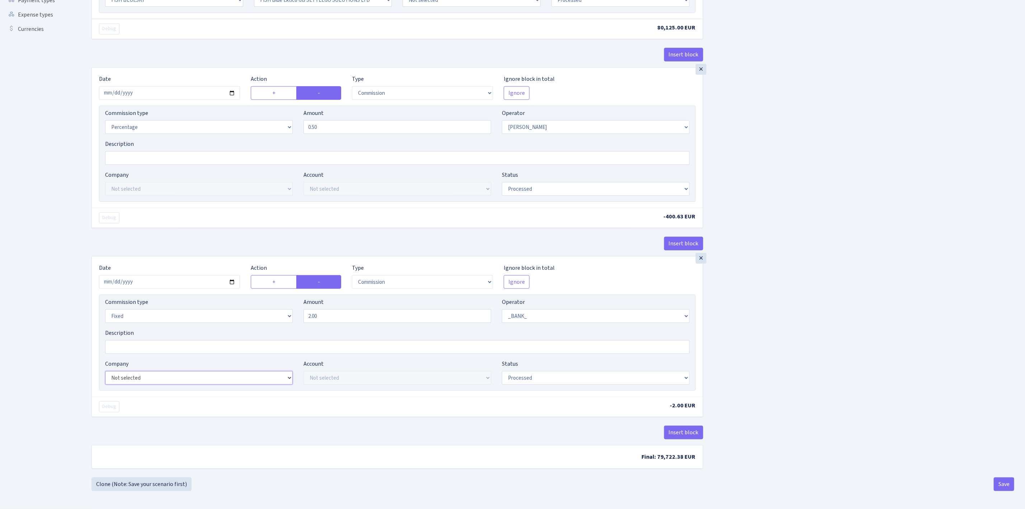
click at [142, 373] on select "Not selected ALFASTAR ATARA COMMERCE LTD CONTROL BASE CRYPTO TOMASS CRYPTO wall…" at bounding box center [199, 378] width 188 height 14
select select "23"
click at [105, 371] on select "Not selected ALFASTAR ATARA COMMERCE LTD CONTROL BASE CRYPTO TOMASS CRYPTO wall…" at bounding box center [199, 378] width 188 height 14
click at [331, 376] on select "Not selected FISH Blue Ektico GB SETTLEGO SOLUTIONS LTD FISH Blue Paysaxas BG R…" at bounding box center [398, 378] width 188 height 14
select select "67"
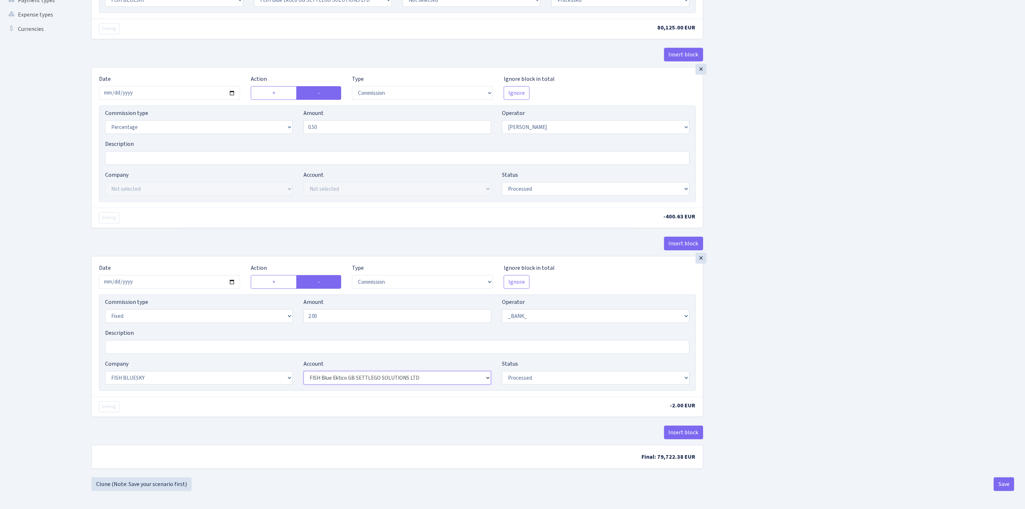
click at [304, 371] on select "Not selected FISH Blue Ektico GB SETTLEGO SOLUTIONS LTD FISH Blue Paysaxas BG R…" at bounding box center [398, 378] width 188 height 14
click at [955, 423] on div "Insert block × Date 2025-07-01 Action + - Type --- In Out Commission Field requ…" at bounding box center [553, 152] width 934 height 649
click at [999, 480] on button "Save" at bounding box center [1004, 484] width 20 height 14
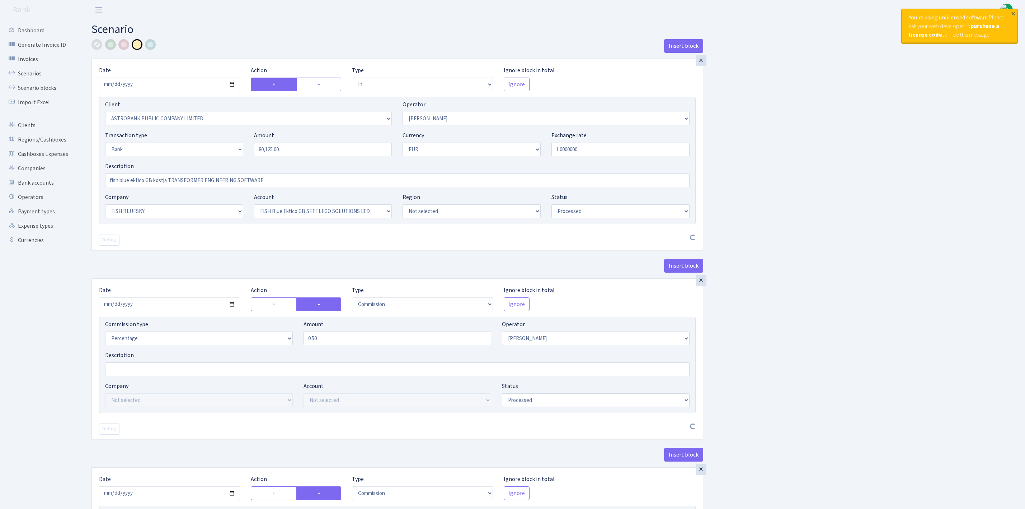
select select "in"
select select "3201"
select select "439"
select select "2"
select select "1"
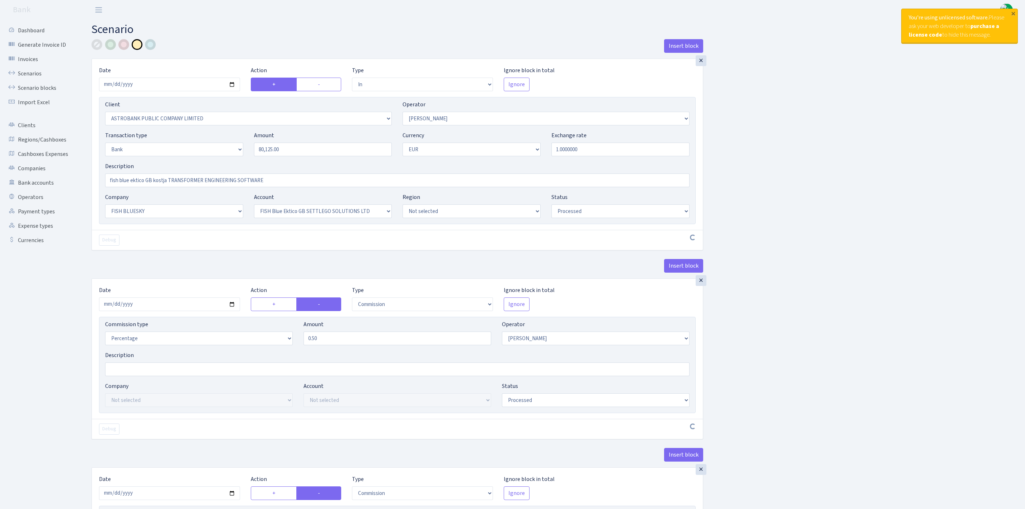
select select "23"
select select "67"
select select "processed"
select select "commission"
select select "439"
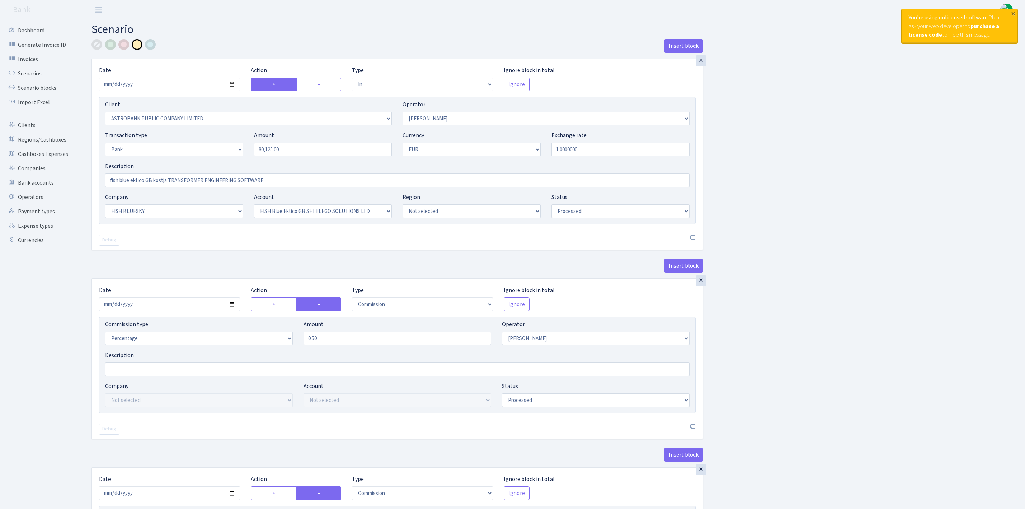
select select "processed"
select select "commission"
select select "fixed"
select select "1"
select select "23"
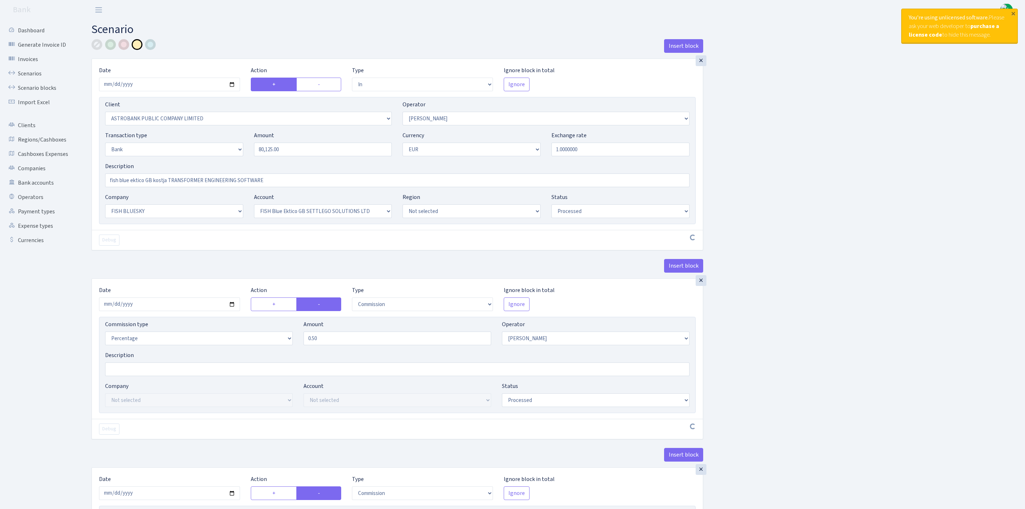
select select "67"
select select "processed"
click at [46, 72] on link "Scenarios" at bounding box center [40, 73] width 72 height 14
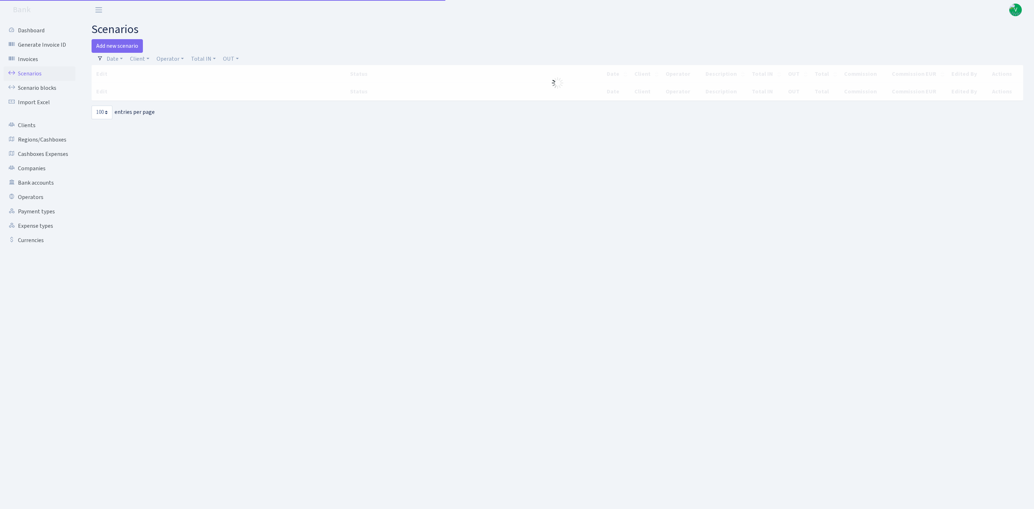
select select "100"
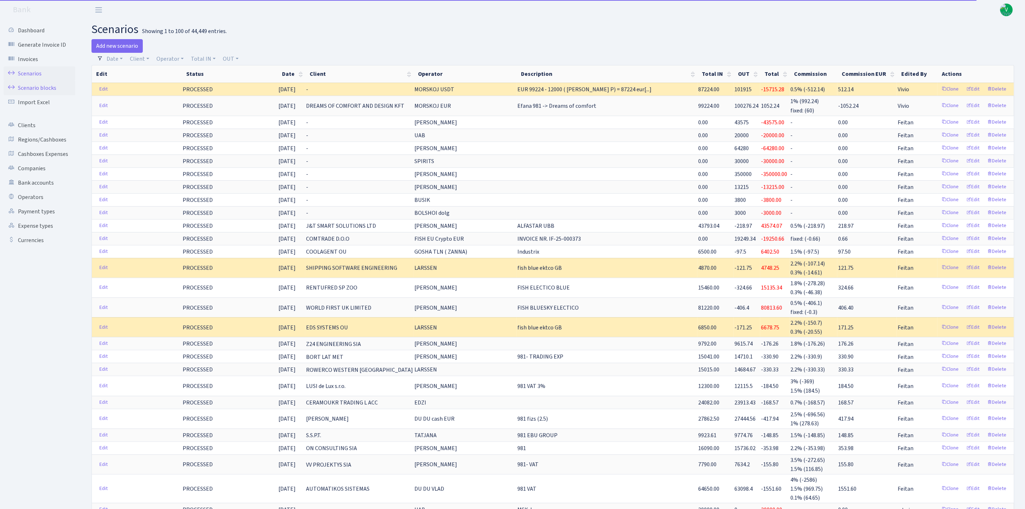
click at [42, 87] on link "Scenario blocks" at bounding box center [40, 88] width 72 height 14
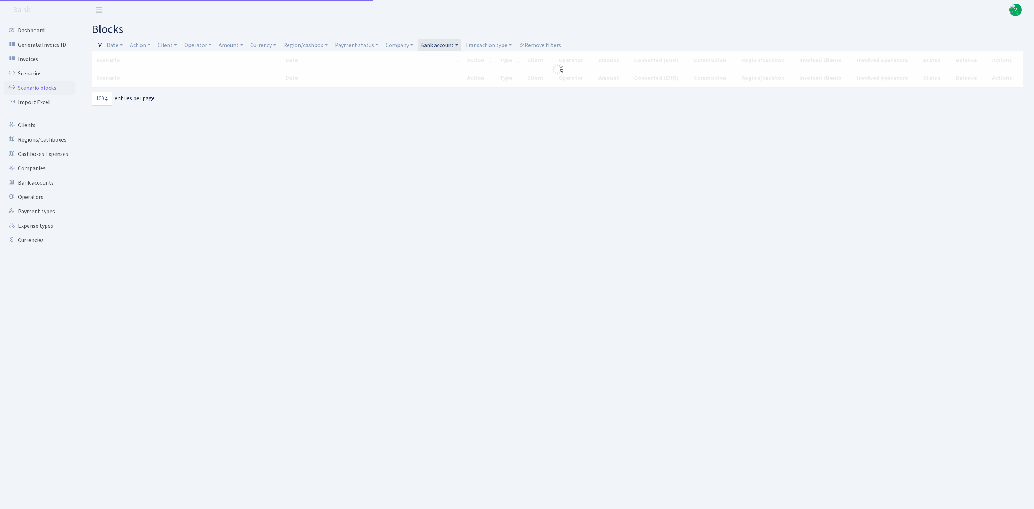
select select "100"
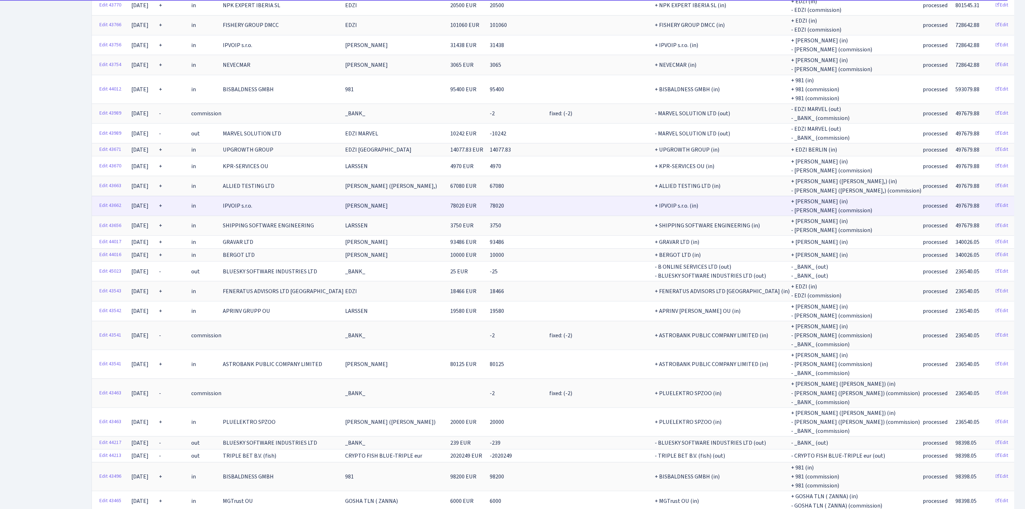
scroll to position [1293, 0]
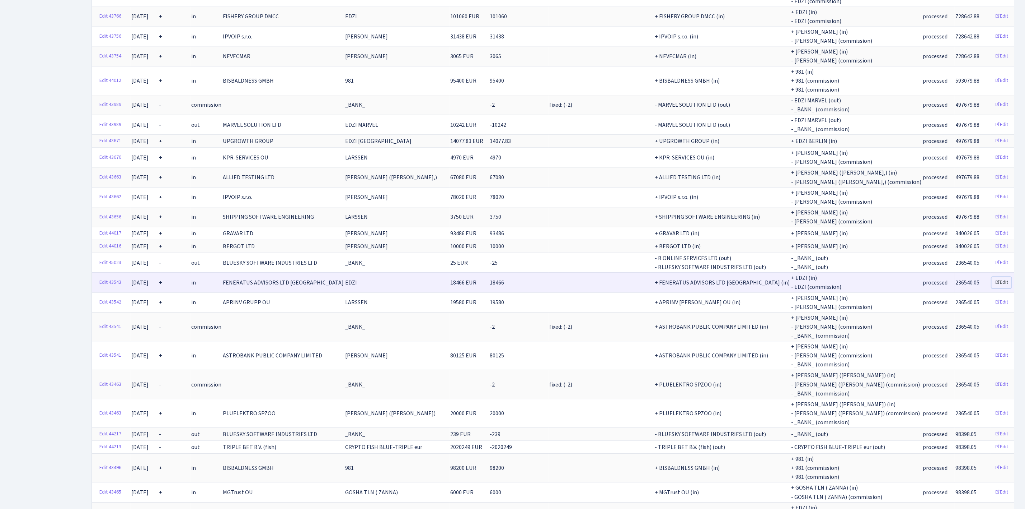
click at [992, 277] on link "Edit" at bounding box center [1002, 282] width 20 height 11
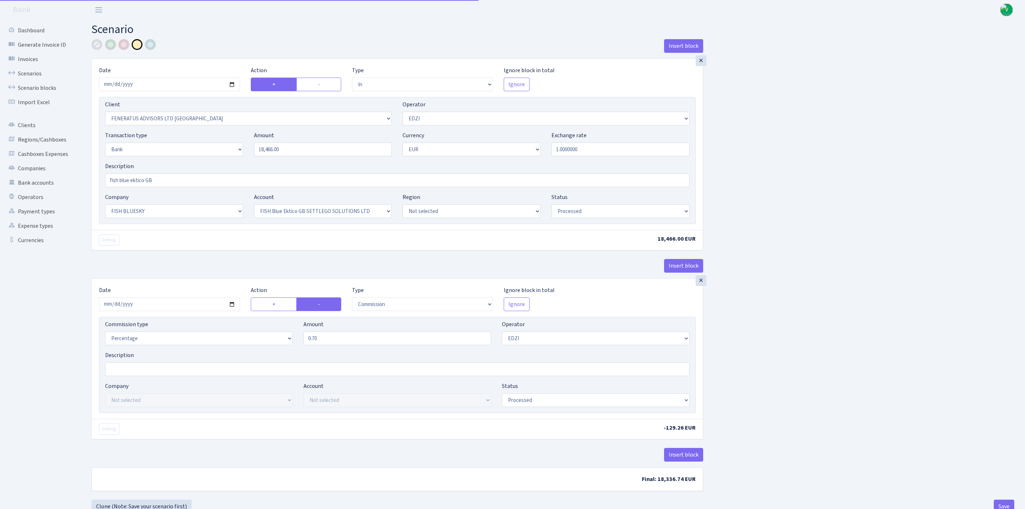
select select "in"
select select "3202"
select select "11"
select select "2"
select select "1"
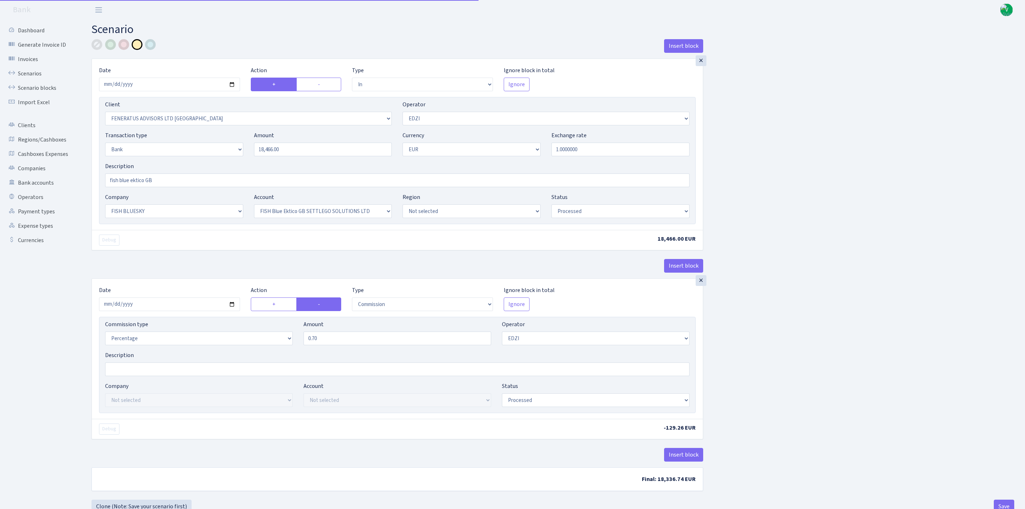
select select "23"
select select "67"
select select "processed"
select select "commission"
select select "11"
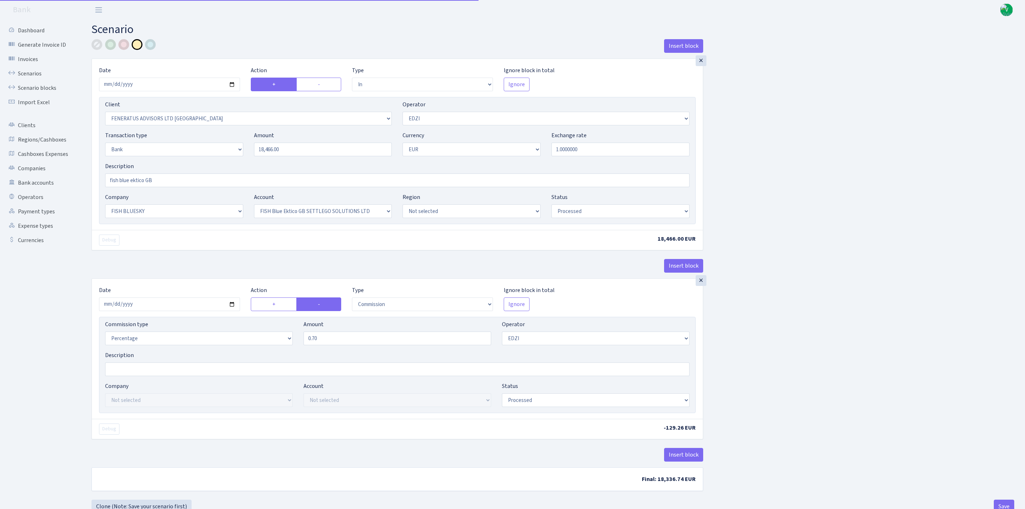
select select "processed"
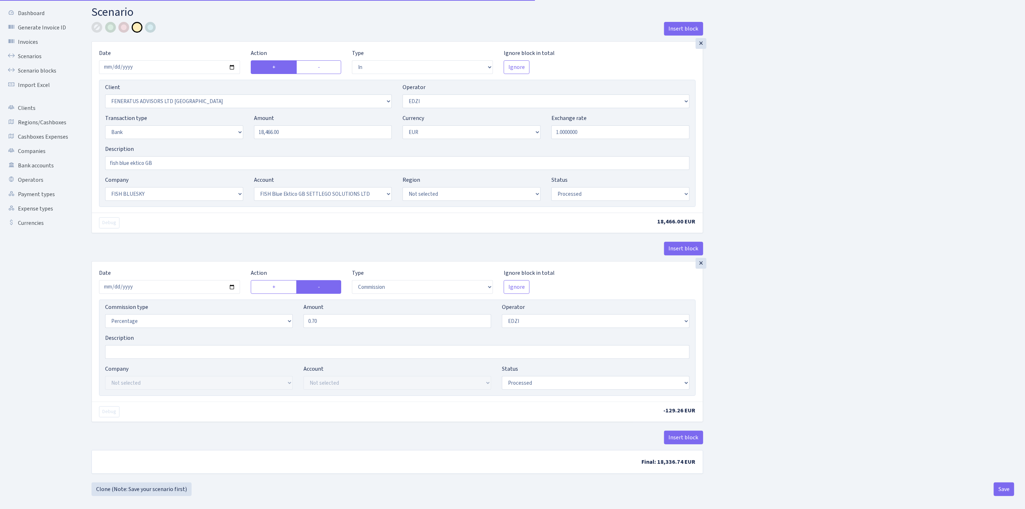
scroll to position [27, 0]
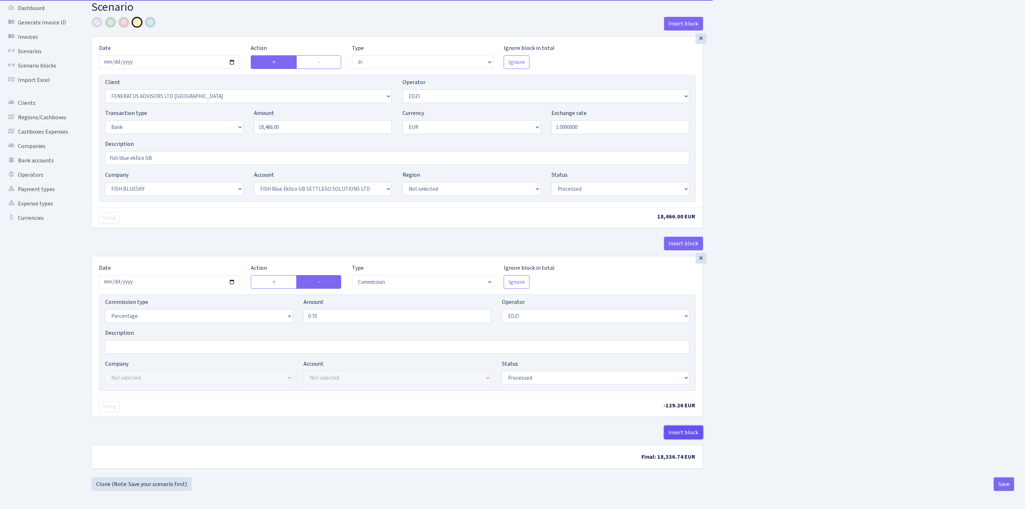
click at [685, 431] on button "Insert block" at bounding box center [683, 432] width 39 height 14
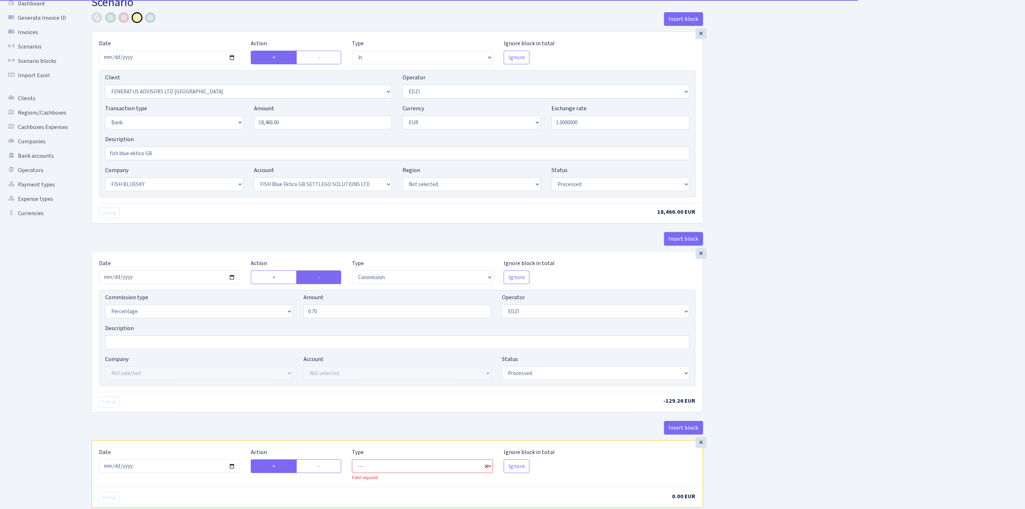
drag, startPoint x: 317, startPoint y: 468, endPoint x: 300, endPoint y: 460, distance: 18.3
click at [302, 460] on div "Action + -" at bounding box center [296, 464] width 101 height 33
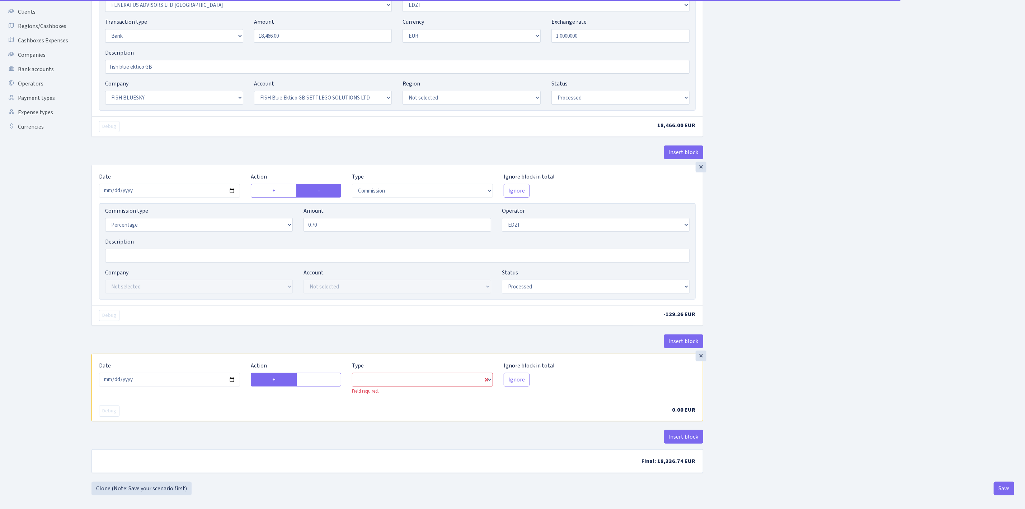
scroll to position [123, 0]
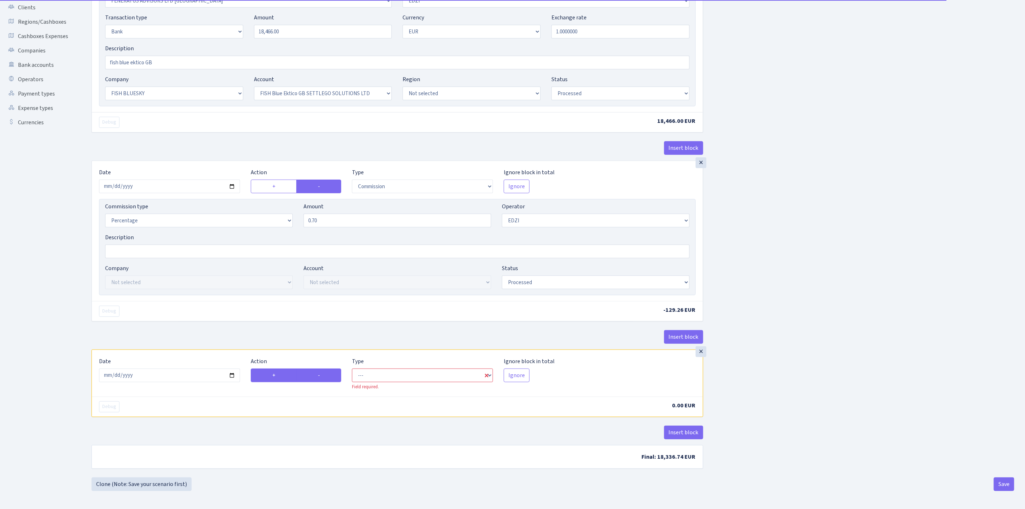
click at [317, 374] on label "-" at bounding box center [318, 375] width 45 height 14
click at [318, 374] on input "-" at bounding box center [320, 373] width 5 height 5
radio input "true"
radio input "false"
click at [233, 379] on input "[DATE]" at bounding box center [169, 375] width 141 height 14
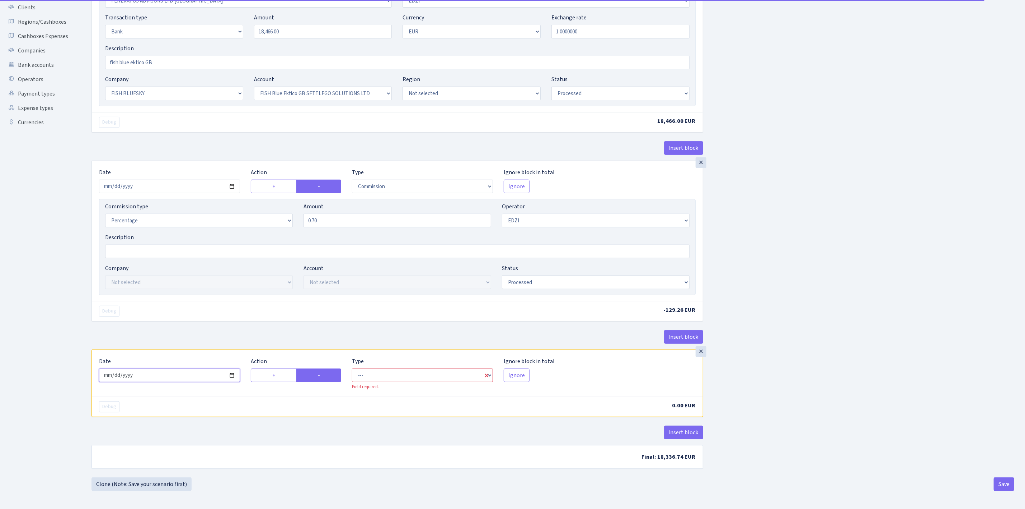
click at [230, 376] on input "[DATE]" at bounding box center [169, 375] width 141 height 14
type input "[DATE]"
click at [427, 376] on select "--- In Out Commission" at bounding box center [422, 375] width 141 height 14
select select "commission"
click at [352, 368] on select "--- In Out Commission" at bounding box center [422, 375] width 141 height 14
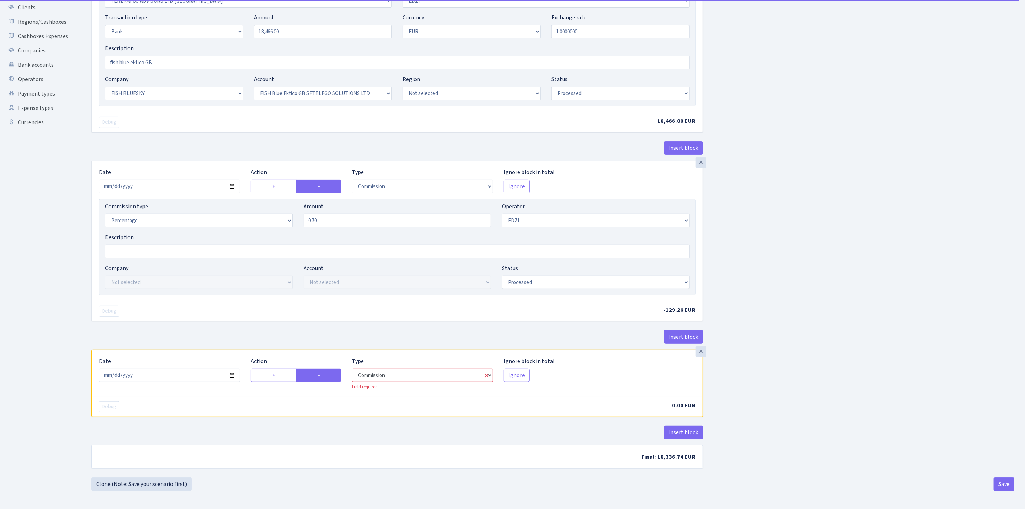
select select "11"
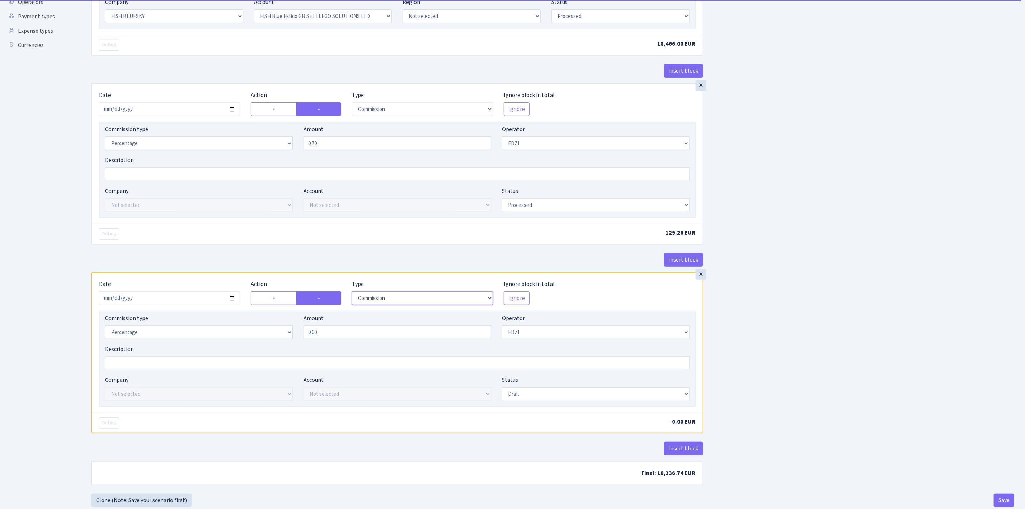
scroll to position [218, 0]
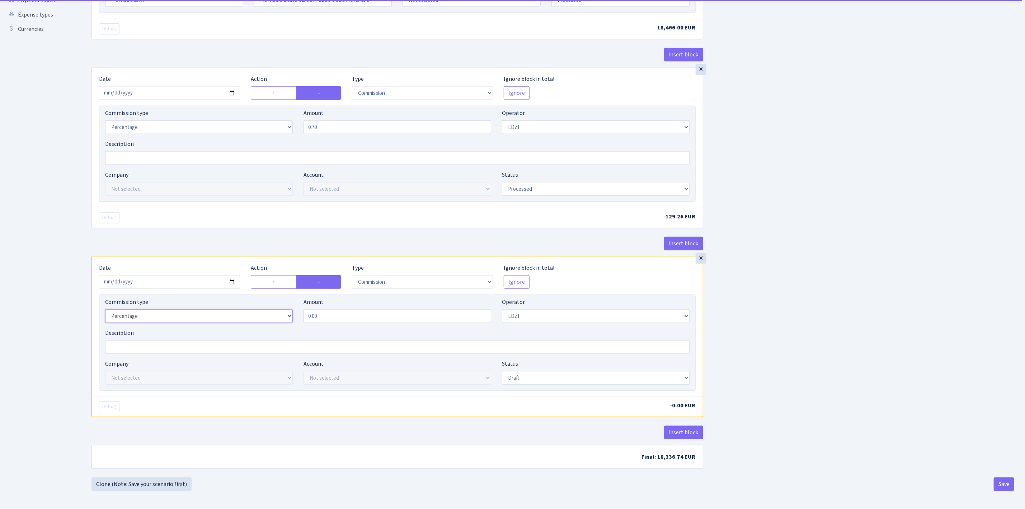
click at [176, 314] on select "Percentage Fixed Bank" at bounding box center [199, 316] width 188 height 14
select select "fixed"
click at [105, 310] on select "Percentage Fixed Bank" at bounding box center [199, 316] width 188 height 14
drag, startPoint x: 327, startPoint y: 316, endPoint x: 268, endPoint y: 292, distance: 62.9
click at [271, 298] on div "Commission type Percentage Fixed Bank Amount 0.00 Operator Not selected 981 981…" at bounding box center [397, 313] width 595 height 31
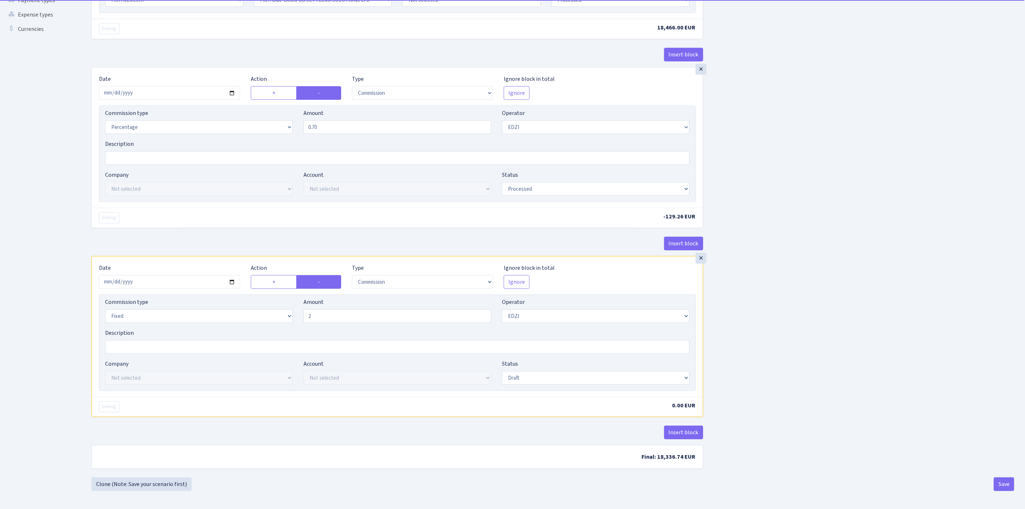
type input "2.00"
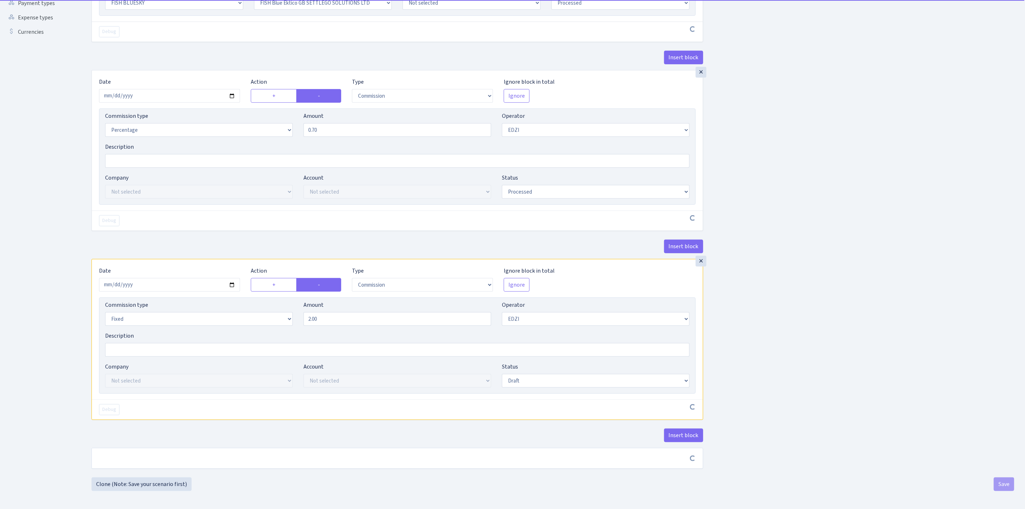
scroll to position [215, 0]
click at [840, 387] on div "Insert block × Date [DATE] Action + - Type --- In Out Commission Field required…" at bounding box center [553, 154] width 934 height 646
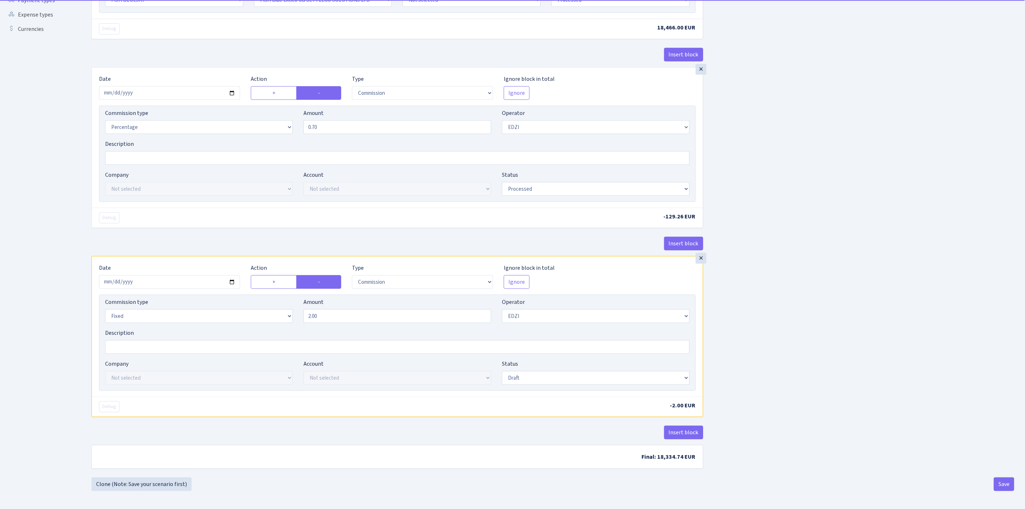
click at [540, 309] on div "Operator Not selected 981 981 AED 981 BN usdt 981 CASH USDT 981 CASH USDT EUR 9…" at bounding box center [596, 310] width 188 height 25
click at [543, 313] on select "Not selected 981 981 AED 981 BN usdt 981 CASH USDT 981 CASH USDT EUR 981 GOLD 9…" at bounding box center [596, 316] width 188 height 14
select select "1"
click at [502, 310] on select "Not selected 981 981 AED 981 BN usdt 981 CASH USDT 981 CASH USDT EUR 981 GOLD 9…" at bounding box center [596, 316] width 188 height 14
click at [263, 377] on select "Not selected ALFASTAR ATARA COMMERCE LTD CONTROL BASE CRYPTO TOMASS CRYPTO wall…" at bounding box center [199, 378] width 188 height 14
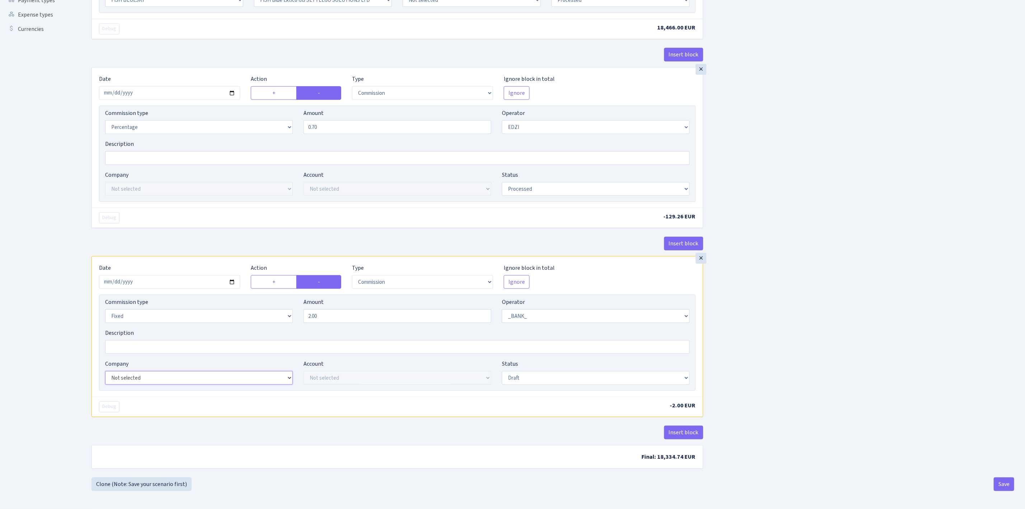
select select "23"
click at [105, 372] on select "Not selected ALFASTAR ATARA COMMERCE LTD CONTROL BASE CRYPTO TOMASS CRYPTO wall…" at bounding box center [199, 378] width 188 height 14
click at [333, 378] on select "Not selected FISH Blue Ektico GB SETTLEGO SOLUTIONS LTD FISH Blue Paysaxas BG R…" at bounding box center [398, 378] width 188 height 14
select select "67"
click at [304, 372] on select "Not selected FISH Blue Ektico GB SETTLEGO SOLUTIONS LTD FISH Blue Paysaxas BG R…" at bounding box center [398, 378] width 188 height 14
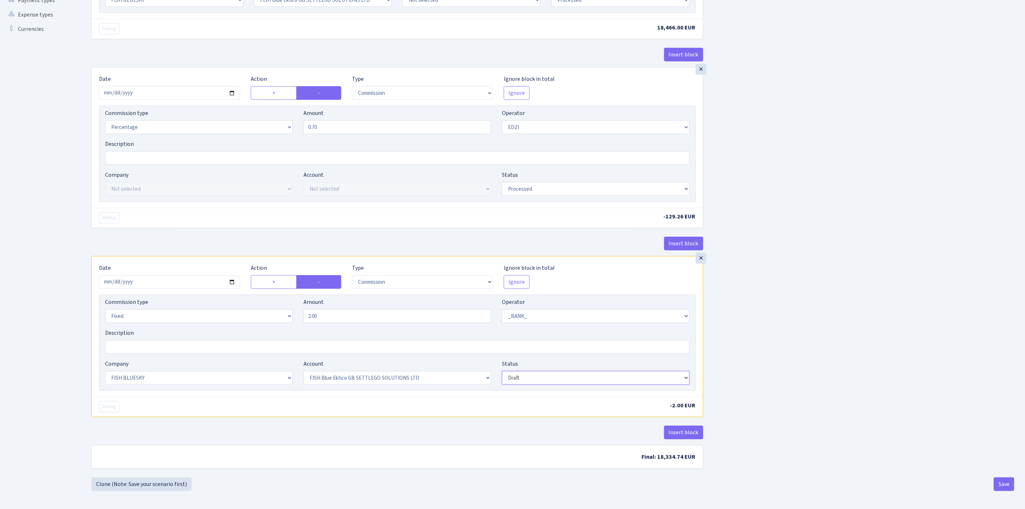
click at [543, 379] on select "Draft Pending Later Never Processed" at bounding box center [596, 378] width 188 height 14
select select "processed"
click at [502, 372] on select "Draft Pending Later Never Processed" at bounding box center [596, 378] width 188 height 14
click at [1004, 485] on button "Save" at bounding box center [1004, 484] width 20 height 14
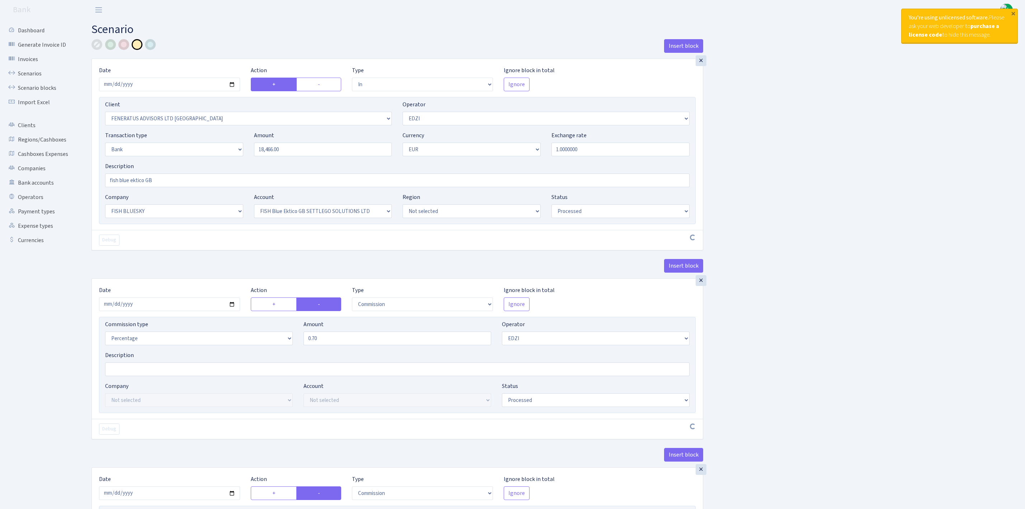
select select "in"
select select "3202"
select select "11"
select select "2"
select select "1"
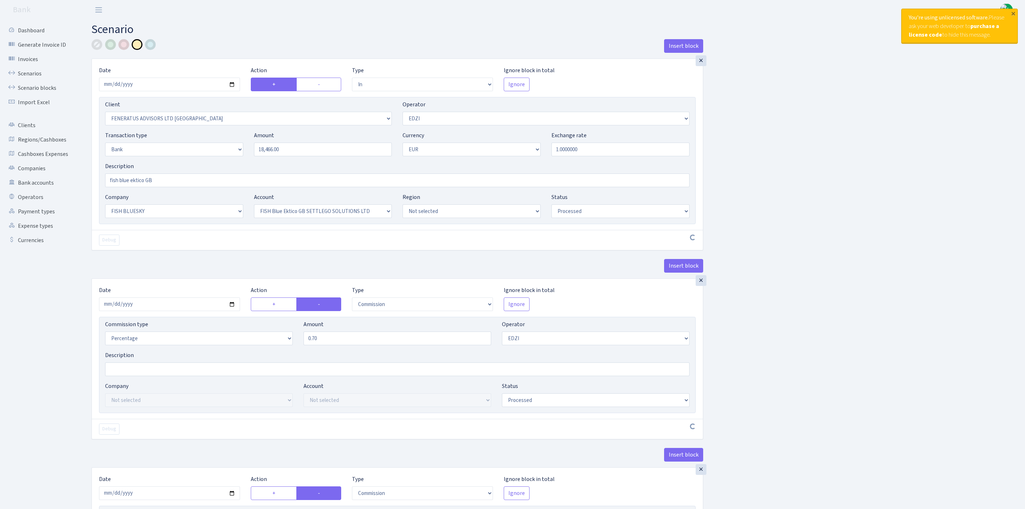
select select "23"
select select "67"
select select "processed"
select select "commission"
select select "11"
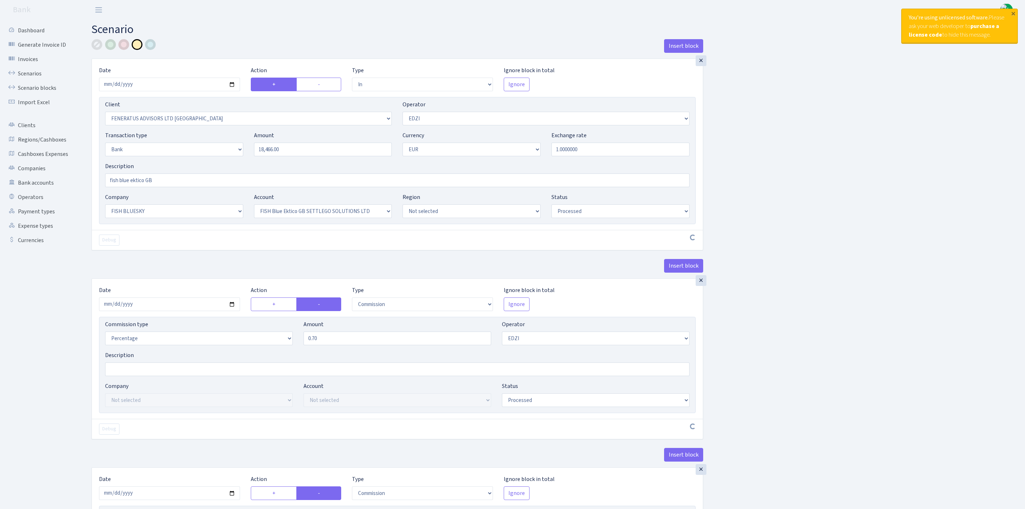
select select "processed"
select select "commission"
select select "fixed"
select select "1"
select select "23"
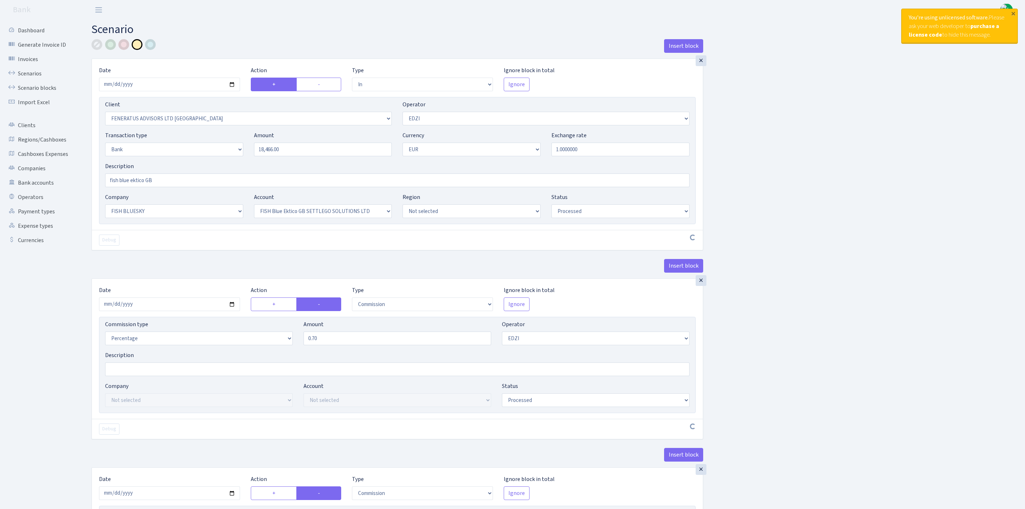
select select "67"
select select "processed"
click at [31, 69] on link "Scenarios" at bounding box center [40, 73] width 72 height 14
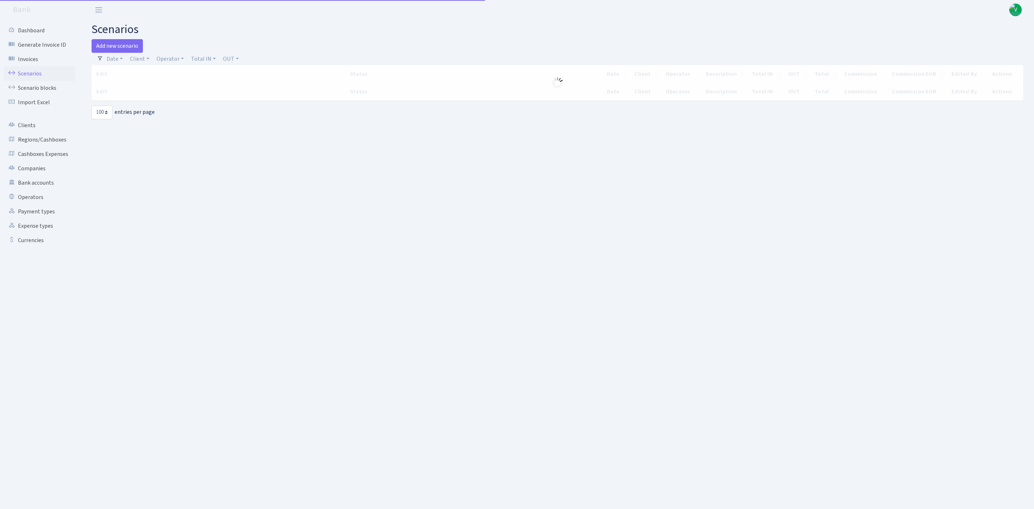
select select "100"
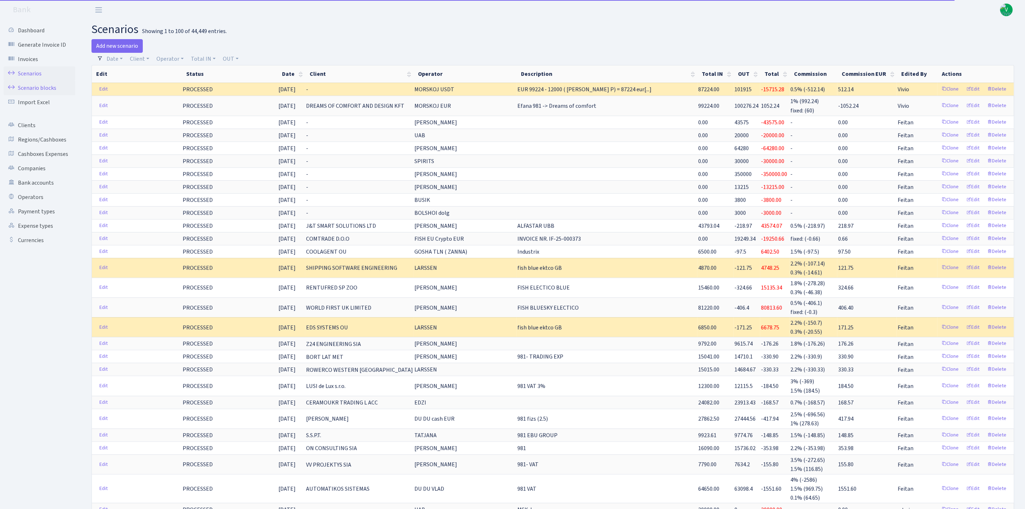
click at [48, 85] on link "Scenario blocks" at bounding box center [40, 88] width 72 height 14
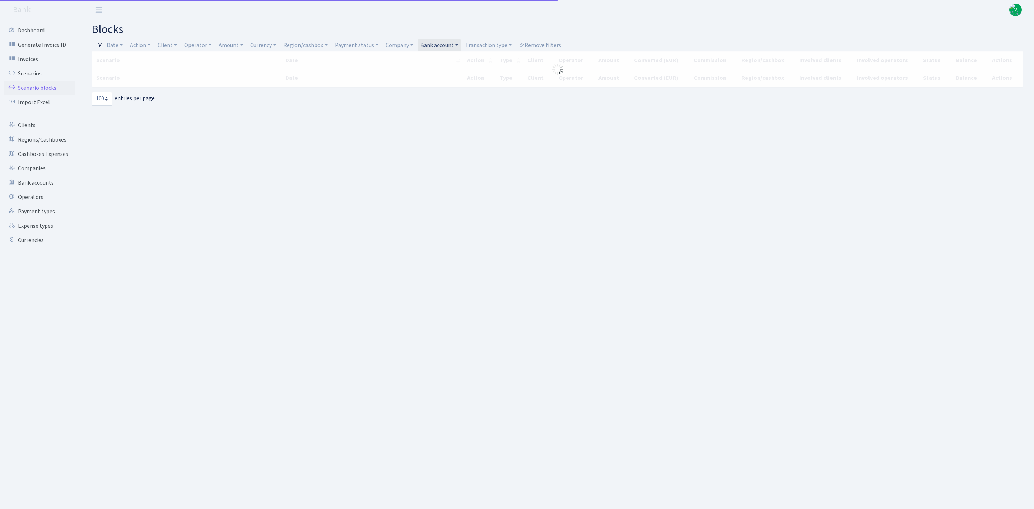
select select "100"
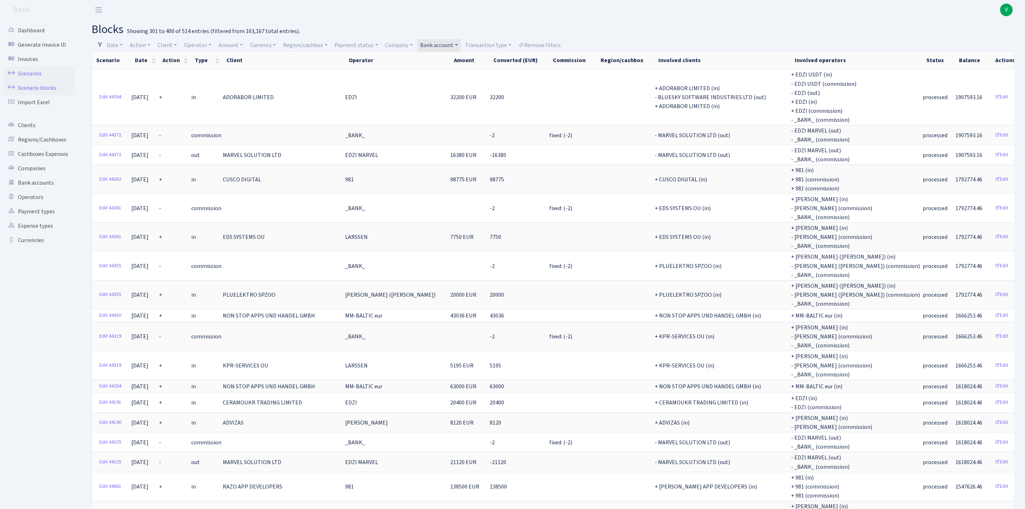
click at [32, 71] on link "Scenarios" at bounding box center [40, 73] width 72 height 14
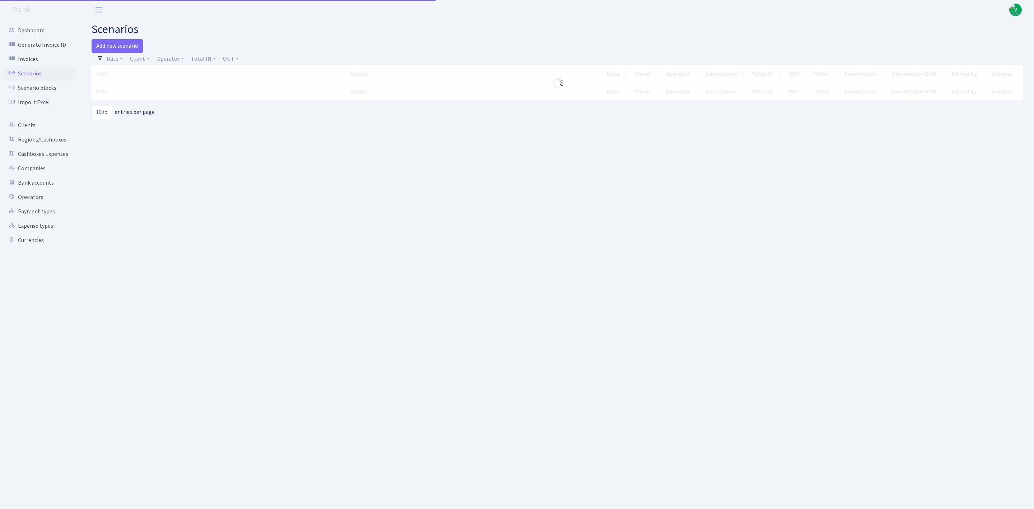
select select "100"
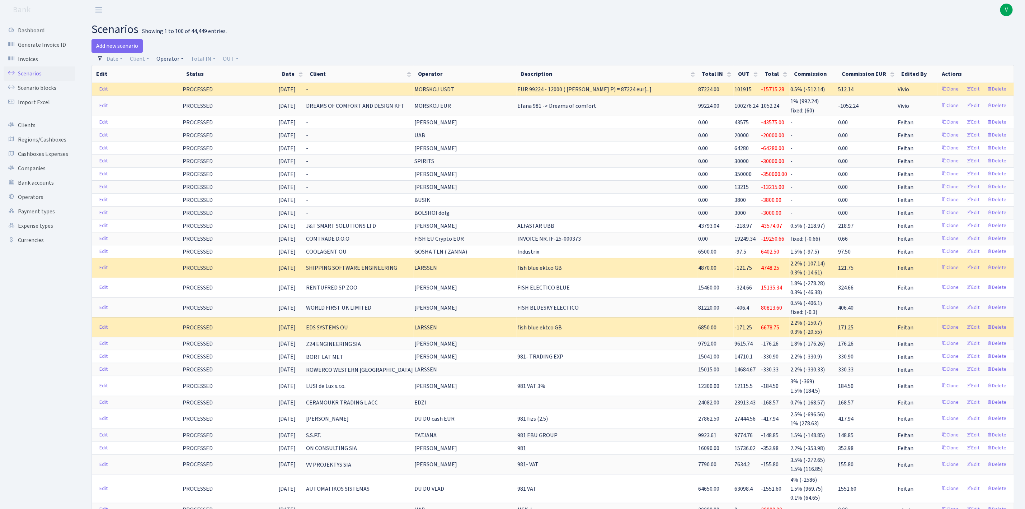
click at [172, 58] on link "Operator" at bounding box center [170, 59] width 33 height 12
click at [182, 140] on li "_EXPENSES USDT_" at bounding box center [182, 145] width 54 height 13
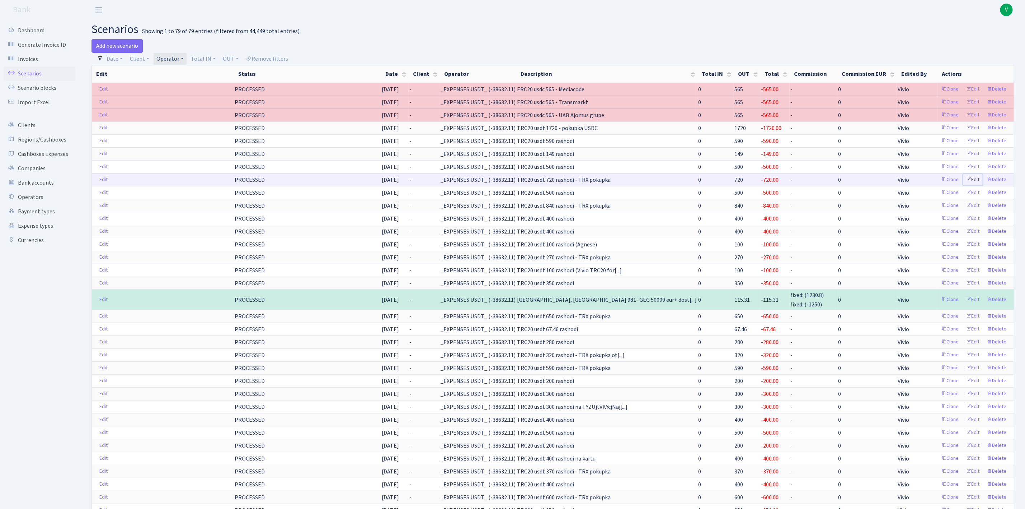
click at [975, 182] on link "Edit" at bounding box center [973, 179] width 20 height 11
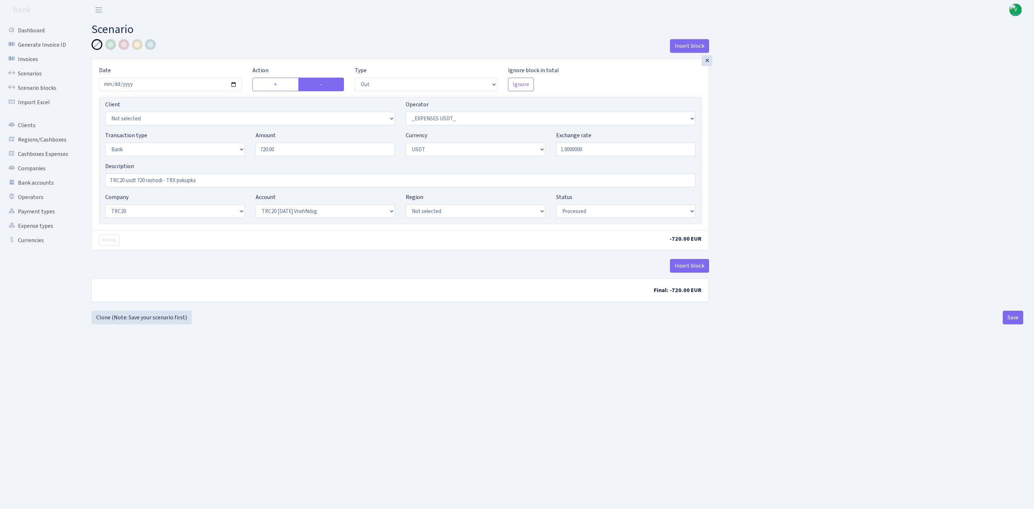
select select "out"
select select "306"
select select "2"
select select "6"
select select "20"
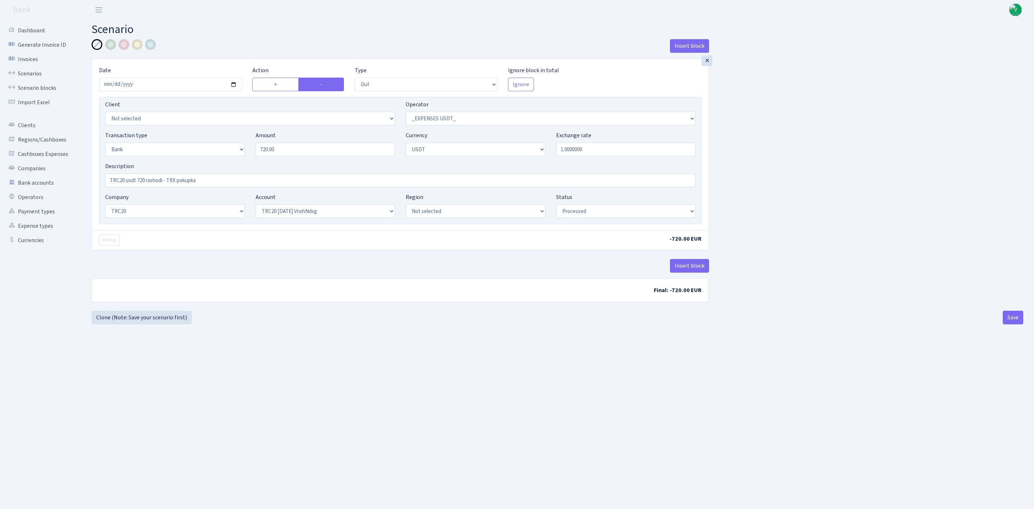
select select "66"
select select "processed"
click at [33, 71] on link "Scenarios" at bounding box center [40, 73] width 72 height 14
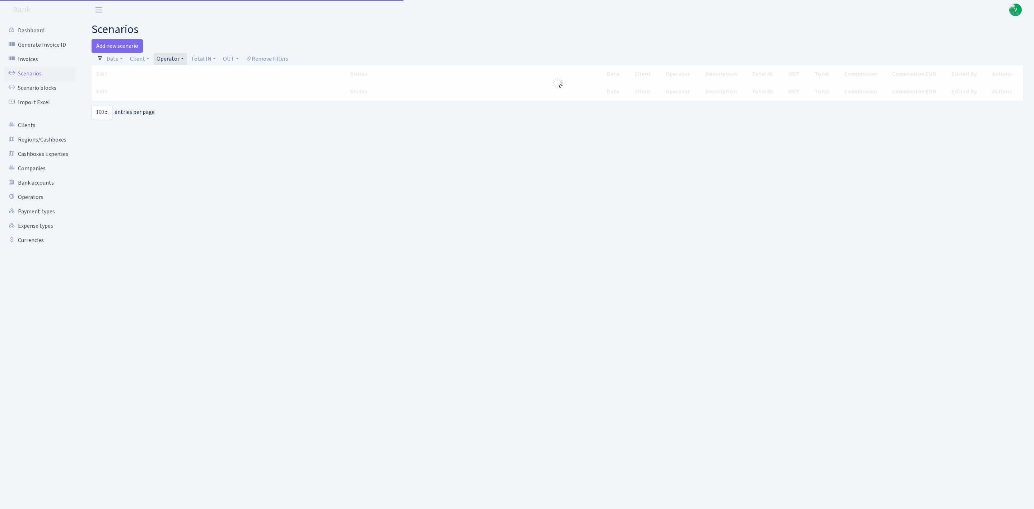
select select "100"
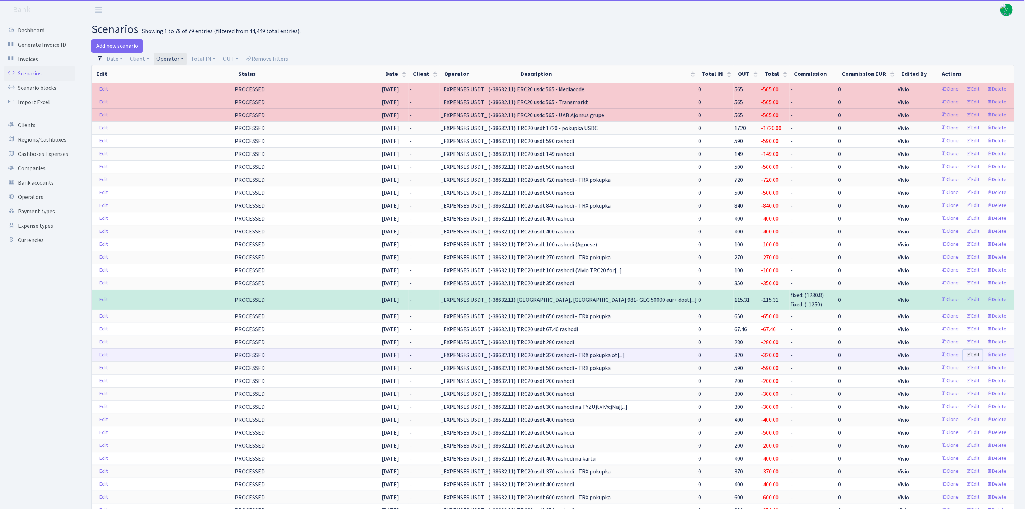
click at [973, 360] on link "Edit" at bounding box center [973, 354] width 20 height 11
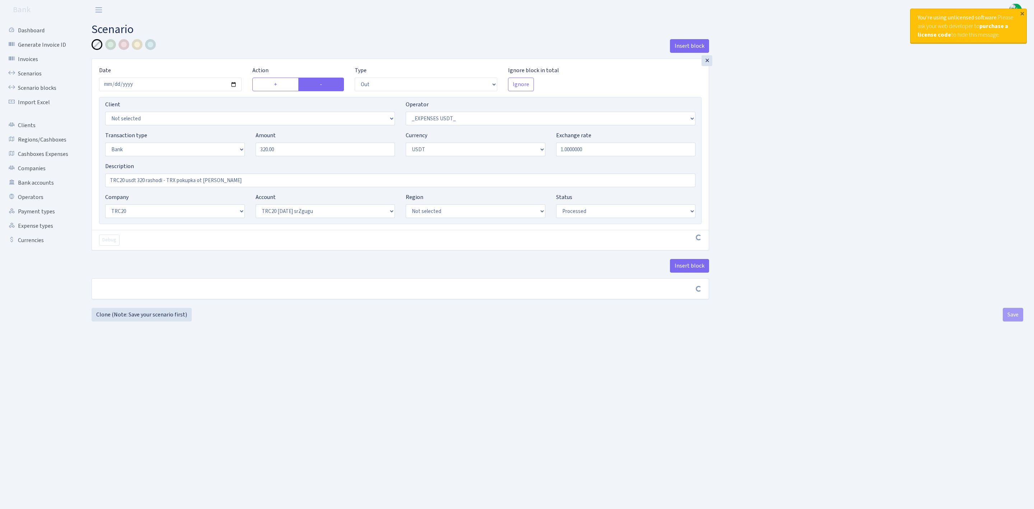
select select "out"
select select "306"
select select "2"
select select "6"
select select "20"
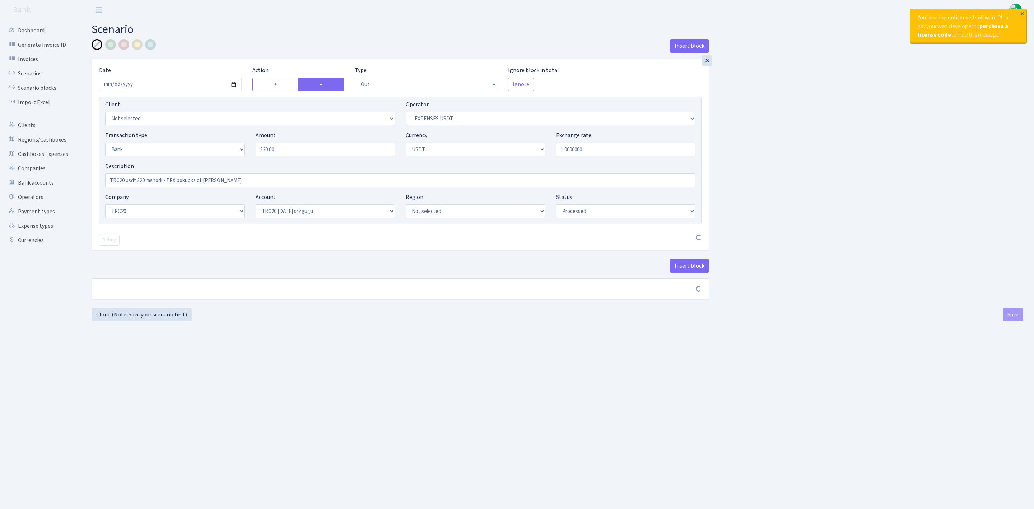
select select "61"
select select "processed"
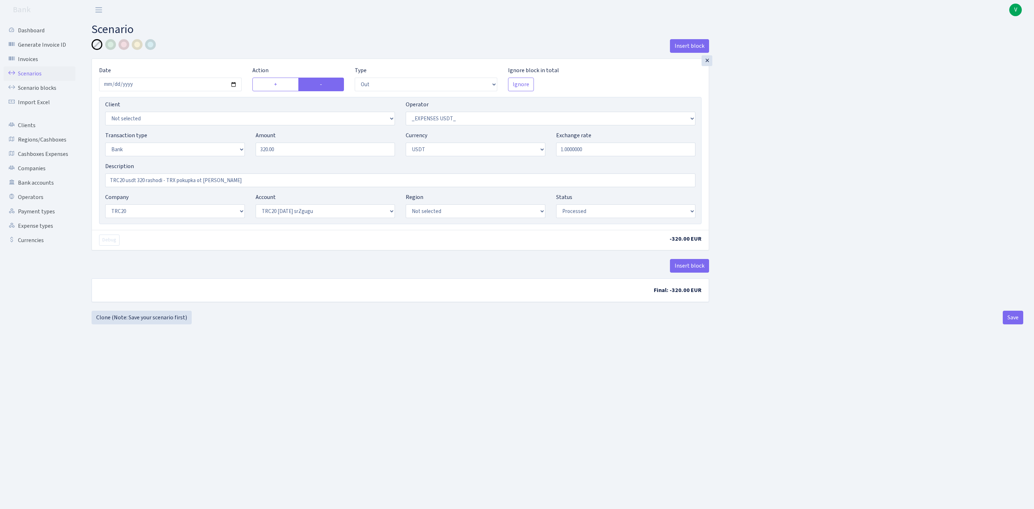
click at [38, 72] on link "Scenarios" at bounding box center [40, 73] width 72 height 14
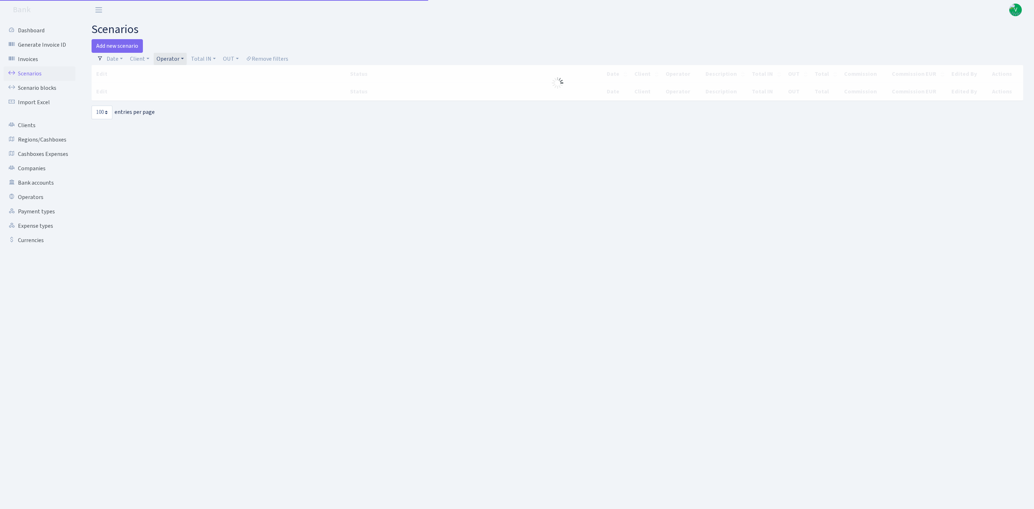
select select "100"
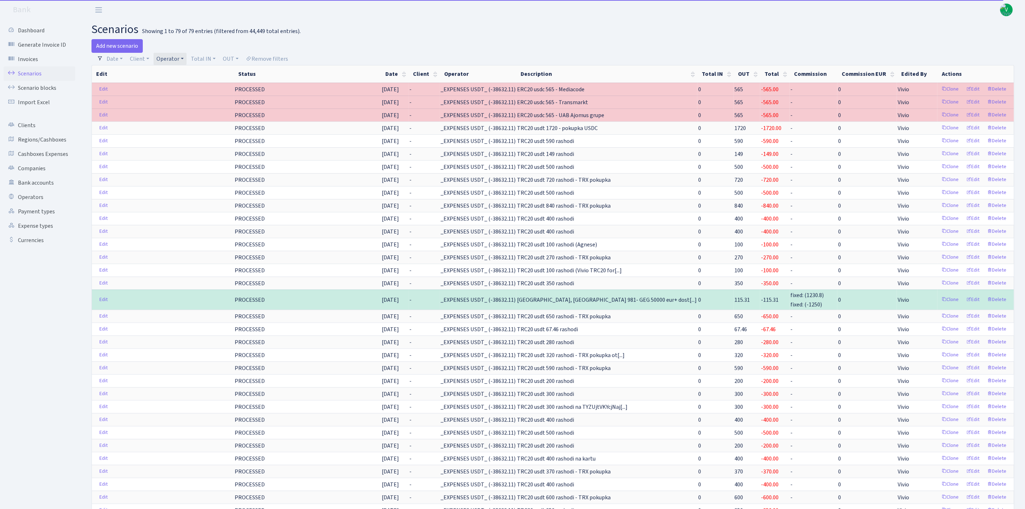
click at [173, 59] on link "Operator" at bounding box center [170, 59] width 33 height 12
click at [181, 154] on li "_EXPENSES_" at bounding box center [182, 157] width 54 height 13
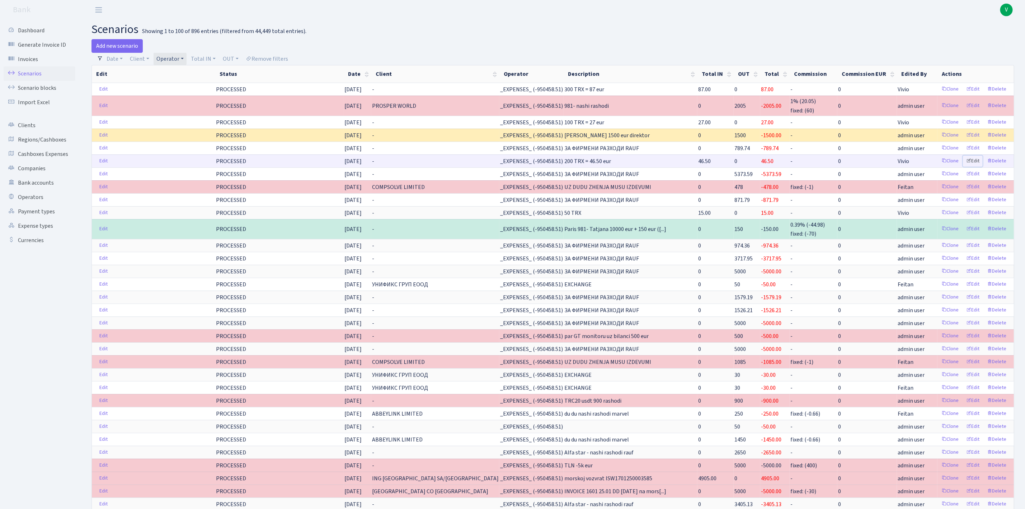
click at [977, 164] on link "Edit" at bounding box center [973, 160] width 20 height 11
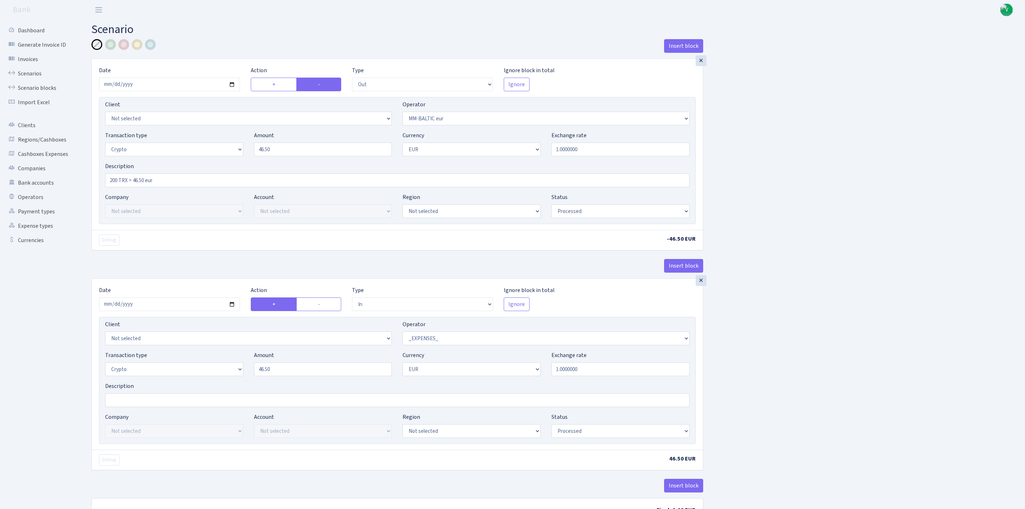
select select "out"
select select "458"
select select "3"
select select "1"
select select "processed"
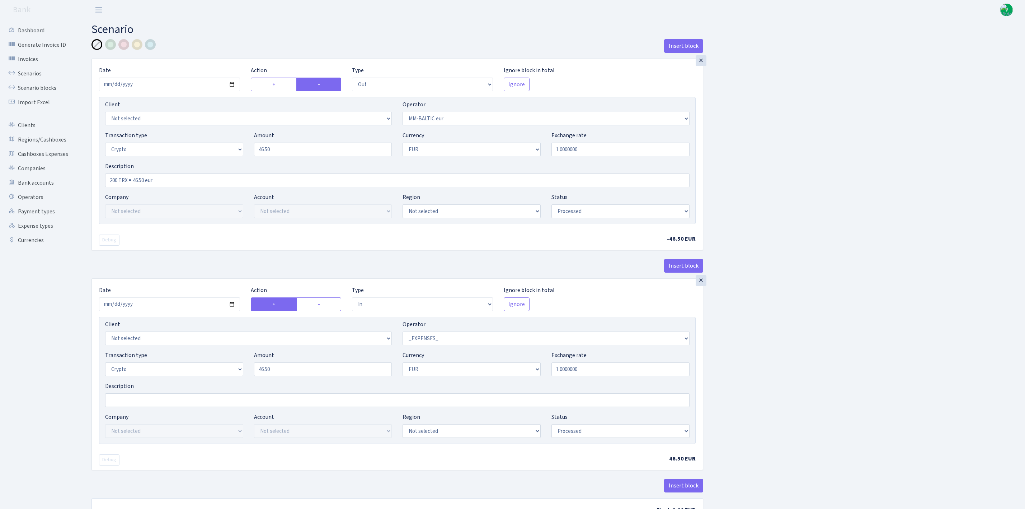
select select "in"
select select "66"
select select "3"
select select "1"
select select "processed"
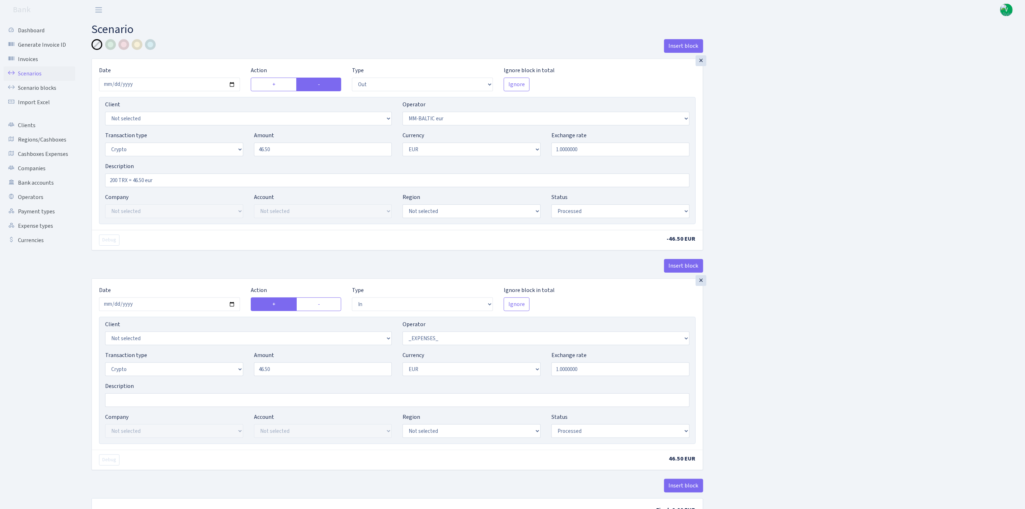
click at [38, 73] on link "Scenarios" at bounding box center [40, 73] width 72 height 14
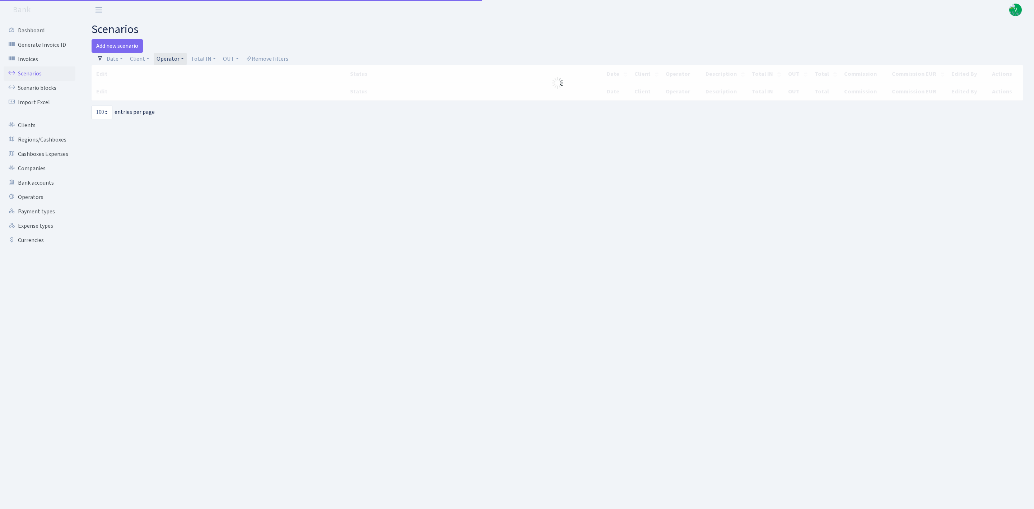
select select "100"
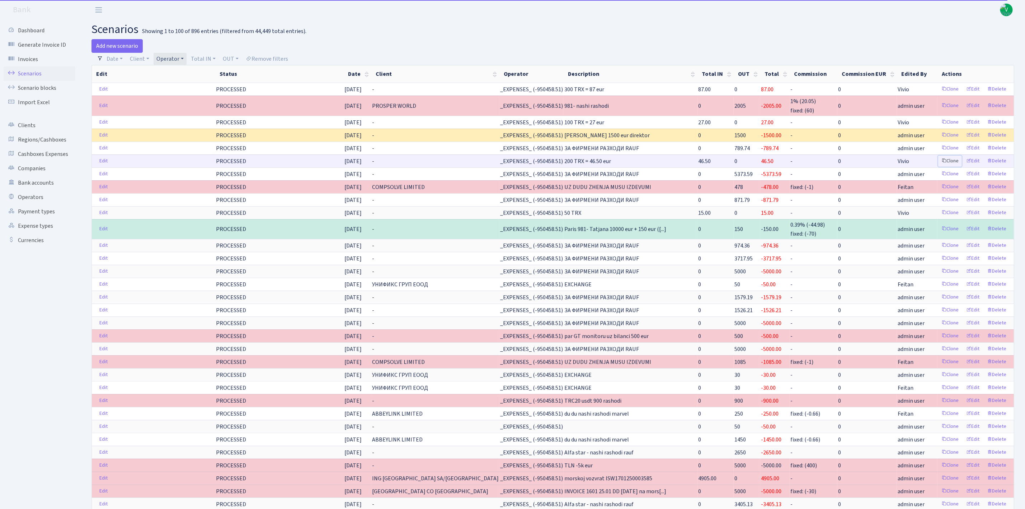
click at [952, 162] on link "Clone" at bounding box center [951, 160] width 24 height 11
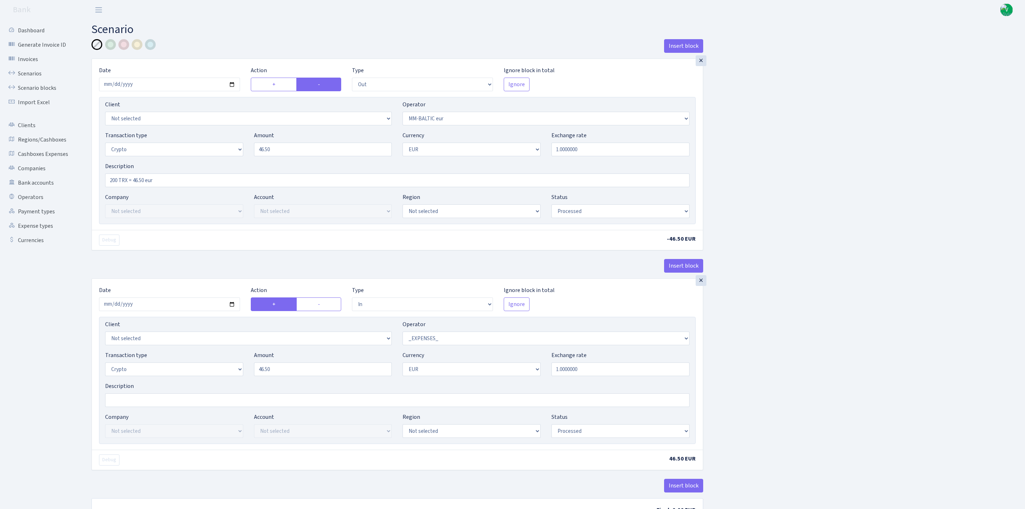
select select "out"
select select "458"
select select "3"
select select "1"
select select "processed"
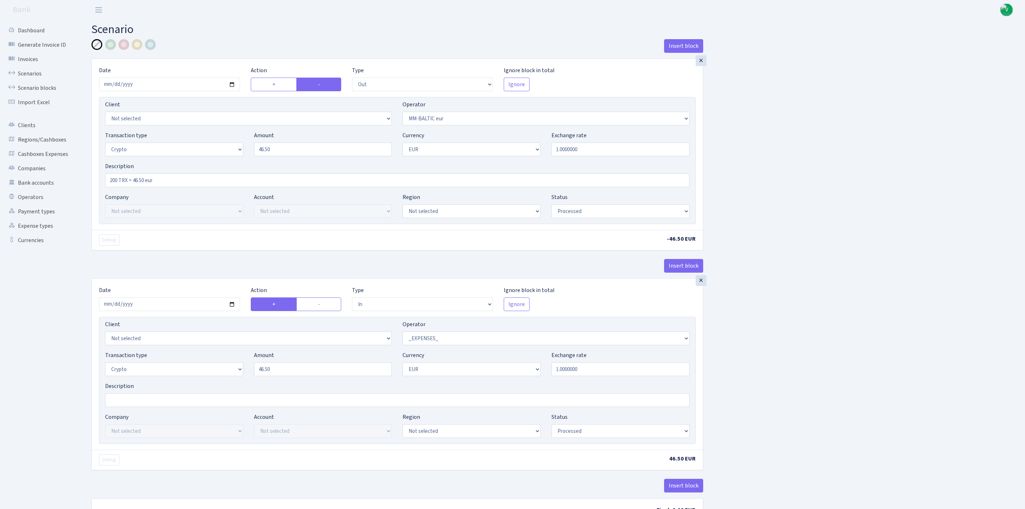
select select "in"
select select "66"
select select "3"
select select "1"
select select "processed"
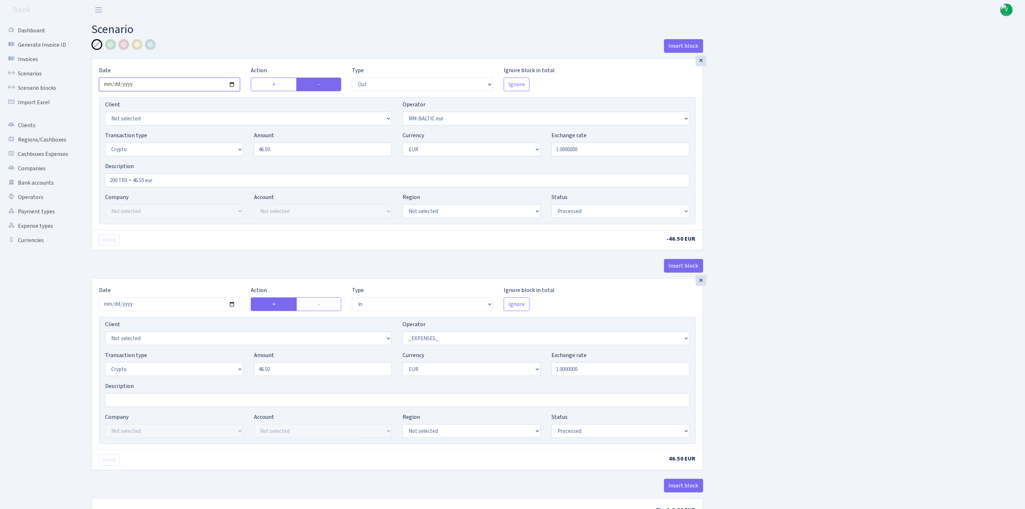
click at [233, 87] on input "2025-06-23" at bounding box center [169, 85] width 141 height 14
drag, startPoint x: 293, startPoint y: 149, endPoint x: 217, endPoint y: 128, distance: 78.9
click at [217, 128] on div "Client Not selected 1 KOC GEMICILIK VE TASIMACILIK 1/BALDERE-SILDEDZE SIGNE 1/S…" at bounding box center [397, 160] width 597 height 127
click at [232, 84] on input "2025-09-24" at bounding box center [169, 85] width 141 height 14
type input "2025-09-25"
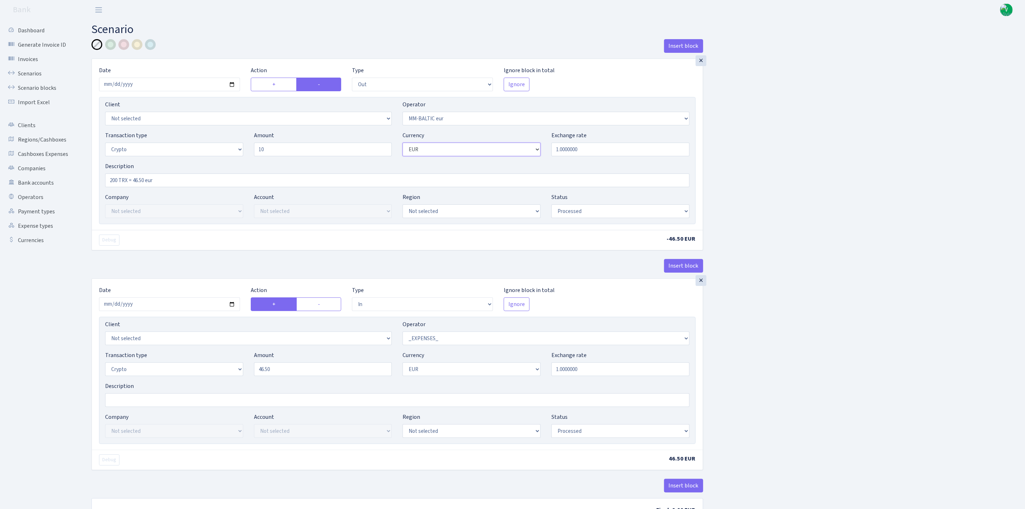
click at [482, 148] on select "Not selected AED BGN BTC ETH EUR GBP JPN RUB TRX UAH" at bounding box center [472, 149] width 138 height 14
type input "10.00"
select select "6"
click at [403, 144] on select "Not selected AED BGN BTC ETH EUR GBP JPN RUB TRX UAH" at bounding box center [472, 149] width 138 height 14
click at [438, 120] on select "Not selected 981 981 AED 981 BN usdt 981 CASH USDT 981 CASH USDT EUR 981 GOLD 9…" at bounding box center [546, 119] width 287 height 14
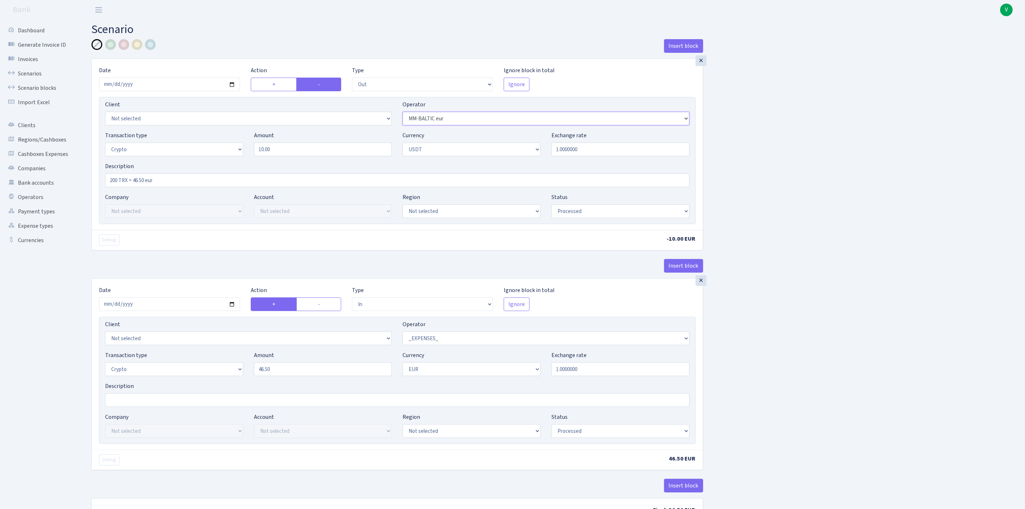
select select "324"
click at [403, 113] on select "Not selected 981 981 AED 981 BN usdt 981 CASH USDT 981 CASH USDT EUR 981 GOLD 9…" at bounding box center [546, 119] width 287 height 14
click at [797, 274] on div "Insert block × Date [DATE] Action + - Type --- In Out Commission Field required…" at bounding box center [553, 284] width 934 height 491
drag, startPoint x: 154, startPoint y: 176, endPoint x: 78, endPoint y: 165, distance: 77.2
click at [78, 165] on div "Dashboard Generate Invoice ID Invoices Scenarios Scenario blocks Import Excel C…" at bounding box center [512, 282] width 1025 height 524
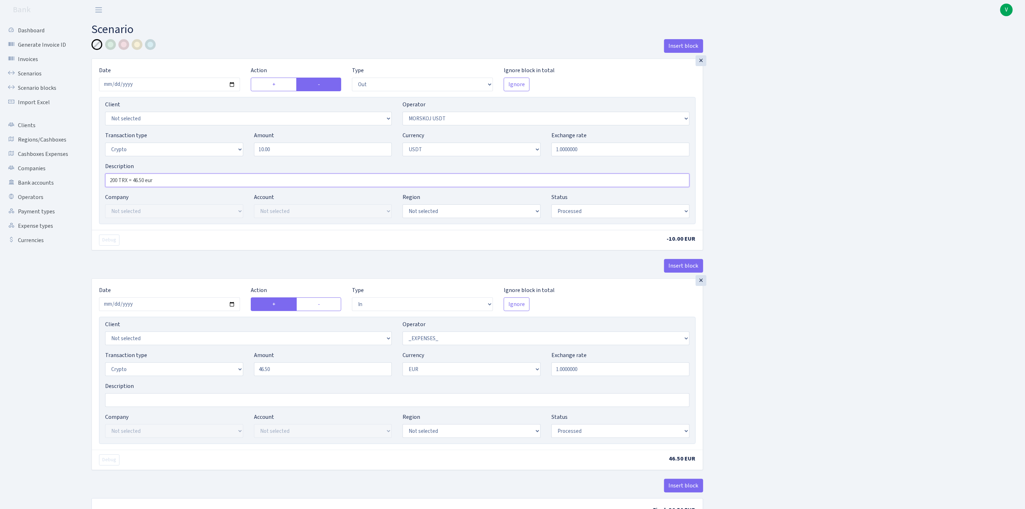
paste input "9.584748 TRX"
type input "29.584748 TRX = 10 usdt"
click at [918, 238] on div "Insert block × Date [DATE] Action + - Type --- In Out Commission Field required…" at bounding box center [553, 284] width 934 height 491
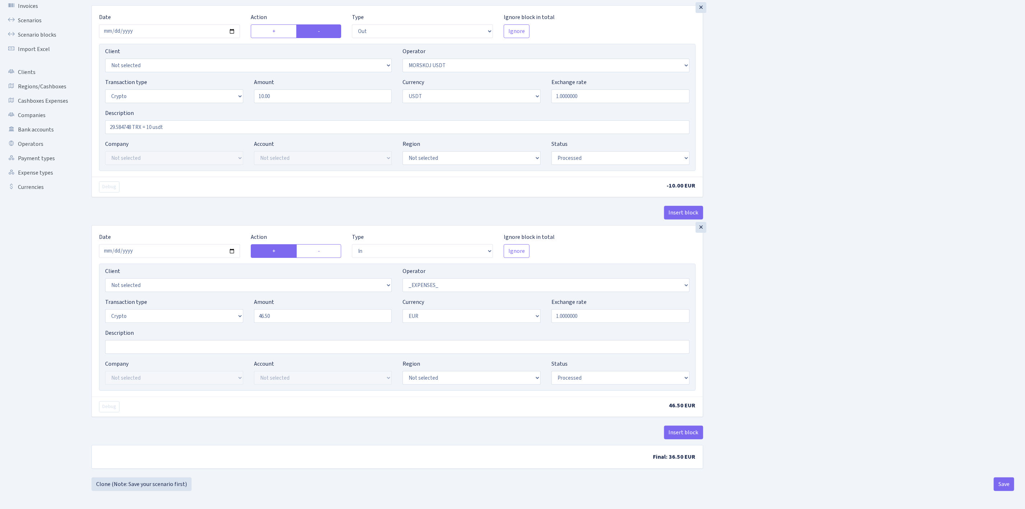
scroll to position [58, 0]
click at [232, 247] on input "2025-06-23" at bounding box center [169, 251] width 141 height 14
type input "[DATE]"
drag, startPoint x: 293, startPoint y: 314, endPoint x: 238, endPoint y: 310, distance: 55.1
click at [238, 310] on div "Transaction type Not selected 981 ELF FISH crypto GIRT IVO dekl MM-BALTIC eur U…" at bounding box center [397, 313] width 595 height 31
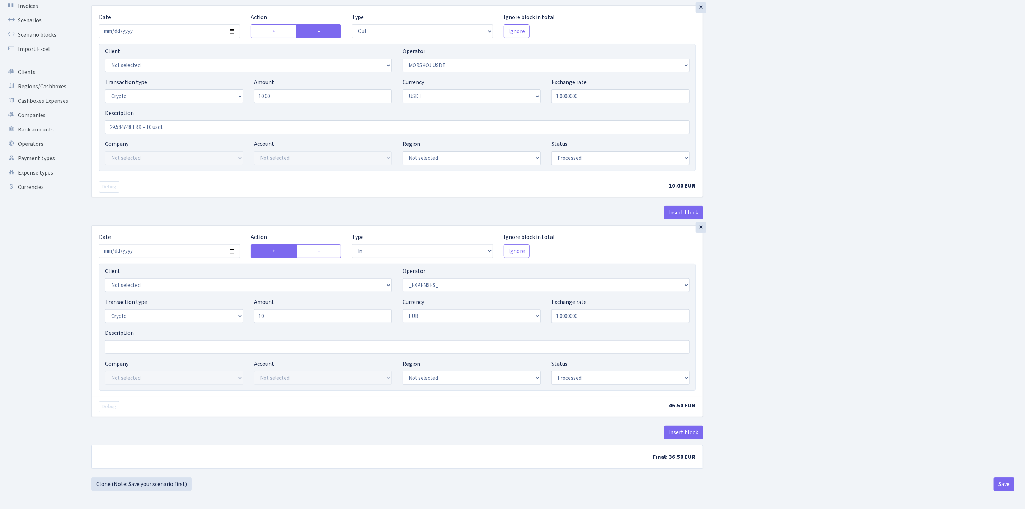
click at [760, 286] on div "Insert block × Date [DATE] Action + - Type --- In Out Commission Field required…" at bounding box center [553, 231] width 934 height 491
type input "10.00"
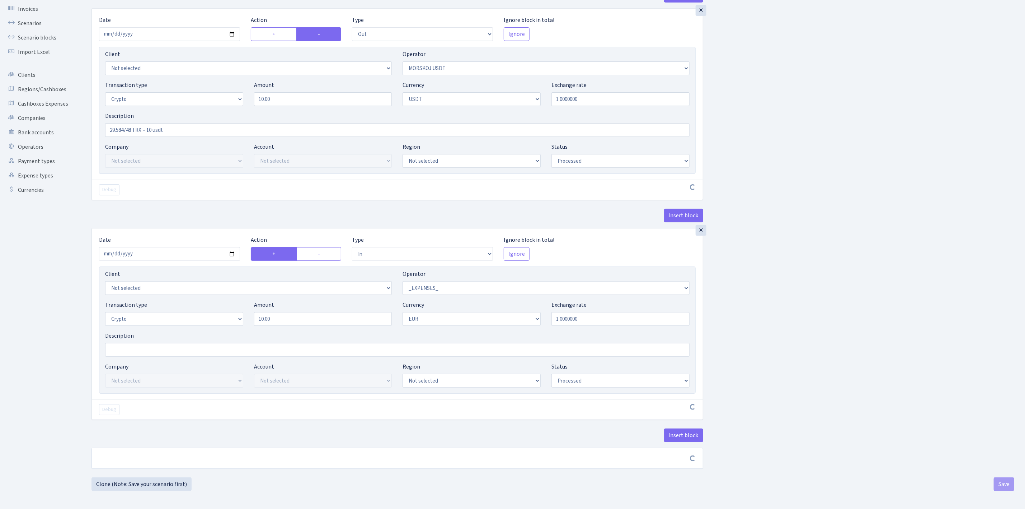
scroll to position [55, 0]
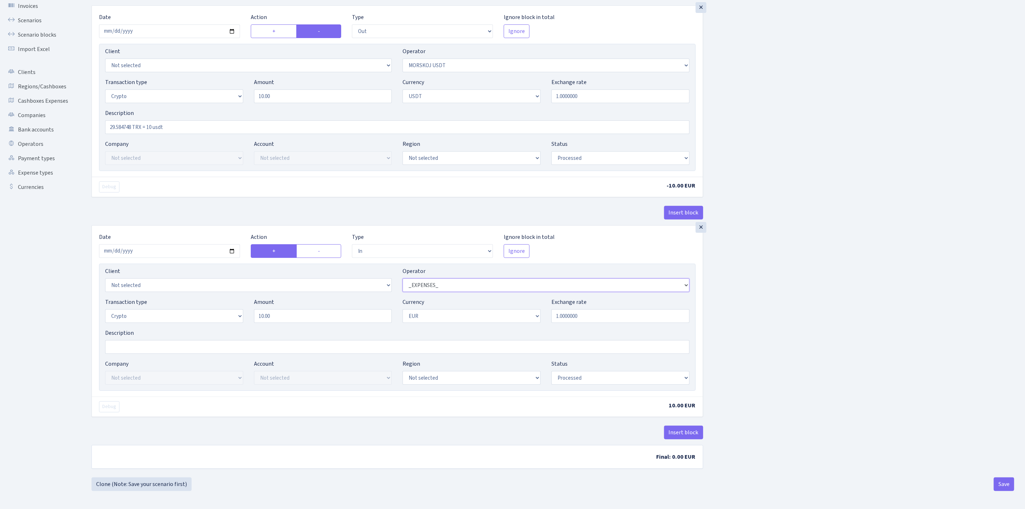
click at [592, 290] on select "Not selected 981 981 AED 981 BN usdt 981 CASH USDT 981 CASH USDT EUR 981 GOLD 9…" at bounding box center [546, 285] width 287 height 14
select select "306"
click at [403, 279] on select "Not selected 981 981 AED 981 BN usdt 981 CASH USDT 981 CASH USDT EUR 981 GOLD 9…" at bounding box center [546, 285] width 287 height 14
click at [497, 319] on select "Not selected AED BGN BTC ETH EUR GBP JPN RUB TRX UAH" at bounding box center [472, 316] width 138 height 14
select select "6"
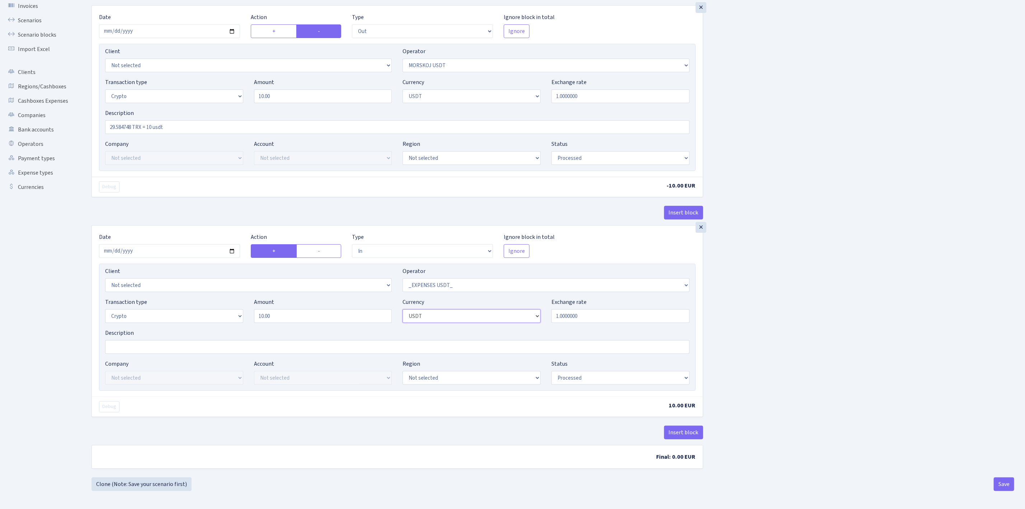
click at [403, 310] on select "Not selected AED BGN BTC ETH EUR GBP JPN RUB TRX UAH" at bounding box center [472, 316] width 138 height 14
click at [508, 434] on div "Insert block" at bounding box center [398, 434] width 612 height 19
click at [804, 388] on div "Insert block × Date [DATE] Action + - Type --- In Out Commission Field required…" at bounding box center [553, 231] width 934 height 491
click at [237, 128] on input "29.584748 TRX = 10 usdt" at bounding box center [397, 127] width 585 height 14
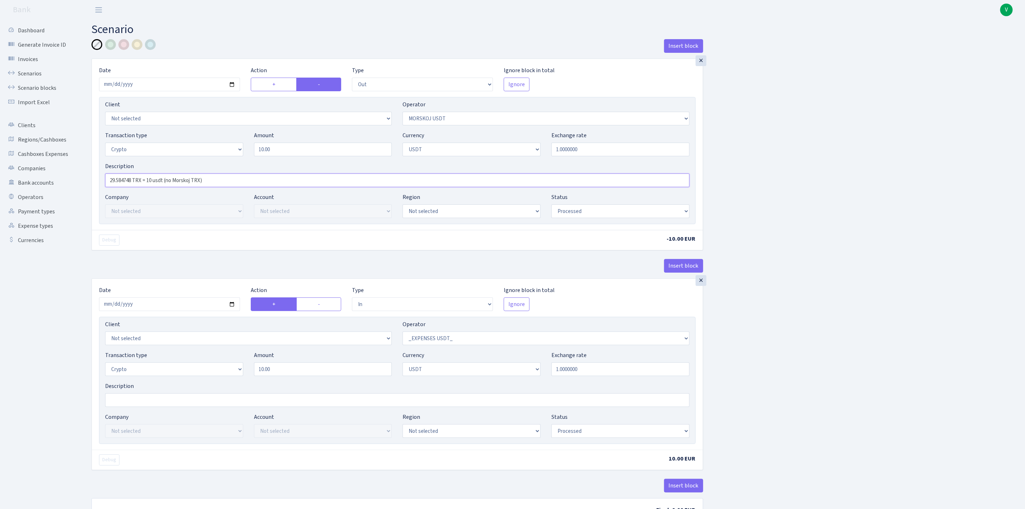
type input "29.584748 TRX = 10 usdt (no Morskoj TRX)"
click at [838, 212] on div "Insert block × Date [DATE] Action + - Type --- In Out Commission Field required…" at bounding box center [553, 284] width 934 height 491
drag, startPoint x: 224, startPoint y: 185, endPoint x: 102, endPoint y: 183, distance: 122.8
click at [102, 183] on div "Description 29.584748 TRX = 10 usdt (no Morskoj TRX)" at bounding box center [397, 174] width 595 height 25
click at [155, 400] on input "Description" at bounding box center [397, 400] width 585 height 14
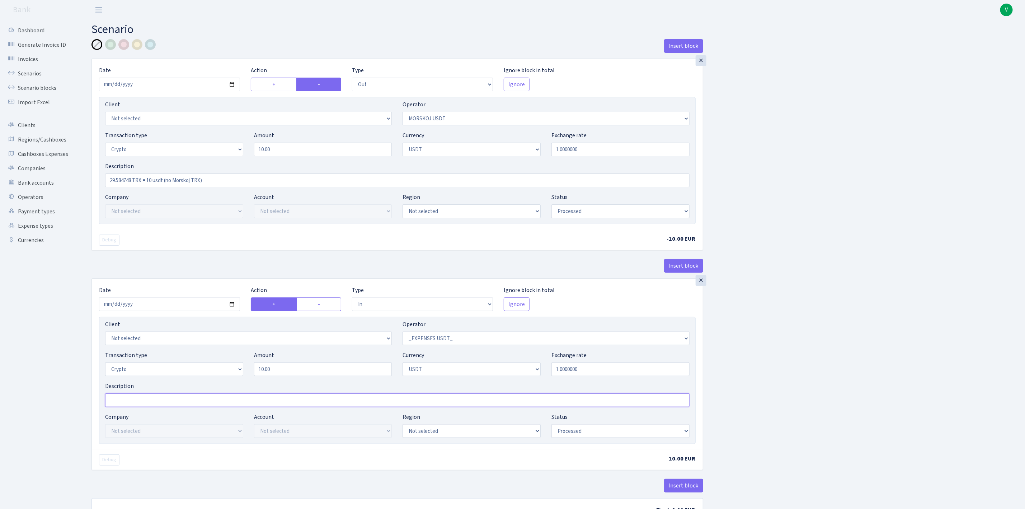
paste input "29.584748 TRX = 10 usdt (no Morskoj TRX)"
type input "29.584748 TRX = 10 usdt (no Morskoj TRX)"
click at [775, 350] on div "Insert block × Date [DATE] Action + - Type --- In Out Commission Field required…" at bounding box center [553, 284] width 934 height 491
click at [778, 373] on div "Insert block × Date [DATE] Action + - Type --- In Out Commission Field required…" at bounding box center [553, 284] width 934 height 491
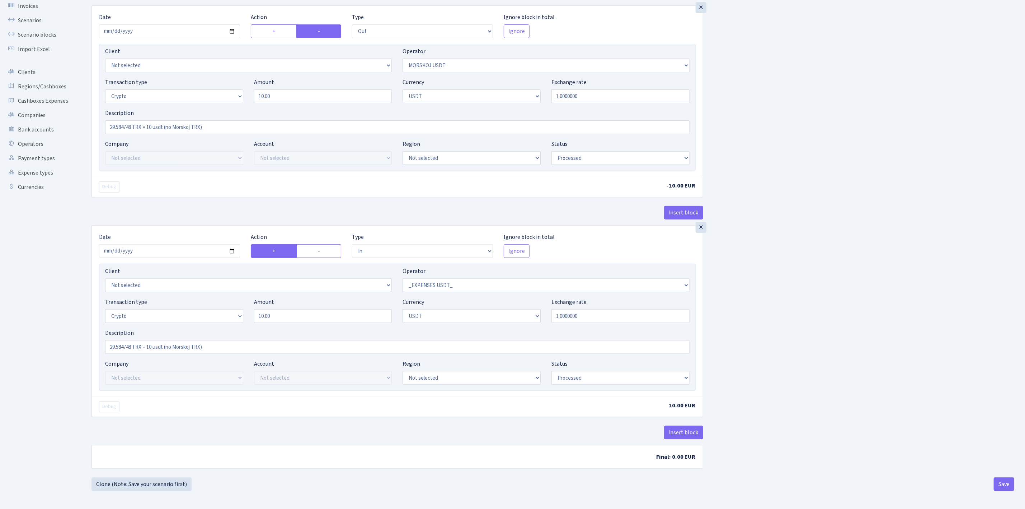
scroll to position [58, 0]
click at [1002, 483] on button "Save" at bounding box center [1004, 484] width 20 height 14
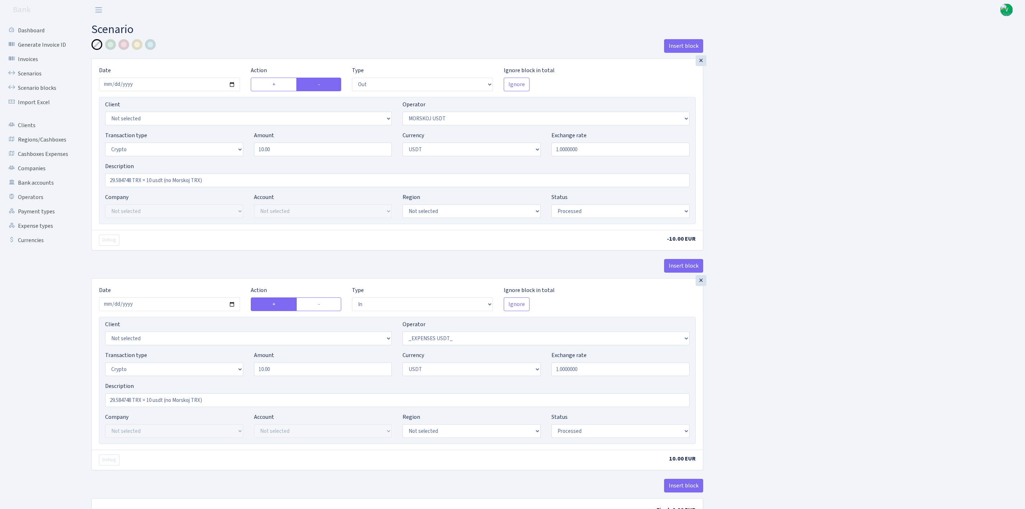
select select "out"
select select "324"
select select "3"
select select "6"
select select "processed"
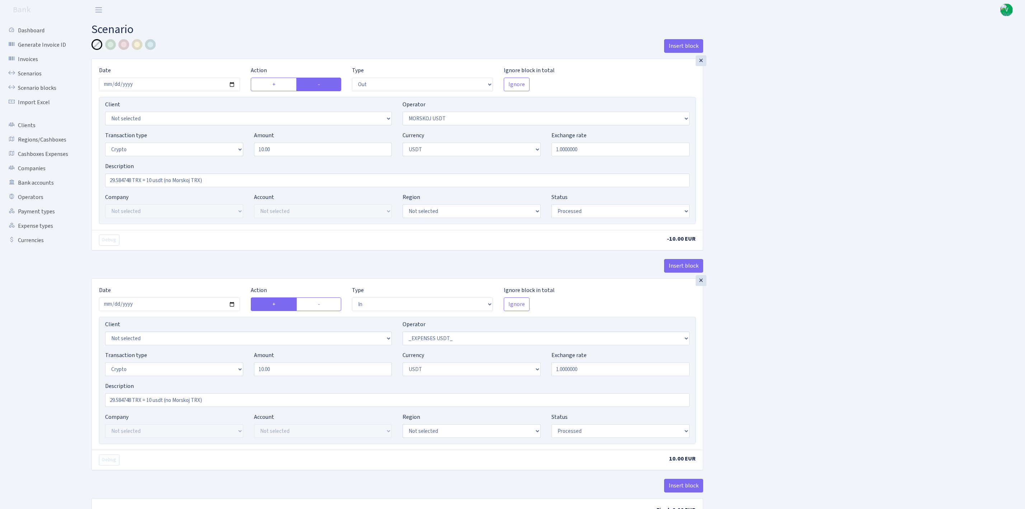
select select "in"
select select "306"
select select "3"
select select "6"
select select "processed"
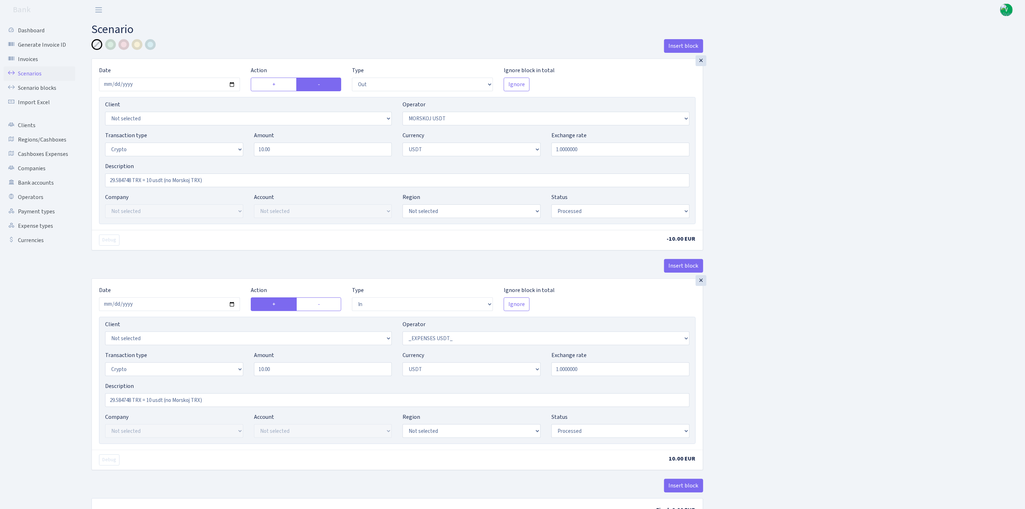
click at [30, 67] on link "Scenarios" at bounding box center [40, 73] width 72 height 14
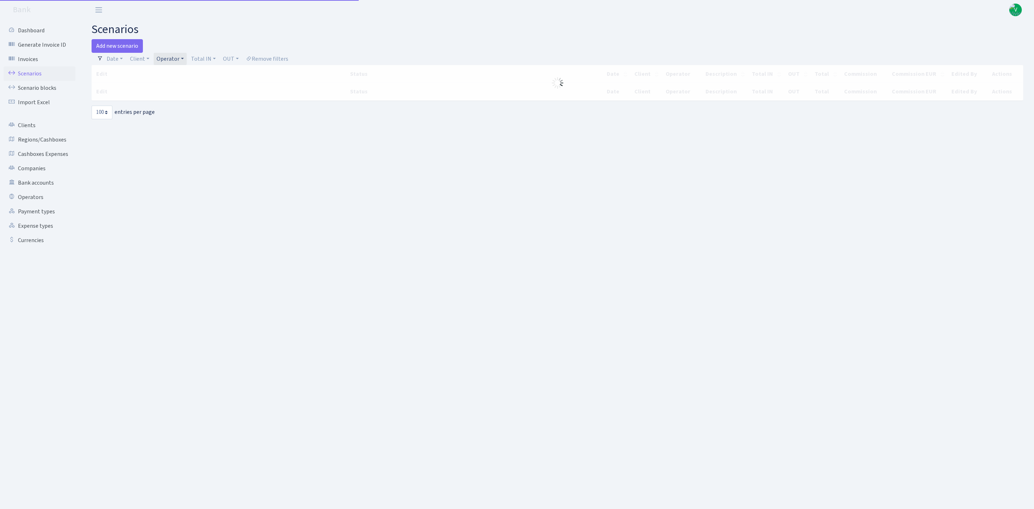
select select "100"
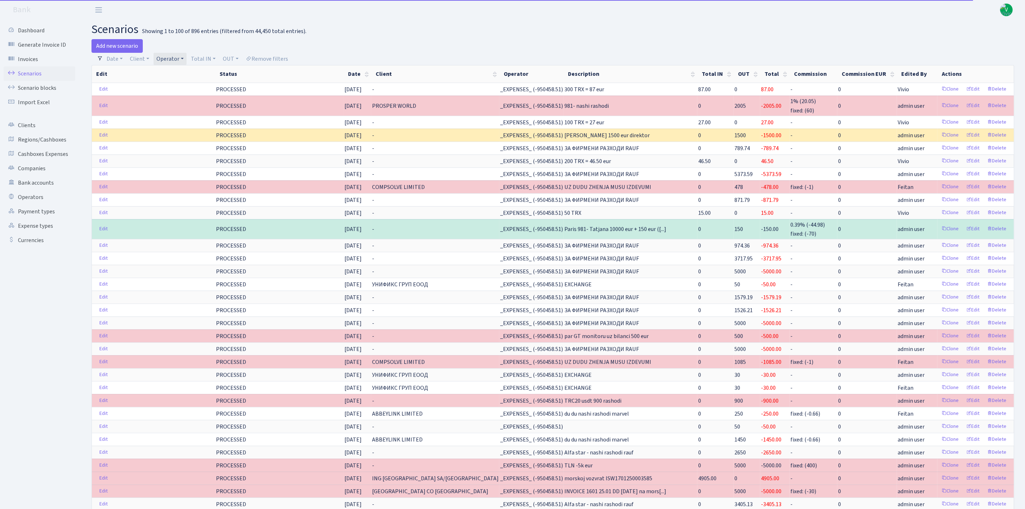
click at [175, 59] on link "Operator" at bounding box center [170, 59] width 33 height 12
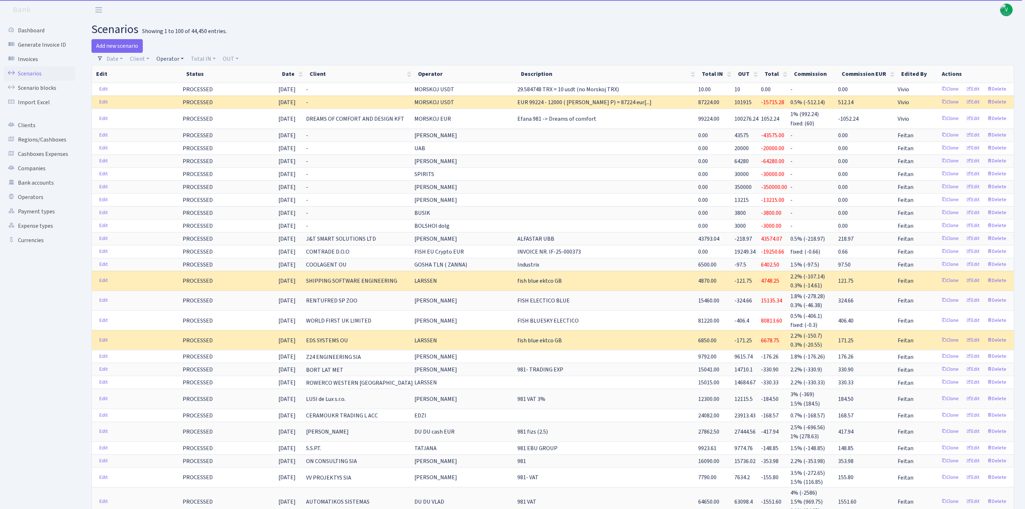
click at [174, 58] on link "Operator" at bounding box center [170, 59] width 33 height 12
click at [181, 88] on input "search" at bounding box center [182, 84] width 53 height 11
type input "morskoj"
click at [188, 149] on li "MORSKOJ USDT" at bounding box center [182, 151] width 54 height 13
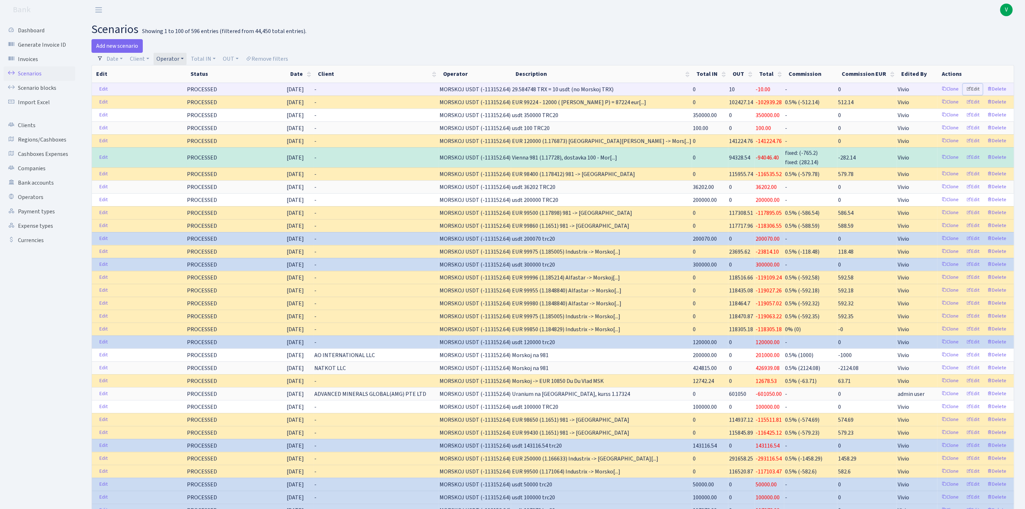
click at [976, 88] on link "Edit" at bounding box center [973, 89] width 20 height 11
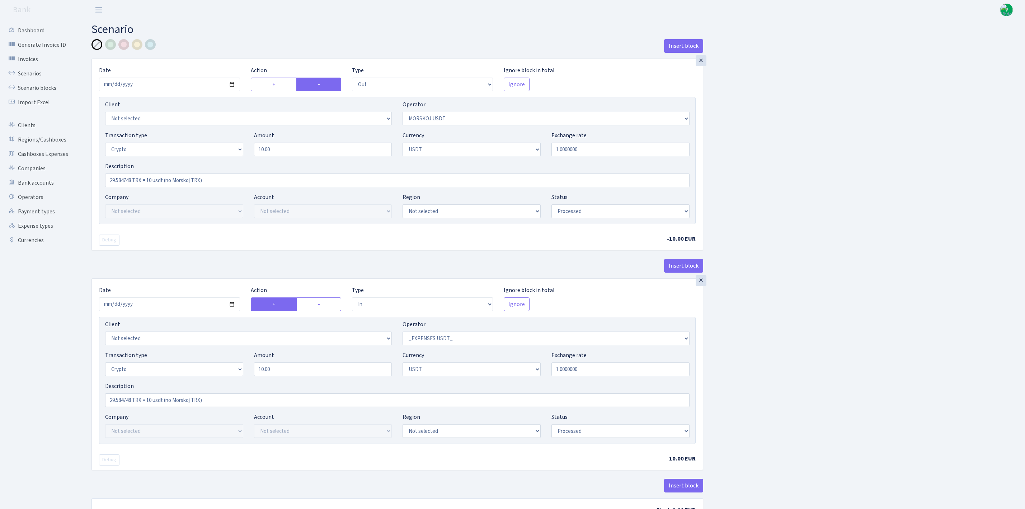
select select "out"
select select "324"
select select "3"
select select "6"
select select "processed"
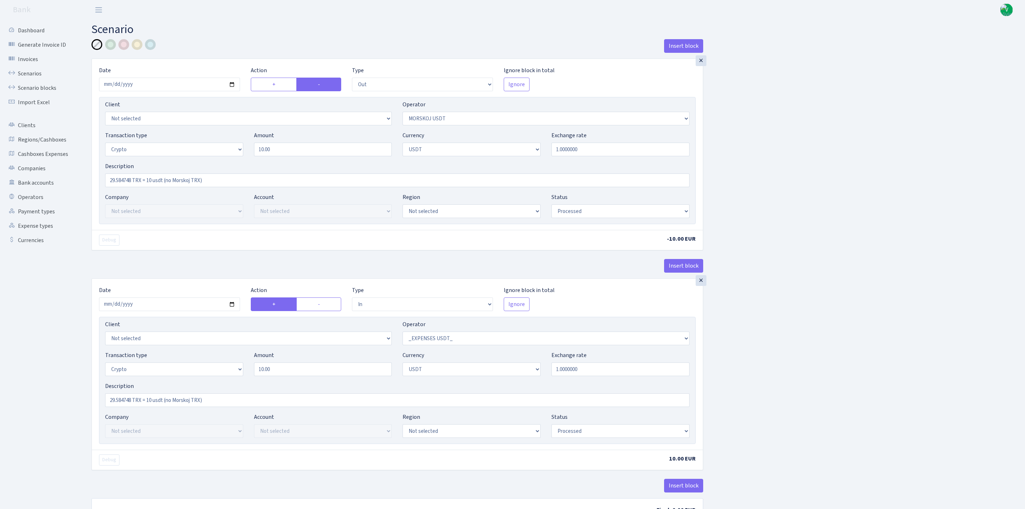
select select "in"
select select "306"
select select "3"
select select "6"
select select "processed"
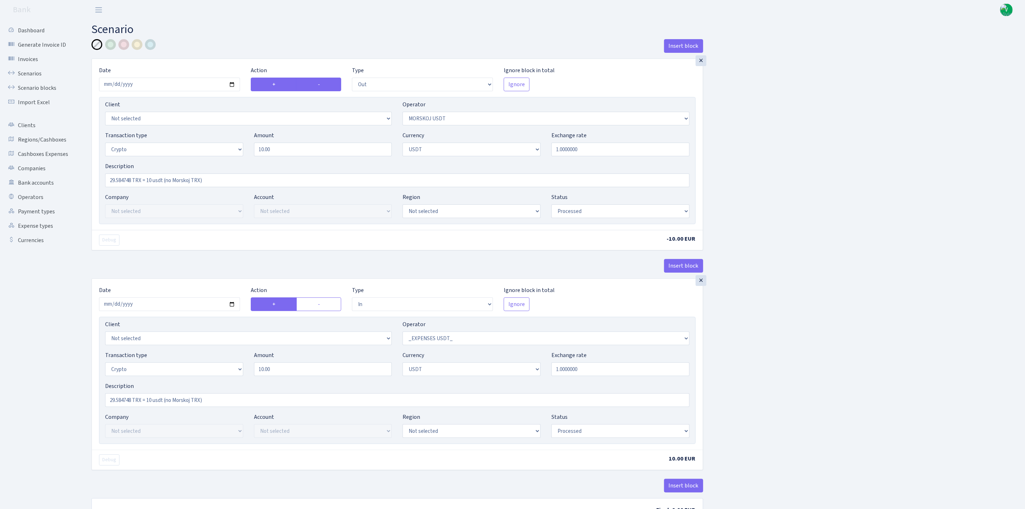
click at [268, 78] on label "+" at bounding box center [274, 85] width 46 height 14
click at [272, 80] on input "+" at bounding box center [274, 82] width 5 height 5
radio input "true"
radio input "false"
click at [379, 80] on select "--- In Out Commission" at bounding box center [422, 85] width 141 height 14
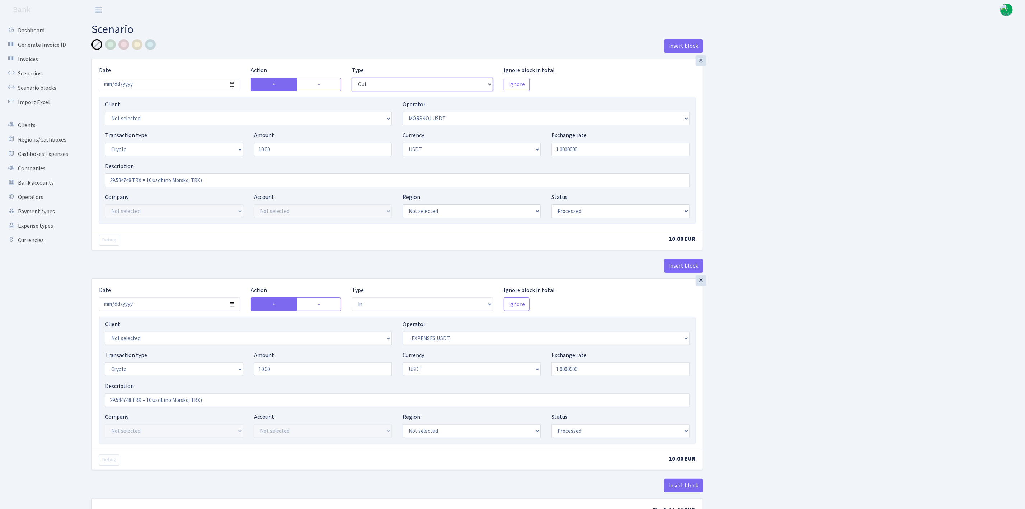
select select "in"
click at [352, 78] on select "--- In Out Commission" at bounding box center [422, 85] width 141 height 14
click at [334, 305] on label "-" at bounding box center [318, 304] width 45 height 14
click at [323, 304] on input "-" at bounding box center [320, 302] width 5 height 5
radio input "true"
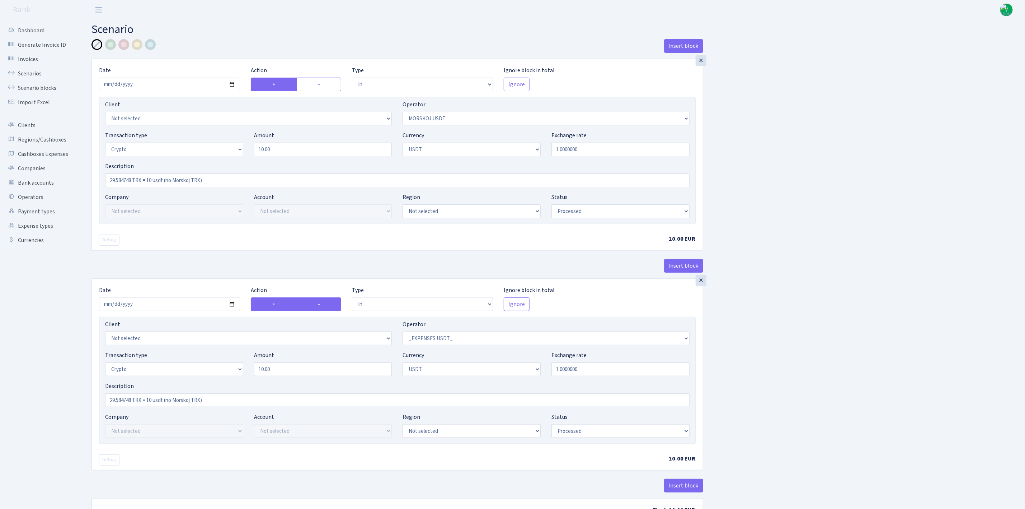
radio input "false"
click at [370, 306] on select "--- In Out Commission" at bounding box center [422, 304] width 141 height 14
select select "out"
click at [352, 300] on select "--- In Out Commission" at bounding box center [422, 304] width 141 height 14
click at [707, 370] on div "Insert block × Date [DATE] Action + - Type --- In Out Commission Field required…" at bounding box center [397, 284] width 623 height 491
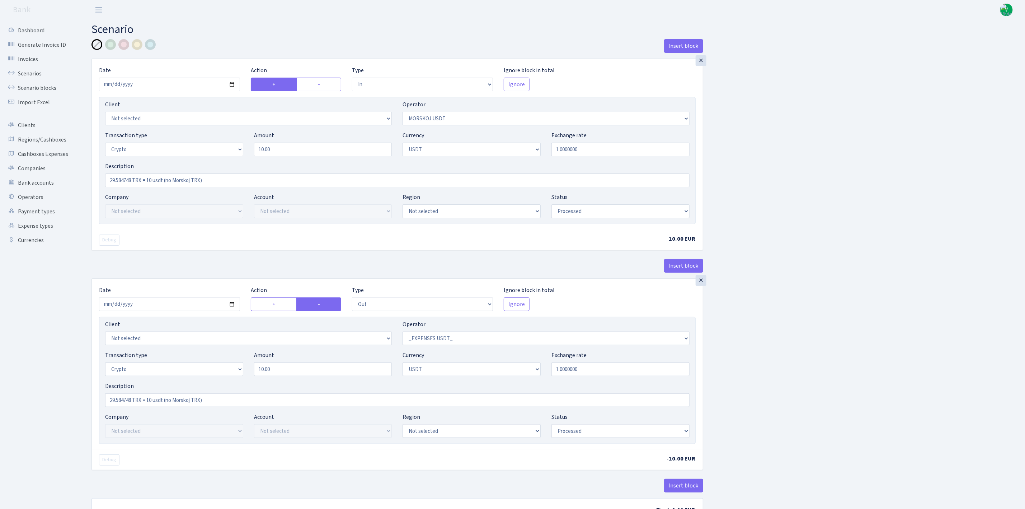
click at [734, 382] on div "Insert block × Date 2025-09-25 Action + - Type --- In Out Commission Field requ…" at bounding box center [553, 284] width 934 height 491
click at [784, 364] on div "Insert block × Date 2025-09-25 Action + - Type --- In Out Commission Field requ…" at bounding box center [553, 284] width 934 height 491
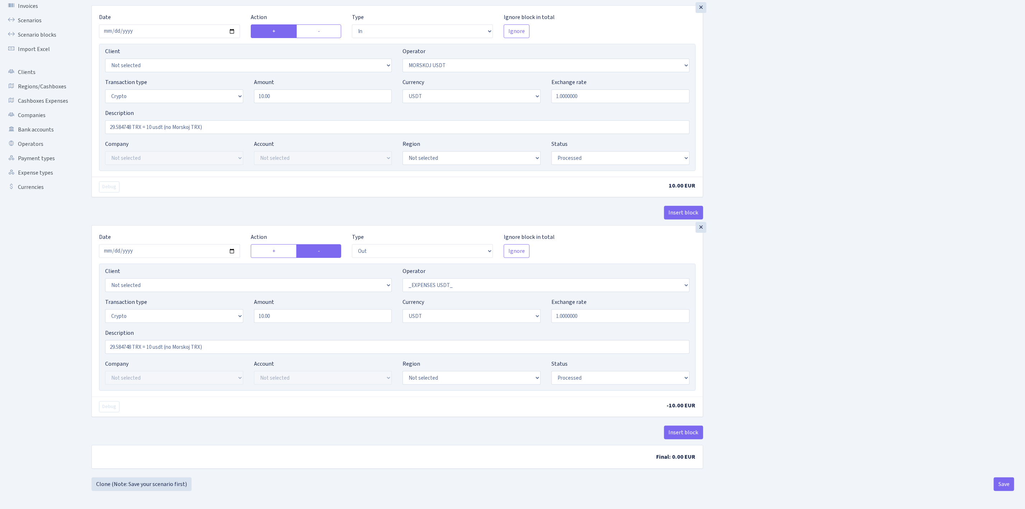
scroll to position [58, 0]
click at [1012, 483] on button "Save" at bounding box center [1004, 484] width 20 height 14
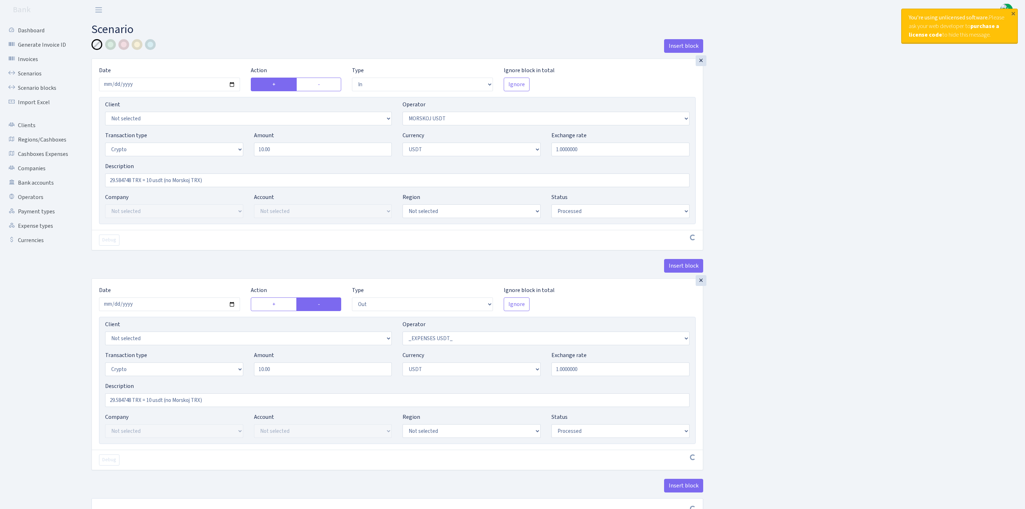
select select "in"
select select "324"
select select "3"
select select "6"
select select "processed"
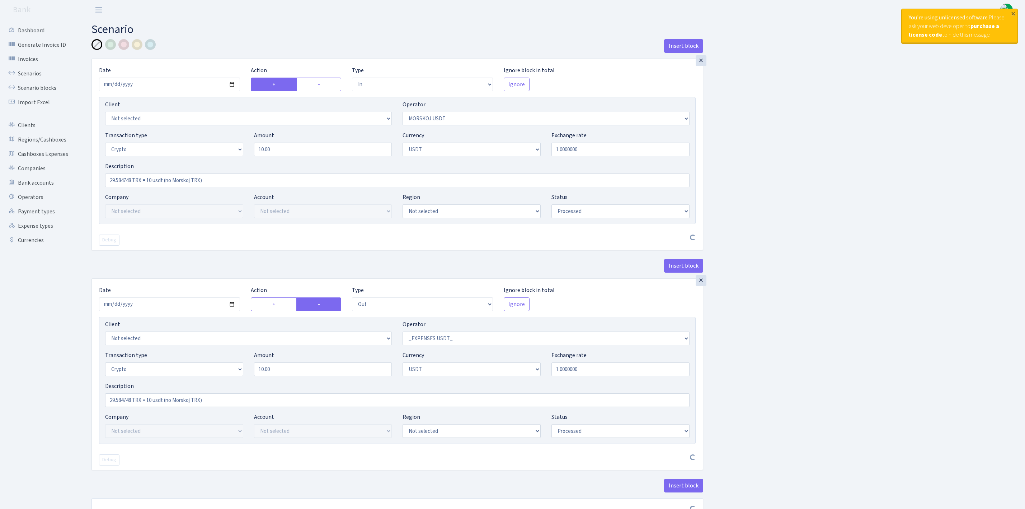
select select "out"
select select "306"
select select "3"
select select "6"
select select "processed"
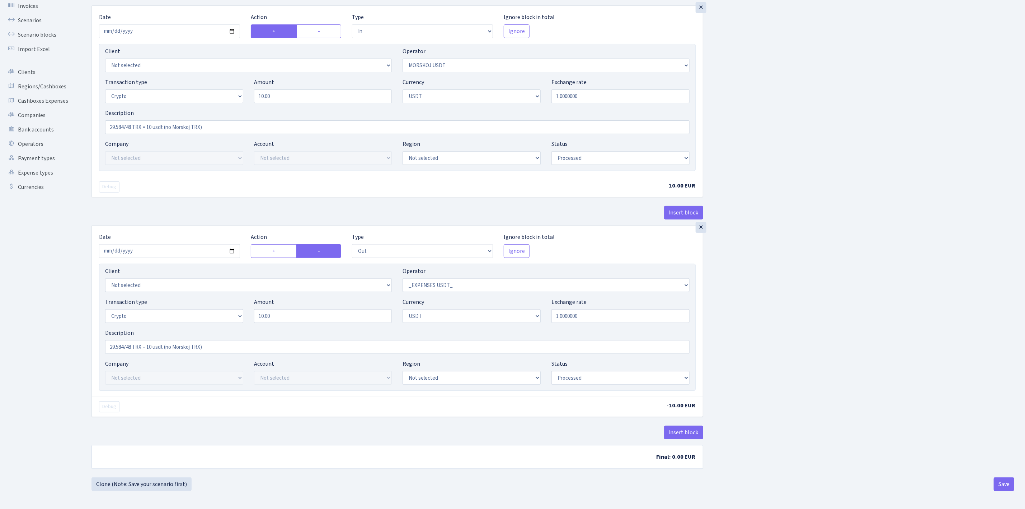
scroll to position [58, 0]
click at [1004, 480] on button "Save" at bounding box center [1004, 484] width 20 height 14
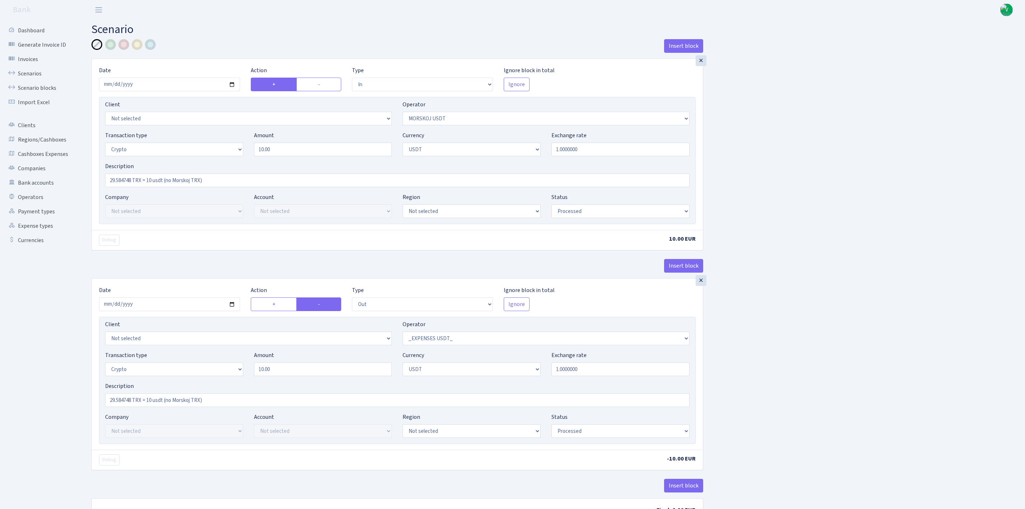
select select "in"
select select "324"
select select "3"
select select "6"
select select "processed"
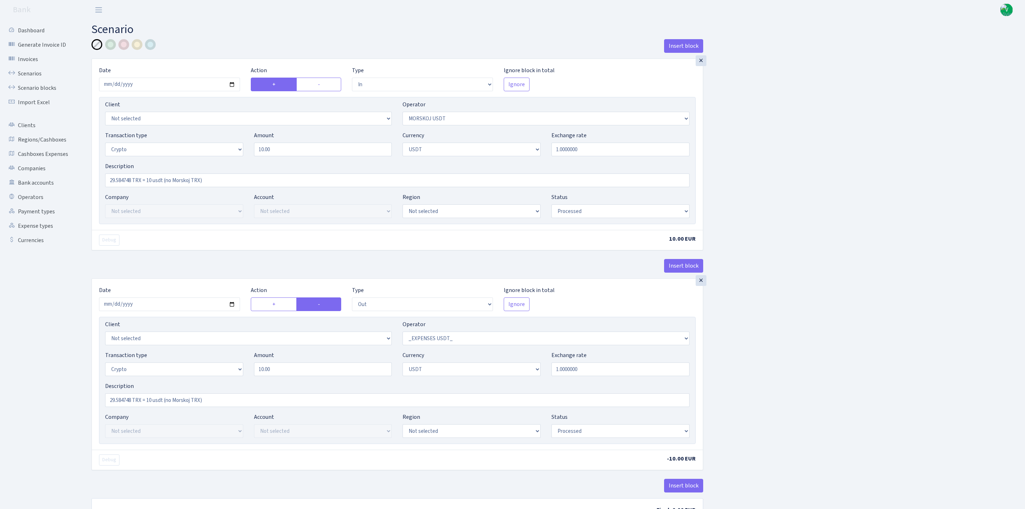
select select "out"
select select "306"
select select "3"
select select "6"
select select "processed"
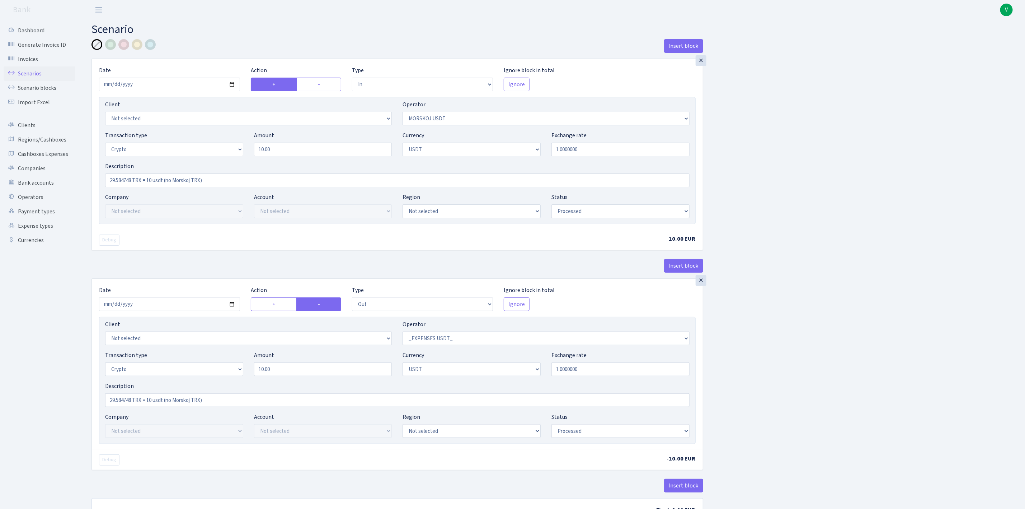
click at [35, 78] on link "Scenarios" at bounding box center [40, 73] width 72 height 14
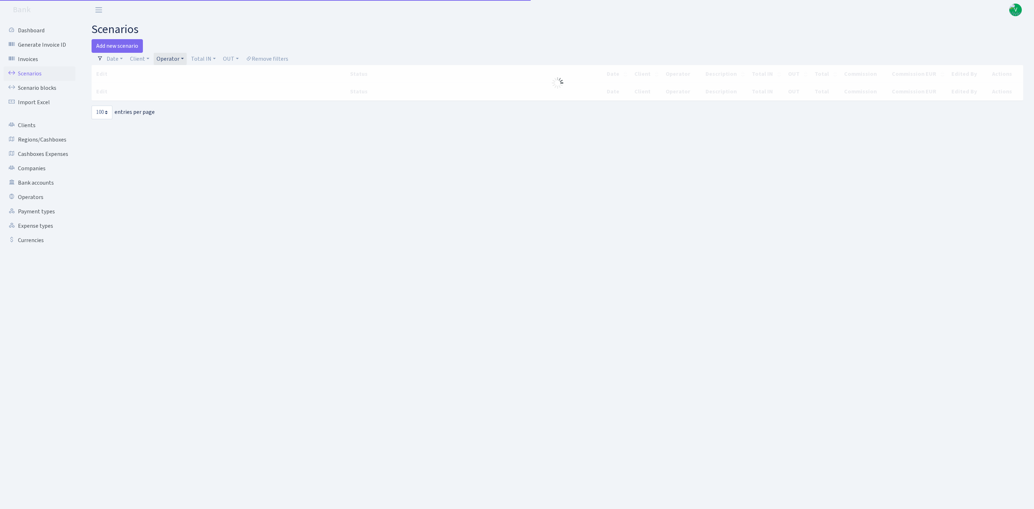
select select "100"
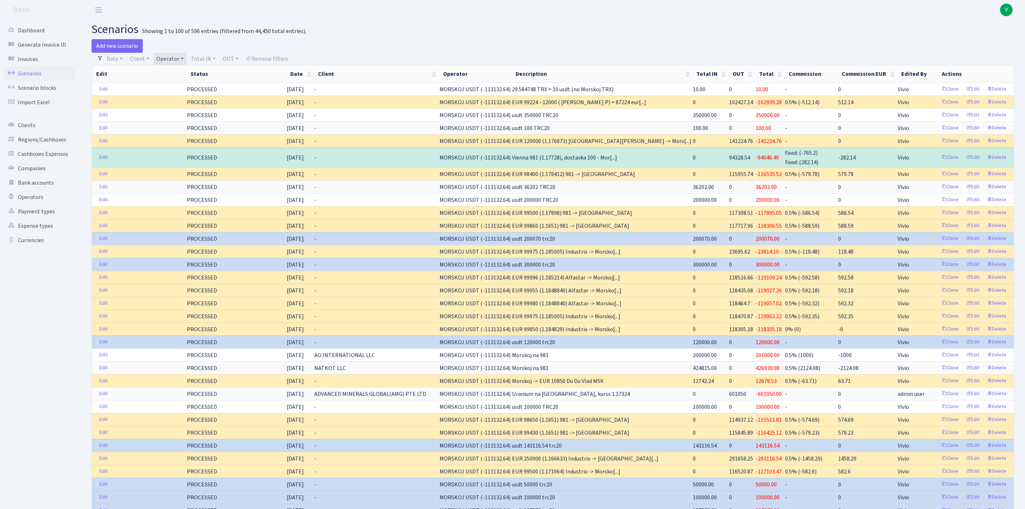
click at [163, 57] on link "Operator" at bounding box center [170, 59] width 33 height 12
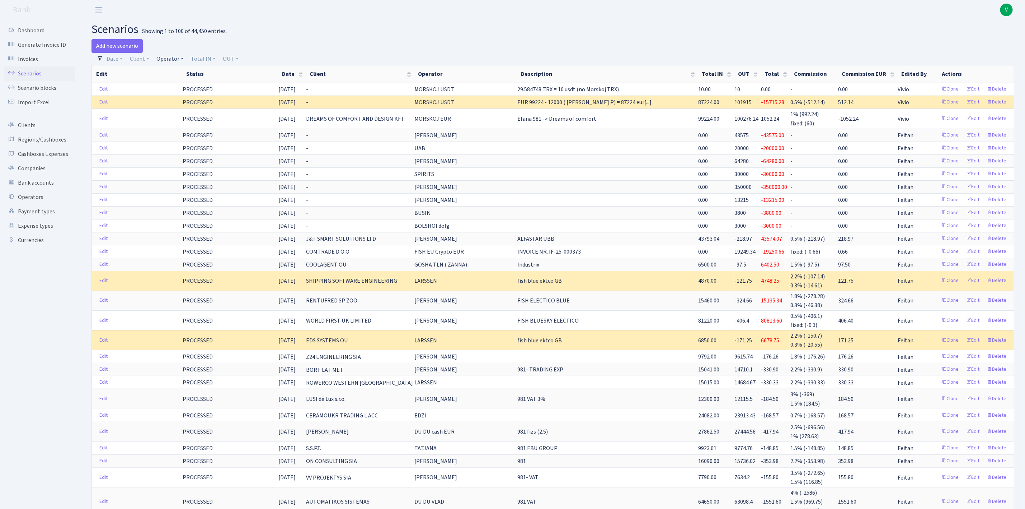
click at [176, 57] on link "Operator" at bounding box center [170, 59] width 33 height 12
click at [180, 90] on input "search" at bounding box center [182, 84] width 53 height 11
type input "dima"
click at [193, 104] on li "V_DIMA EVREI eur" at bounding box center [182, 102] width 54 height 13
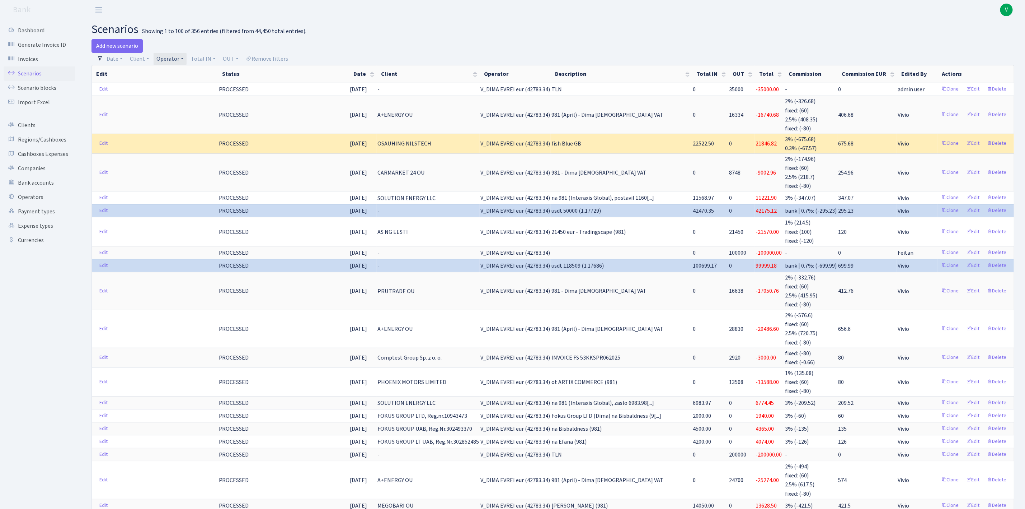
click at [181, 60] on link "Operator" at bounding box center [170, 59] width 33 height 12
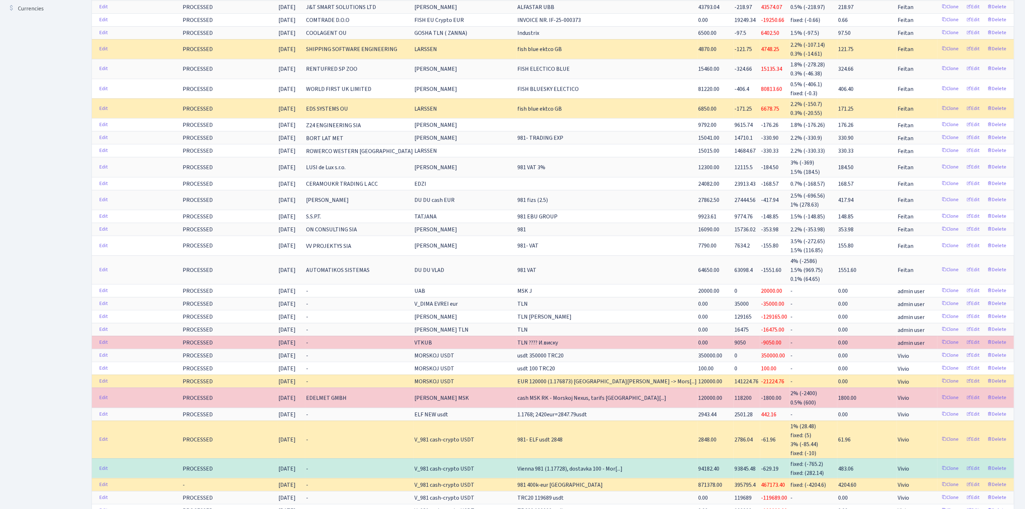
scroll to position [323, 0]
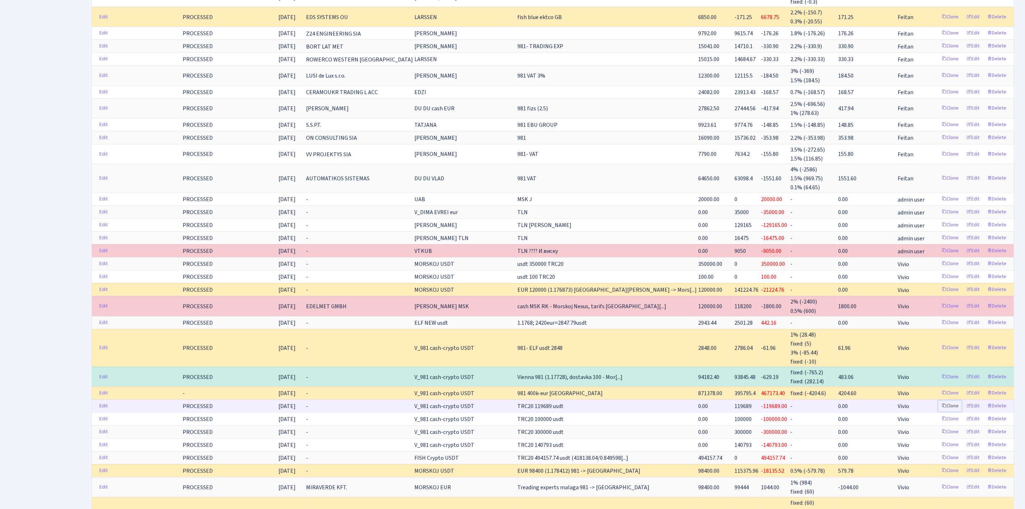
click at [950, 411] on link "Clone" at bounding box center [951, 405] width 24 height 11
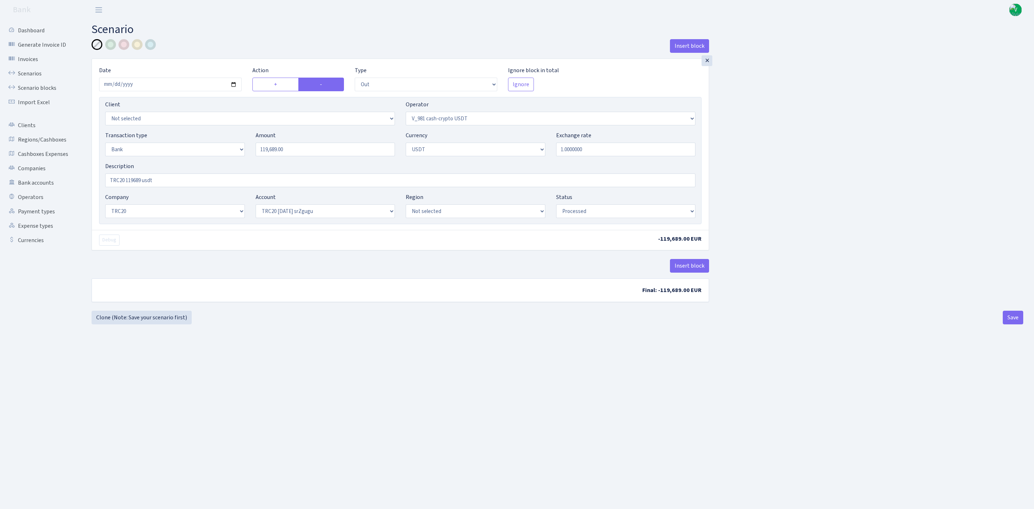
select select "out"
select select "435"
select select "2"
select select "6"
select select "20"
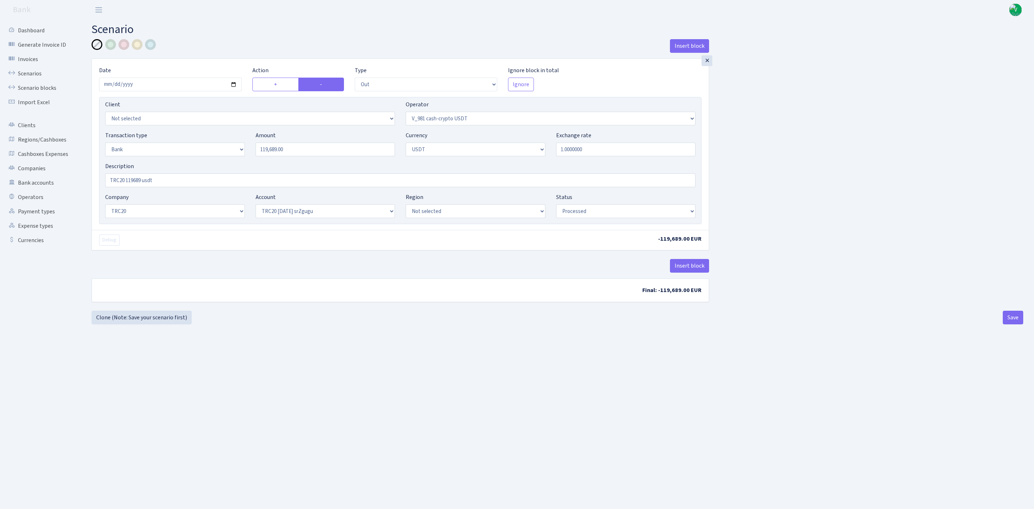
select select "61"
select select "processed"
click at [234, 86] on input "2025-09-24" at bounding box center [170, 85] width 142 height 14
type input "2025-09-25"
drag, startPoint x: 314, startPoint y: 152, endPoint x: 211, endPoint y: 127, distance: 106.2
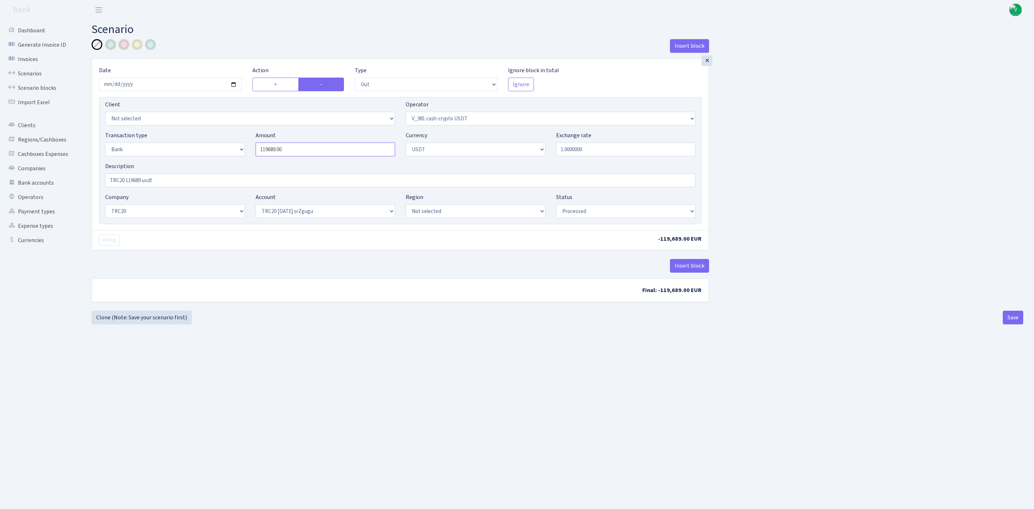
click at [215, 130] on div "Client Not selected 1 KOC GEMICILIK VE TASIMACILIK 1/BALDERE-SILDEDZE SIGNE 1/S…" at bounding box center [400, 160] width 602 height 127
click at [194, 256] on div "× Date 2025-09-25 Action + - Type --- In Out Commission Field required. Ignore …" at bounding box center [400, 169] width 617 height 220
type input "320,000.00"
drag, startPoint x: 126, startPoint y: 178, endPoint x: 141, endPoint y: 180, distance: 14.8
click at [141, 180] on input "TRC20 119689 usdt" at bounding box center [400, 180] width 590 height 14
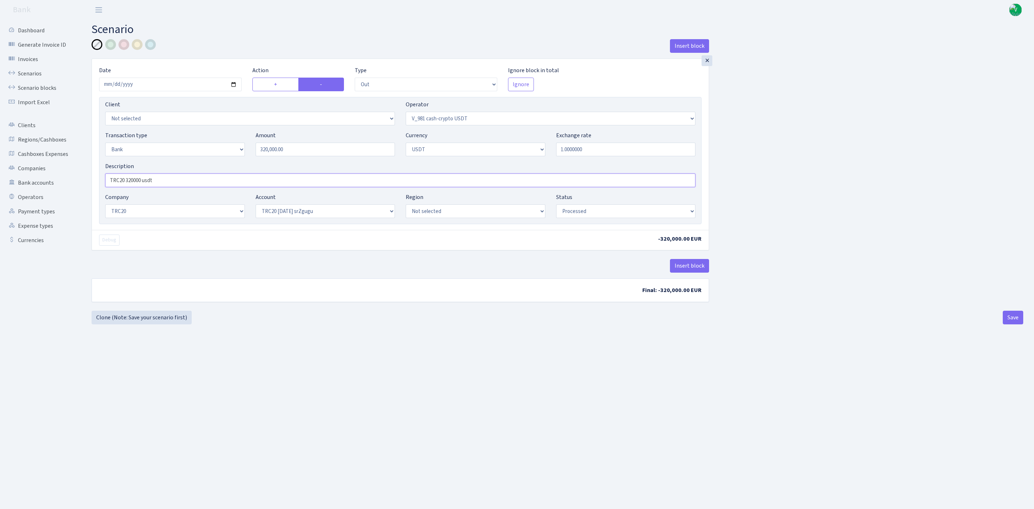
type input "TRC20 320000 usdt"
click at [276, 215] on select "Not selected TRC20 2024.08.01 S8dYrDY TRC20 2024.09.12 KEMg2gdc TRC20 2024.10.1…" at bounding box center [326, 211] width 140 height 14
select select "74"
click at [256, 205] on select "Not selected TRC20 2024.08.01 S8dYrDY TRC20 2024.09.12 KEMg2gdc TRC20 2024.10.1…" at bounding box center [326, 211] width 140 height 14
click at [443, 361] on main "Scenario Insert block × Date 2025-09-25 Action + - Type --- In Out Commission F…" at bounding box center [557, 255] width 953 height 471
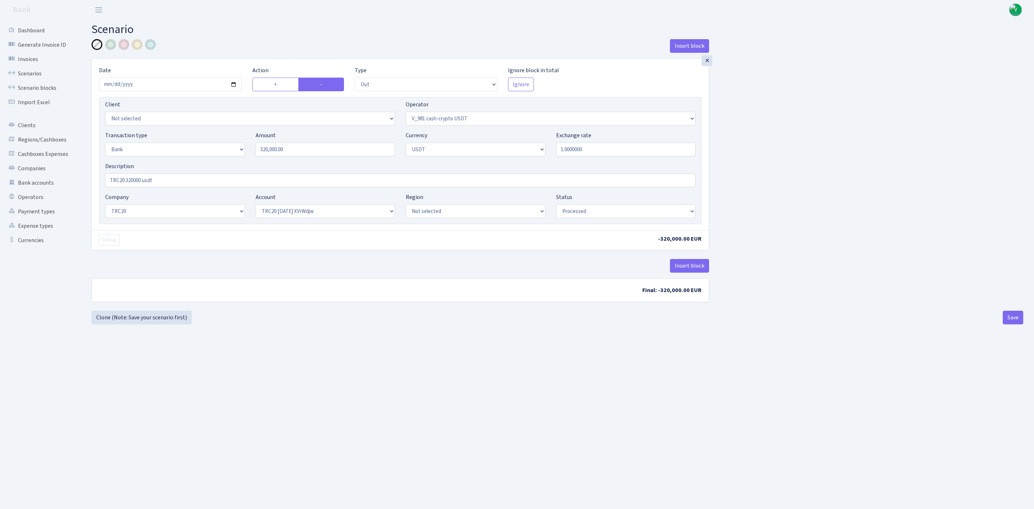
click at [443, 362] on main "Scenario Insert block × Date 2025-09-25 Action + - Type --- In Out Commission F…" at bounding box center [557, 255] width 953 height 471
click at [701, 372] on main "Scenario Insert block × Date 2025-09-25 Action + - Type --- In Out Commission F…" at bounding box center [557, 255] width 953 height 471
click at [1017, 317] on button "Save" at bounding box center [1012, 317] width 20 height 14
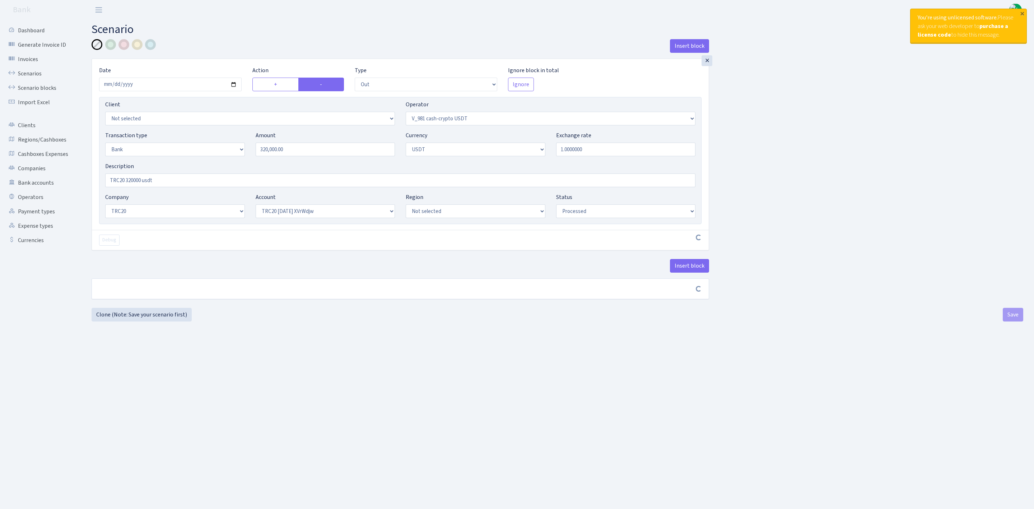
select select "out"
select select "435"
select select "2"
select select "6"
select select "20"
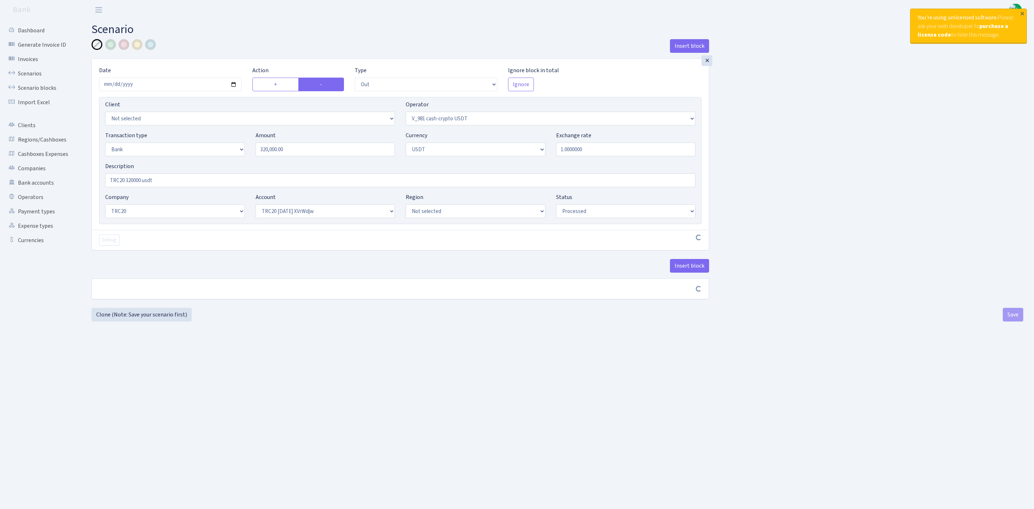
select select "74"
select select "processed"
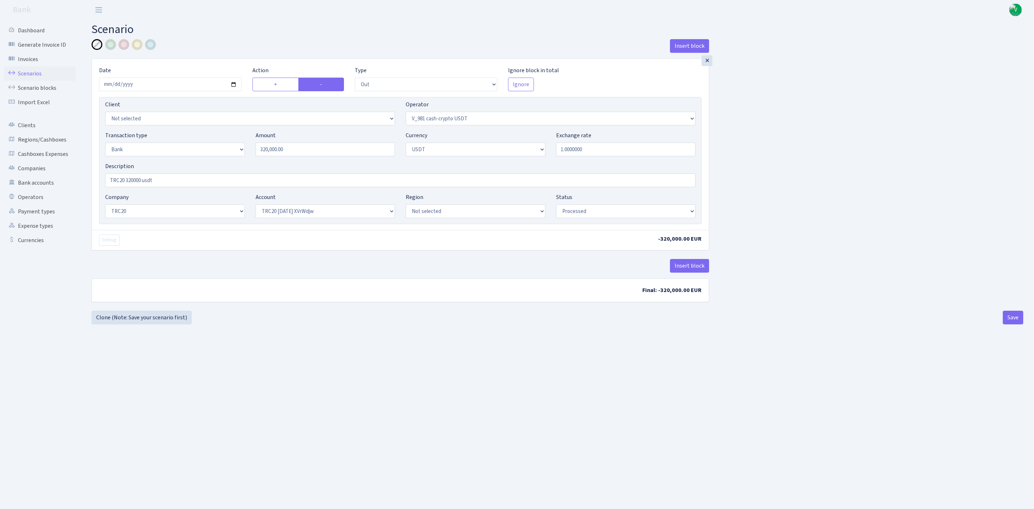
click at [27, 73] on link "Scenarios" at bounding box center [40, 73] width 72 height 14
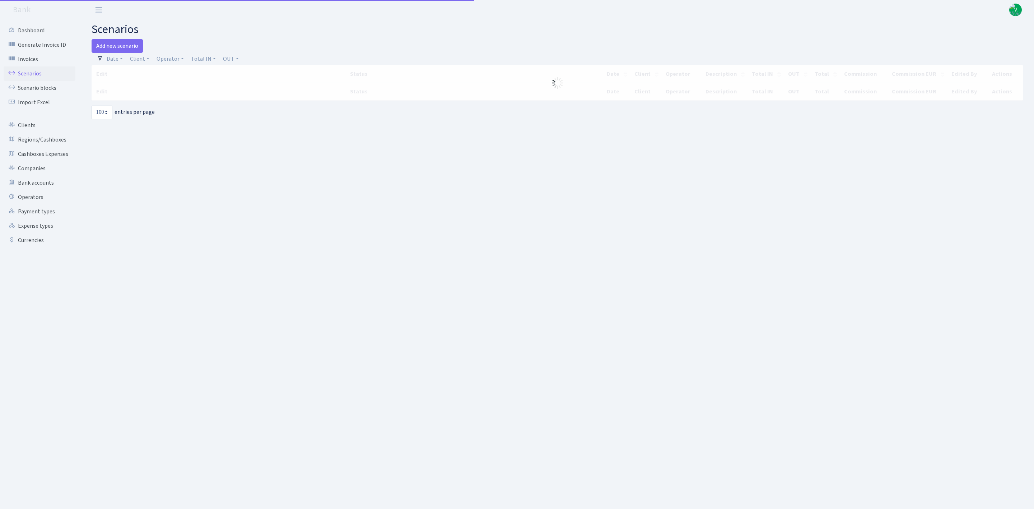
select select "100"
